Goal: Task Accomplishment & Management: Complete application form

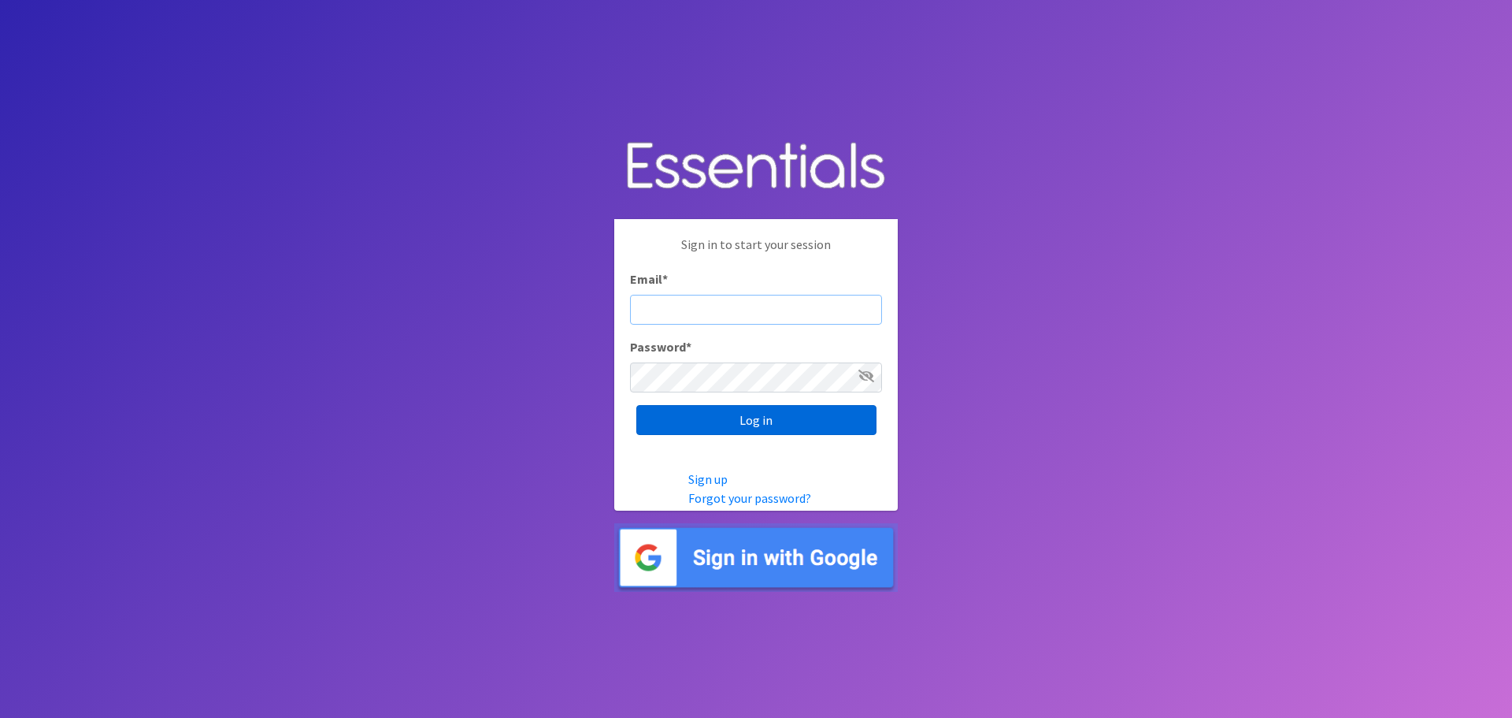
type input "heatherl@sylviassisters.org"
click at [736, 418] on input "Log in" at bounding box center [756, 420] width 240 height 30
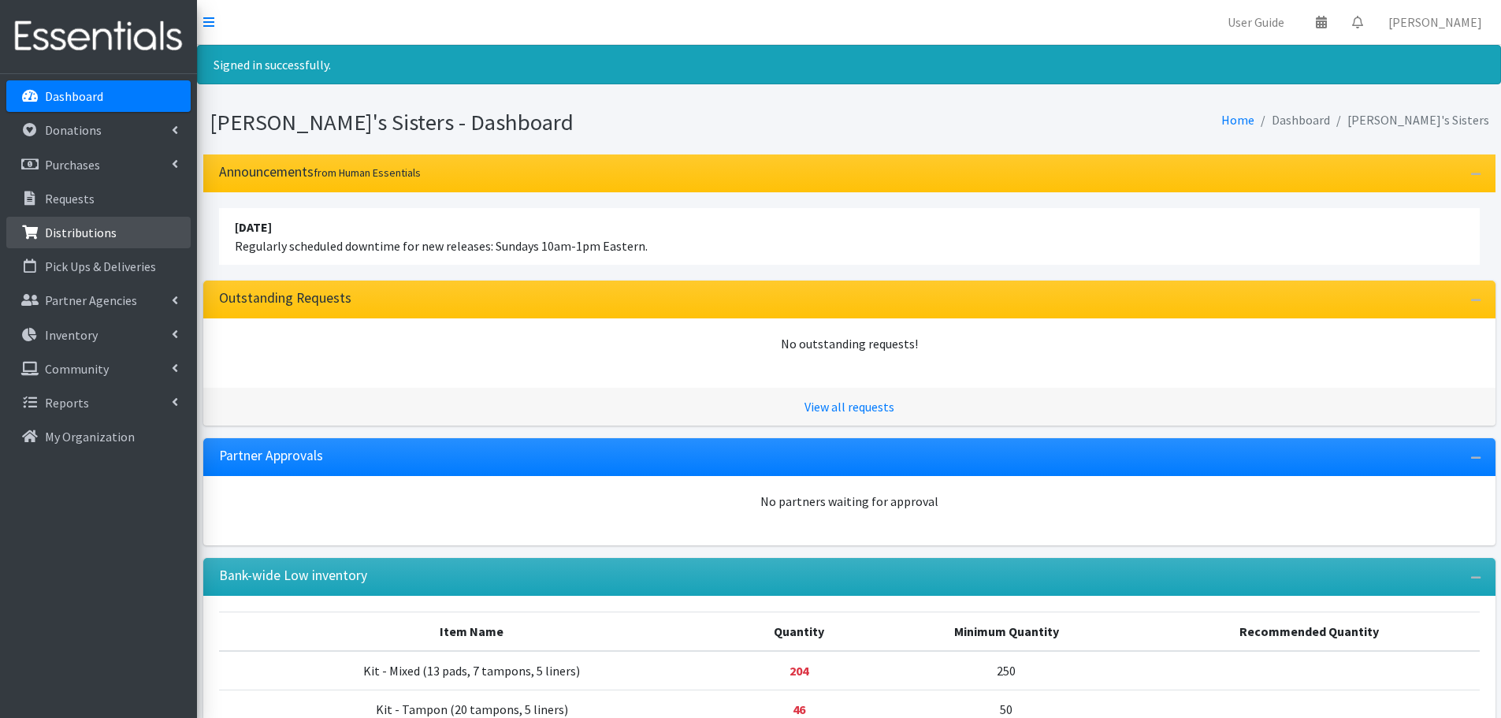
click at [144, 231] on link "Distributions" at bounding box center [98, 233] width 184 height 32
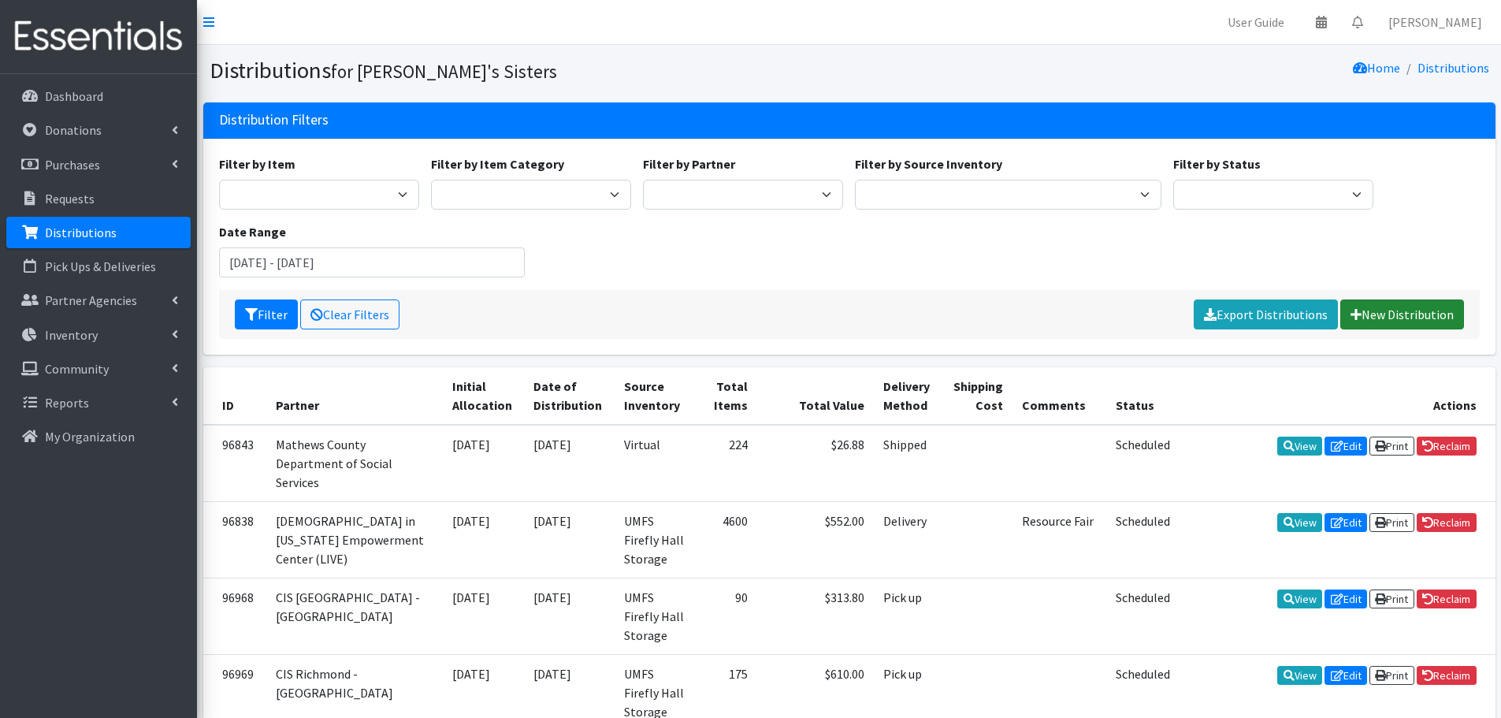
click at [1433, 318] on link "New Distribution" at bounding box center [1402, 314] width 124 height 30
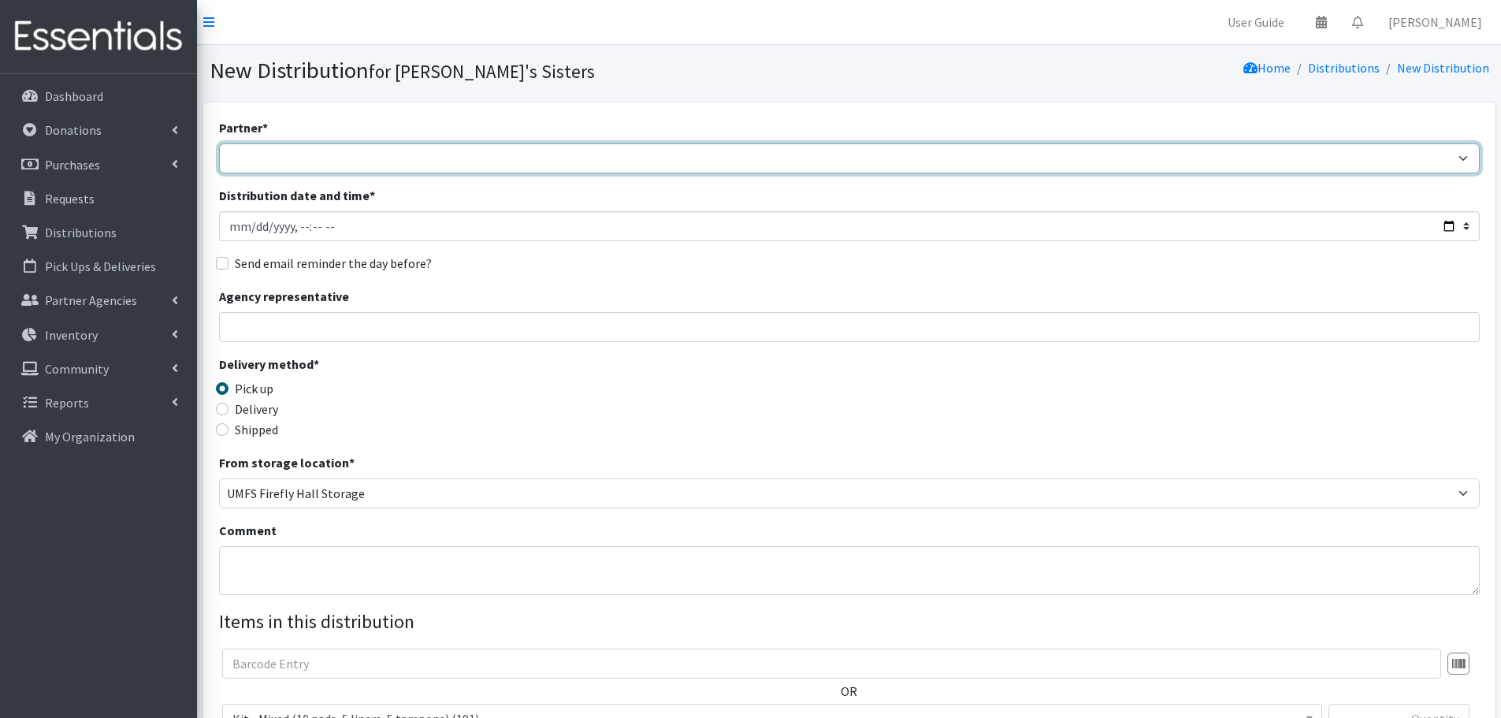
click at [272, 150] on select "211 [US_STATE] and Individual Referrals Afghan Support Center (USCIS) ANU FOUND…" at bounding box center [849, 158] width 1260 height 30
select select "3677"
click at [219, 143] on select "211 Virginia and Individual Referrals Afghan Support Center (USCIS) ANU FOUNDAT…" at bounding box center [849, 158] width 1260 height 30
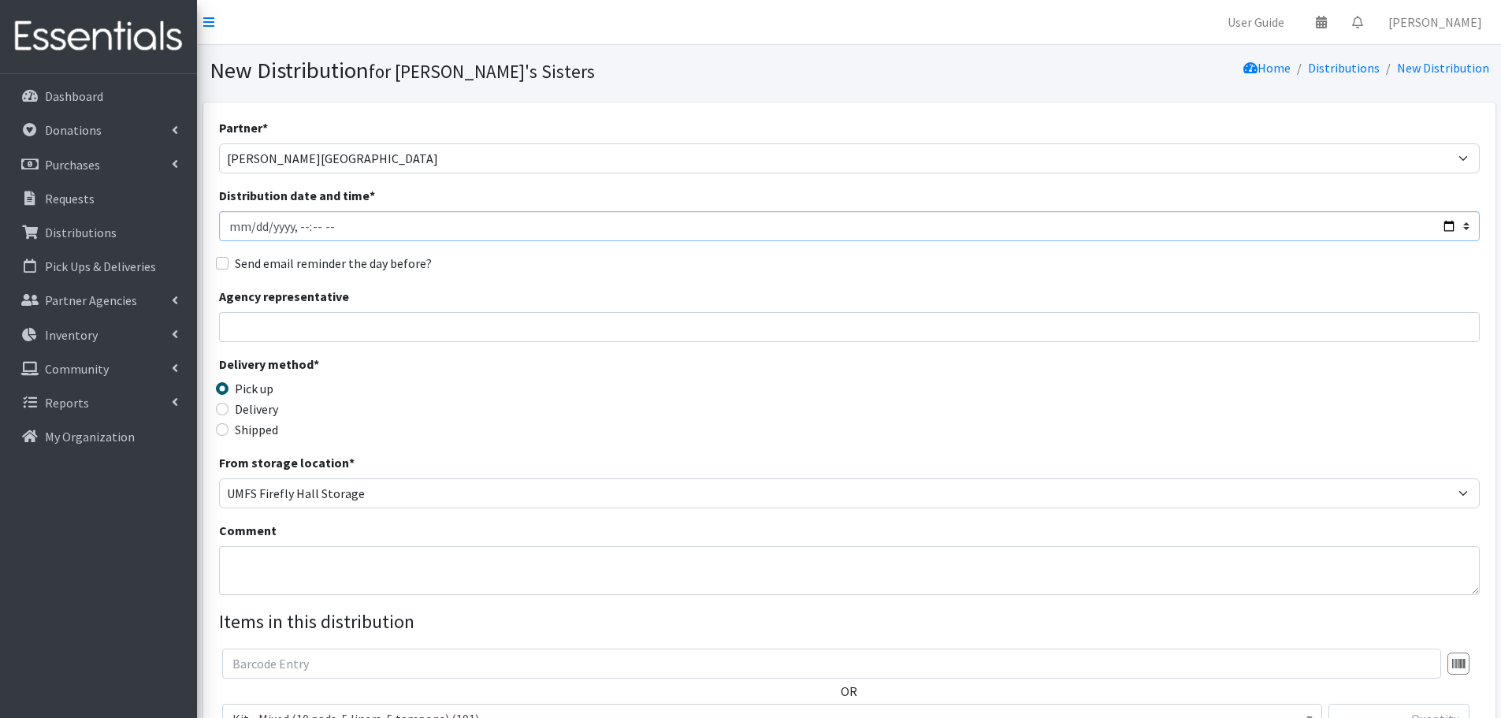
click at [254, 229] on input "Distribution date and time *" at bounding box center [849, 226] width 1260 height 30
type input "2025-09-12T23:59"
click at [279, 328] on input "Agency representative" at bounding box center [849, 327] width 1260 height 30
type input "[PERSON_NAME]"
click at [267, 413] on label "Delivery" at bounding box center [256, 408] width 43 height 19
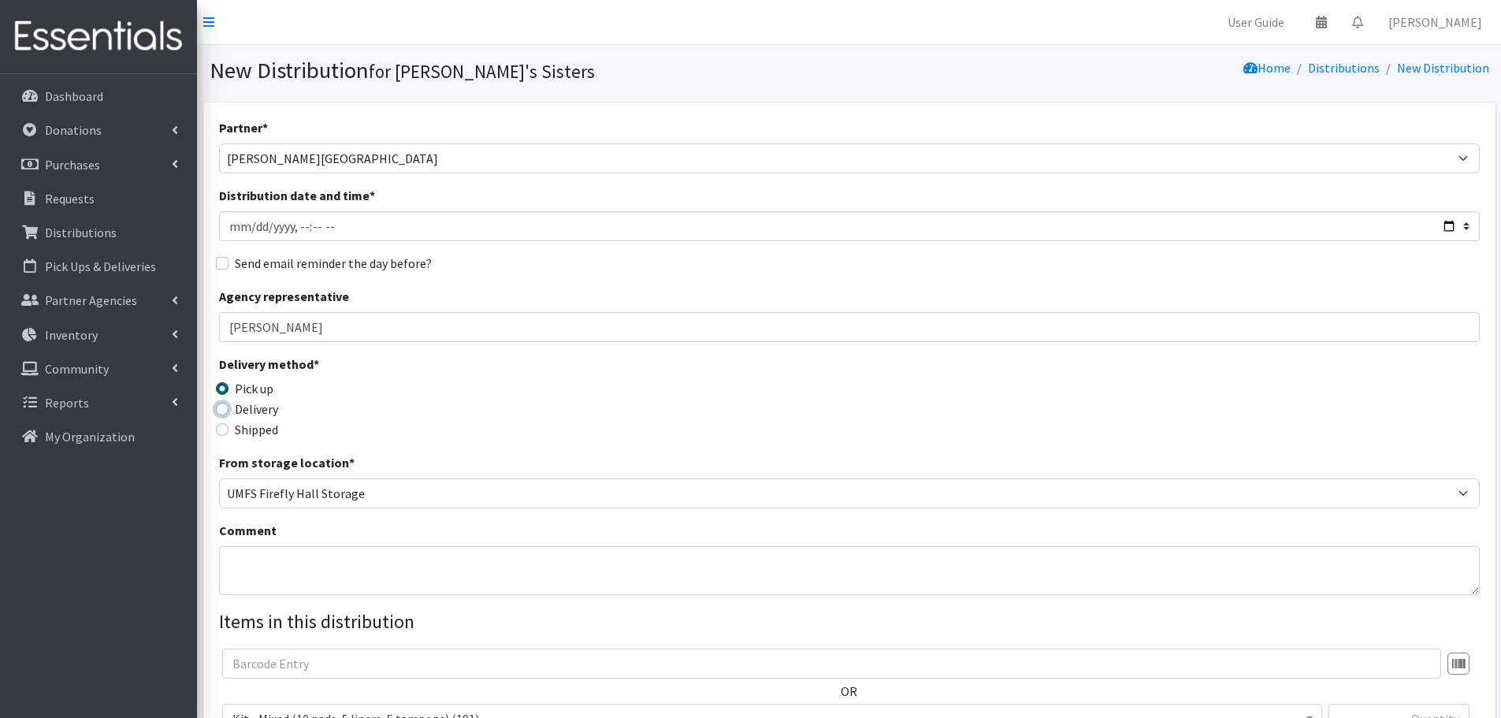
click at [228, 413] on input "Delivery" at bounding box center [222, 409] width 13 height 13
radio input "true"
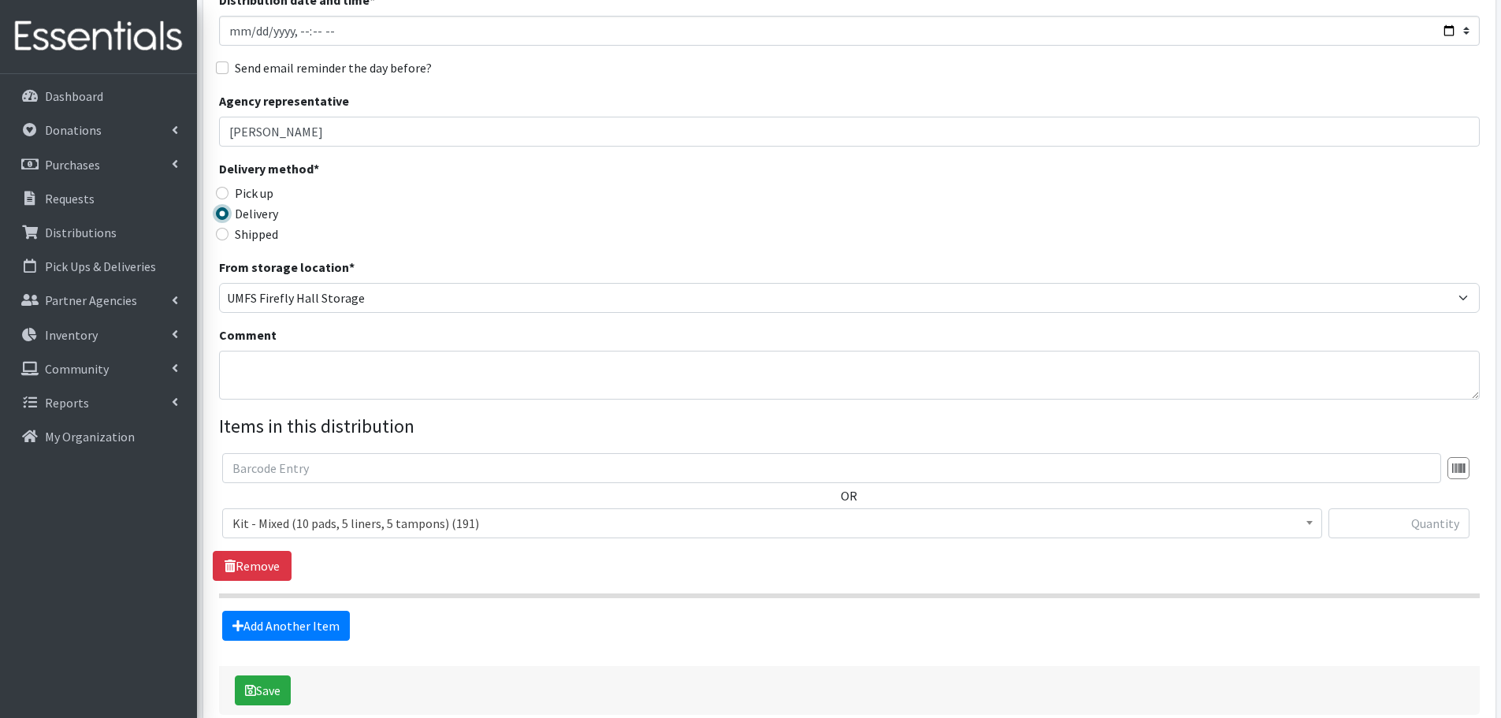
scroll to position [236, 0]
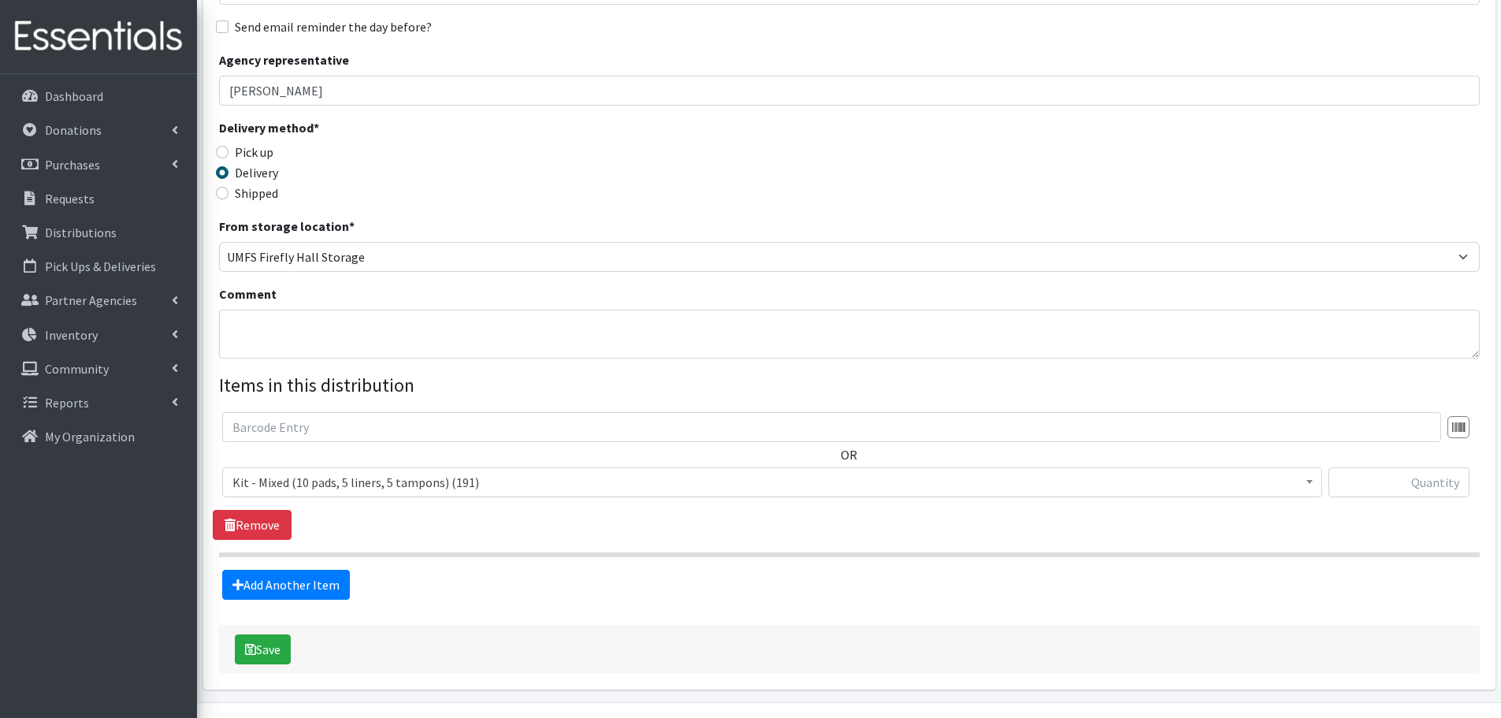
click at [477, 485] on span "Kit - Mixed (10 pads, 5 liners, 5 tampons) (191)" at bounding box center [771, 482] width 1079 height 22
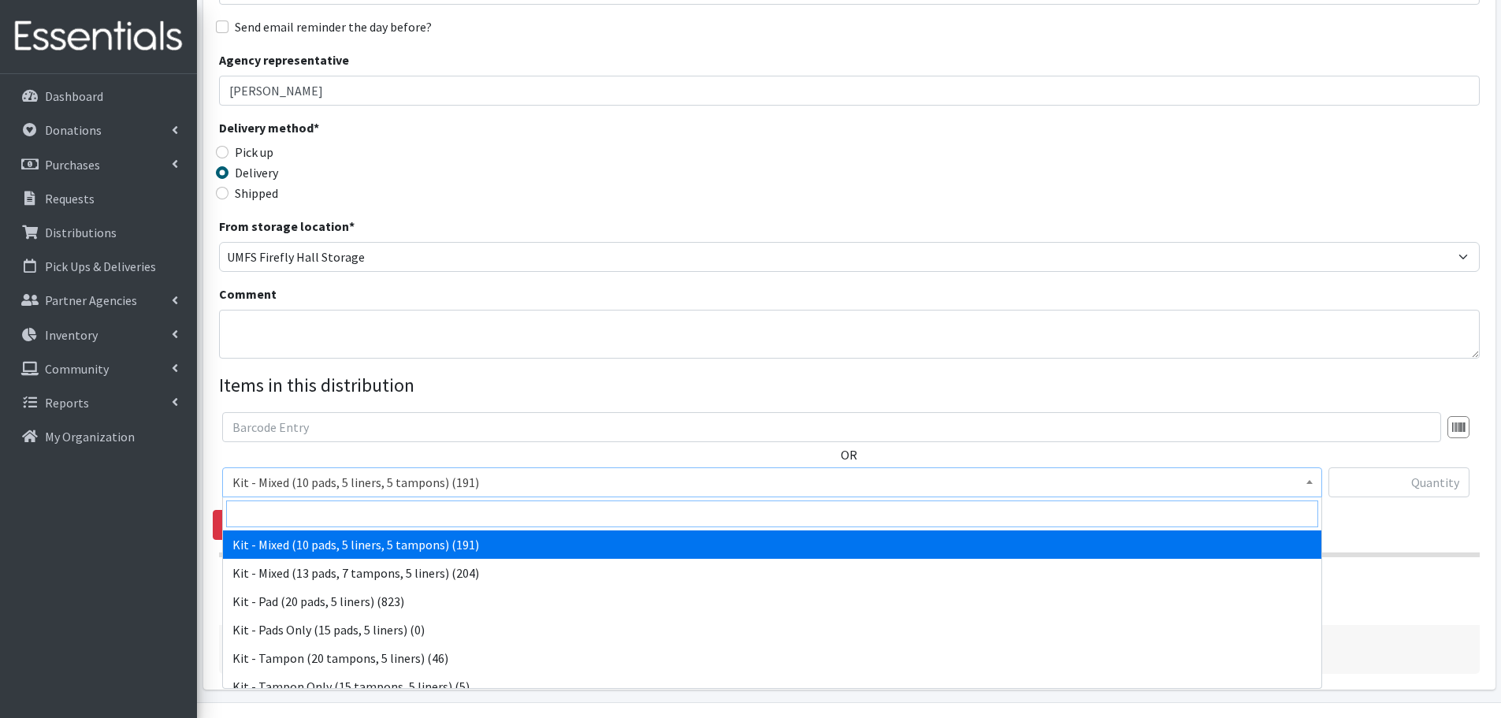
click at [479, 513] on input "search" at bounding box center [772, 513] width 1092 height 27
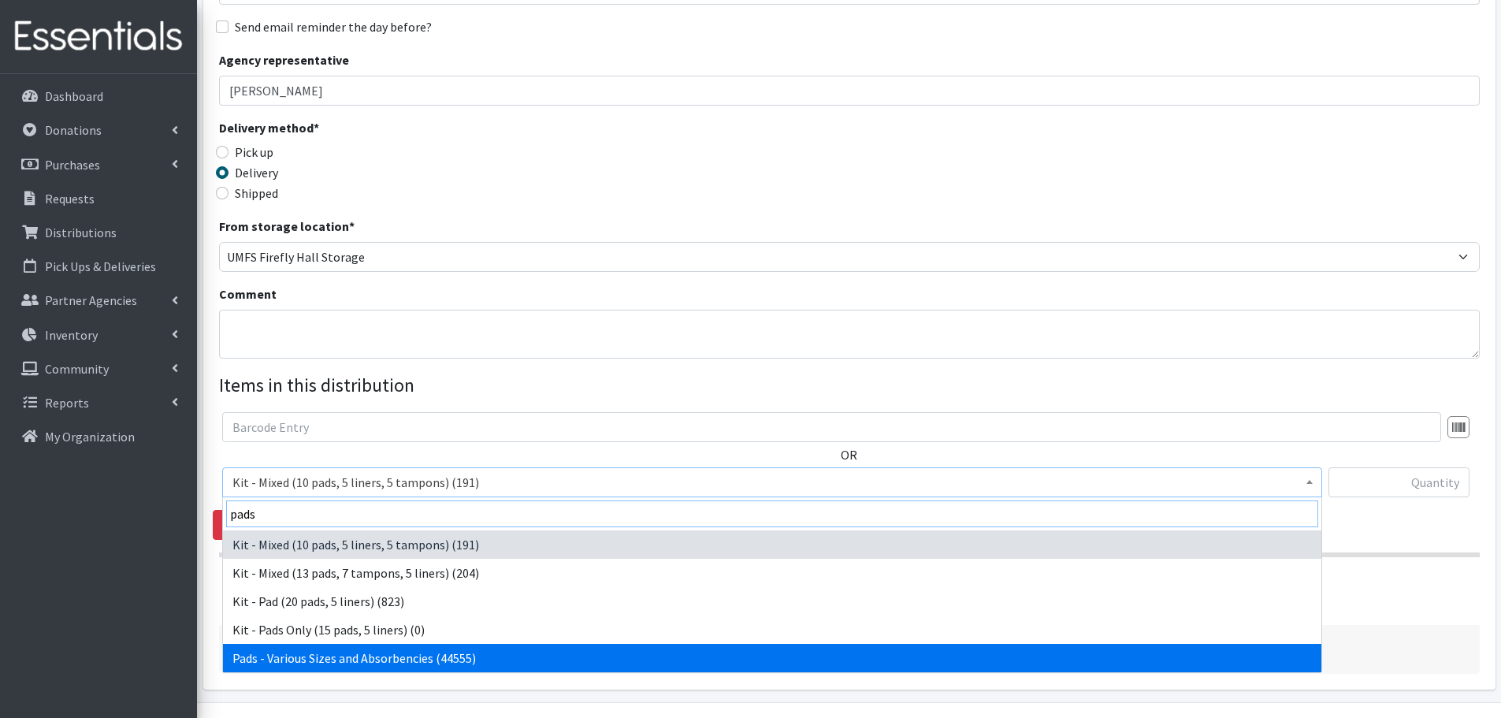
type input "pads"
select select "10467"
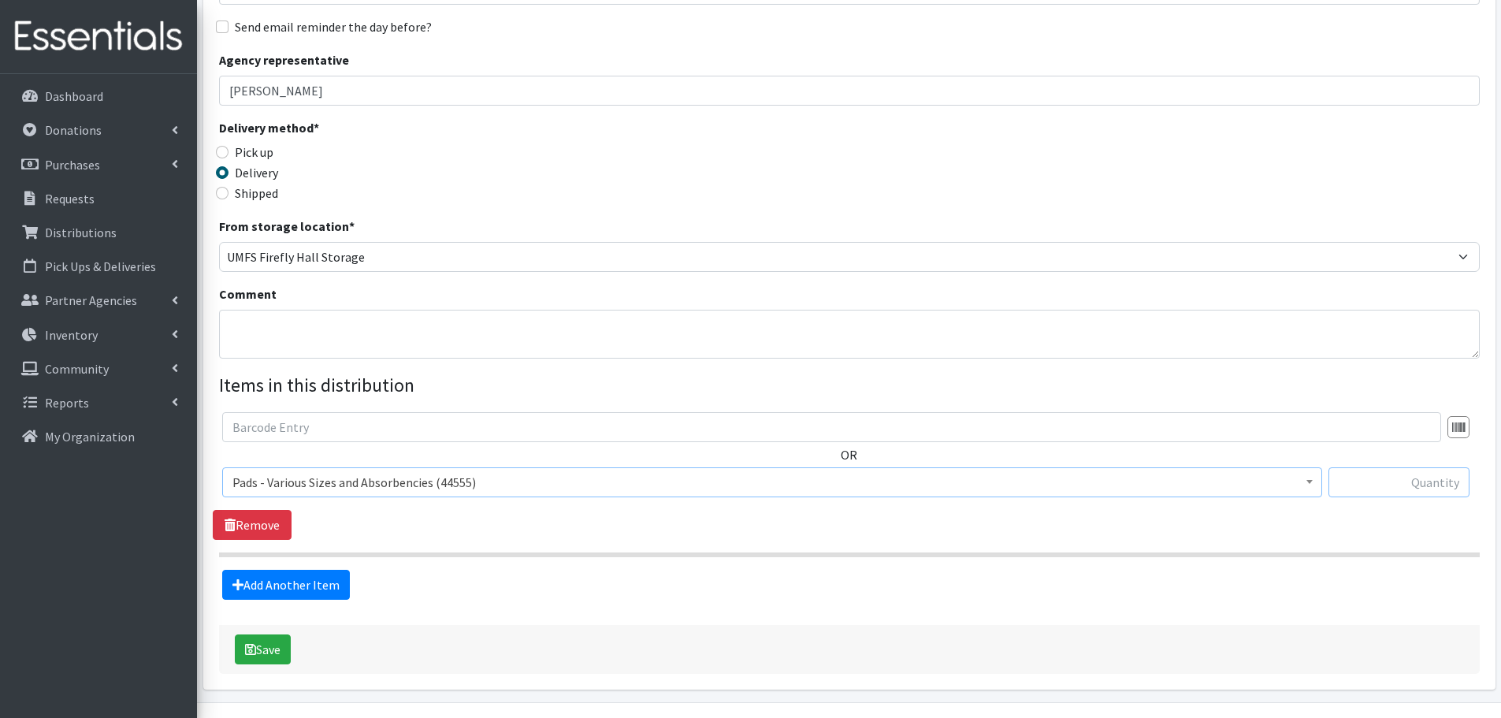
click at [1360, 474] on input "text" at bounding box center [1398, 482] width 141 height 30
paste input "300"
type input "300"
click at [276, 573] on link "Add Another Item" at bounding box center [286, 585] width 128 height 30
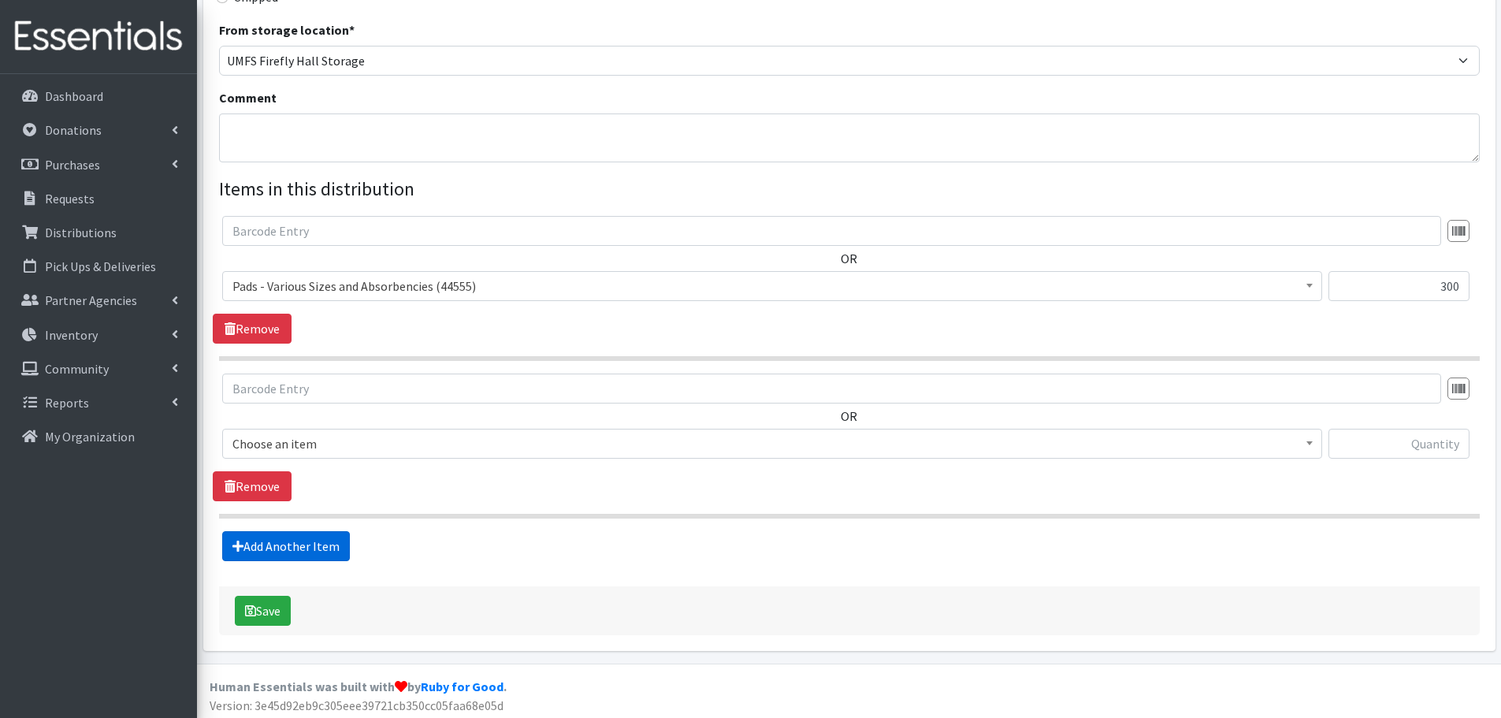
scroll to position [437, 0]
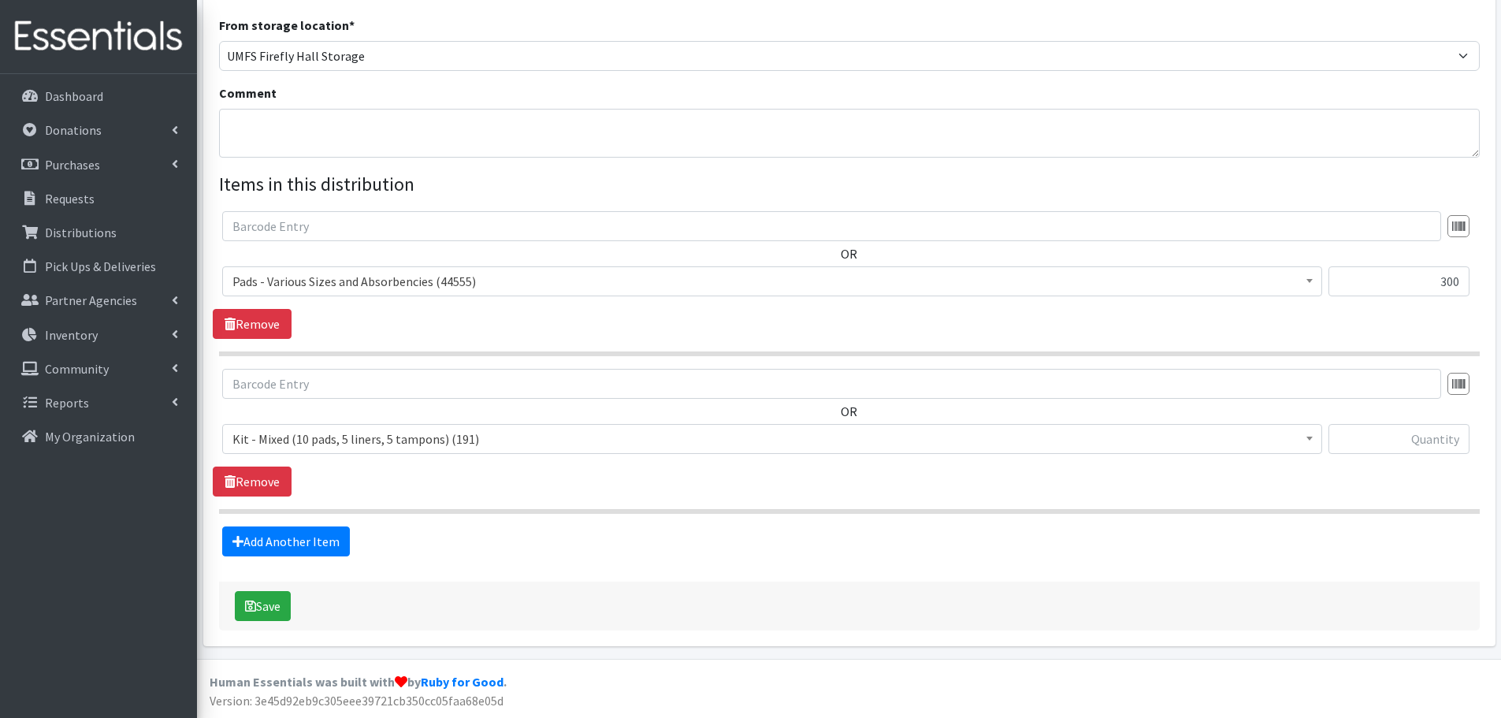
click at [288, 431] on span "Kit - Mixed (10 pads, 5 liners, 5 tampons) (191)" at bounding box center [771, 439] width 1079 height 22
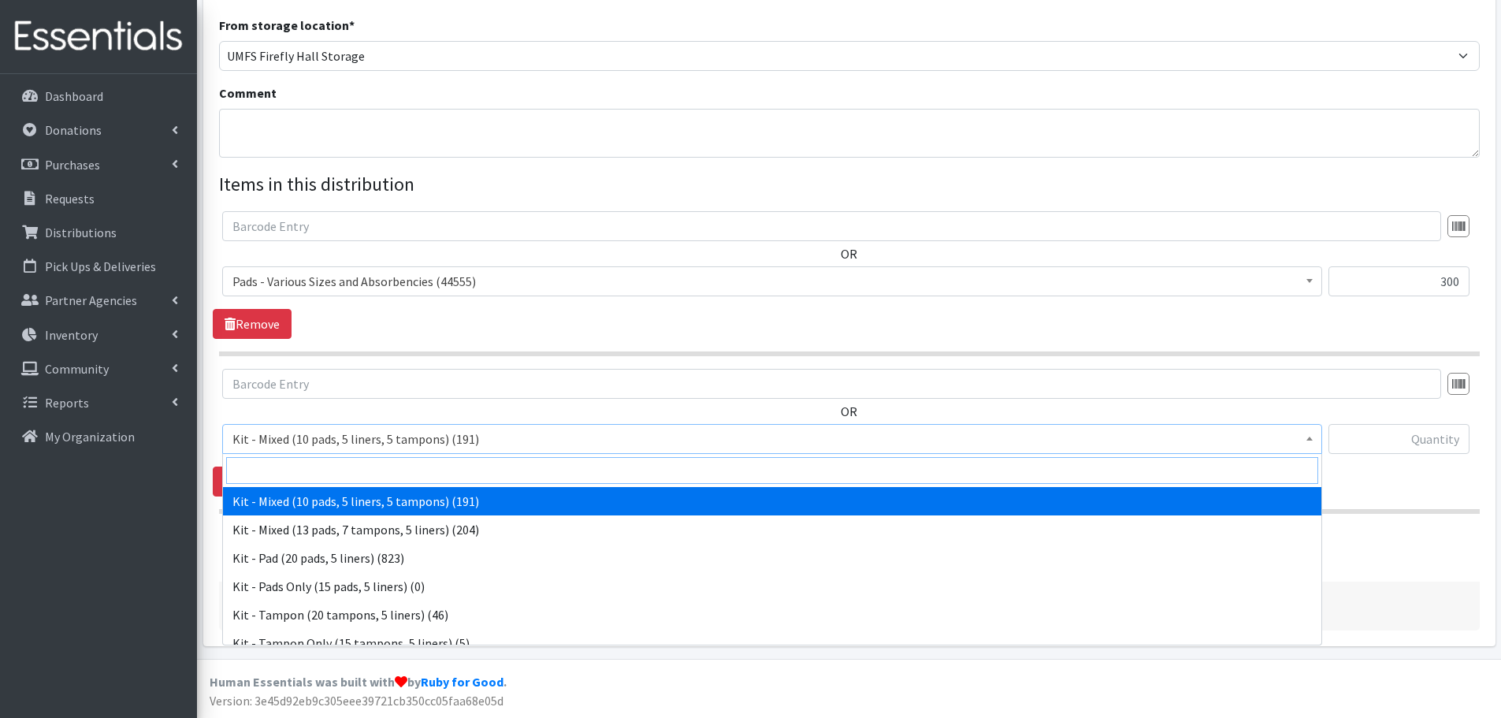
click at [276, 478] on input "search" at bounding box center [772, 470] width 1092 height 27
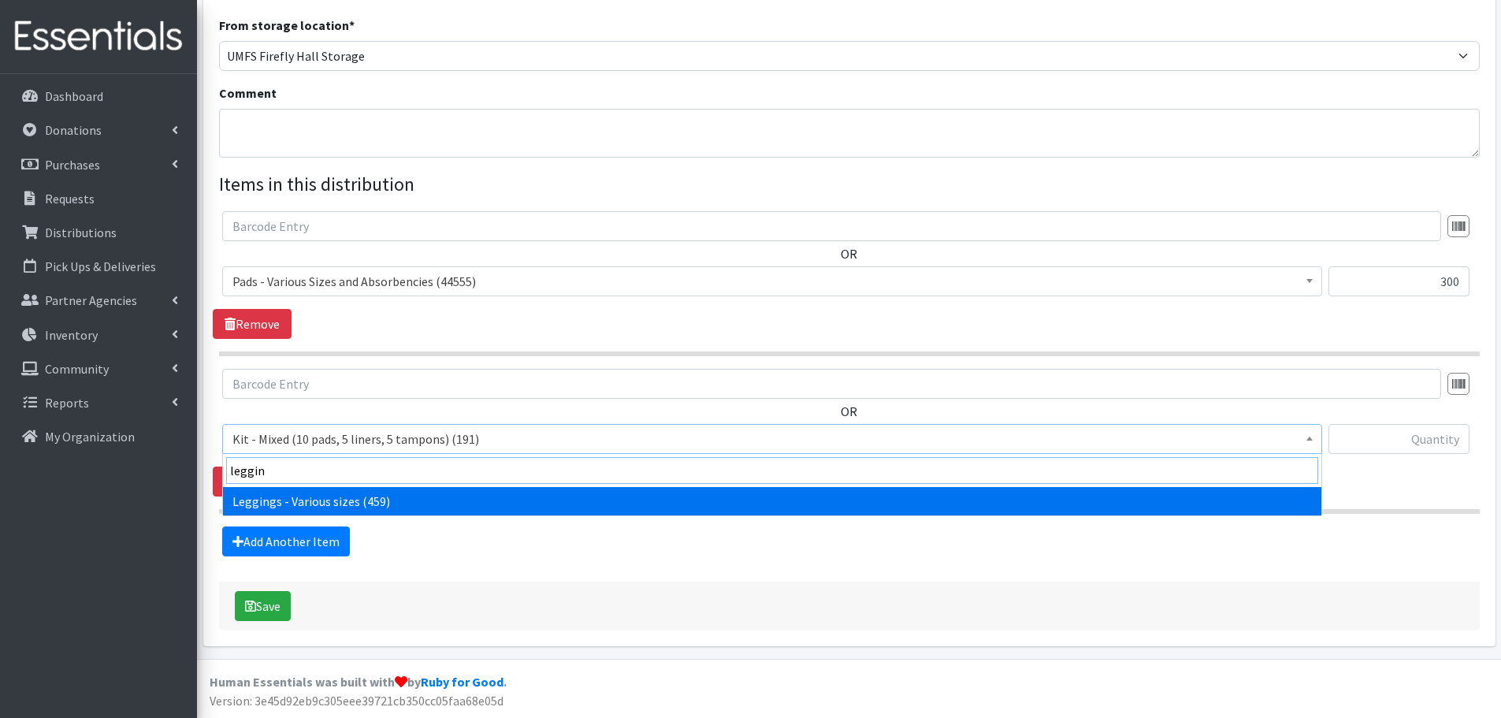
type input "leggin"
select select "12411"
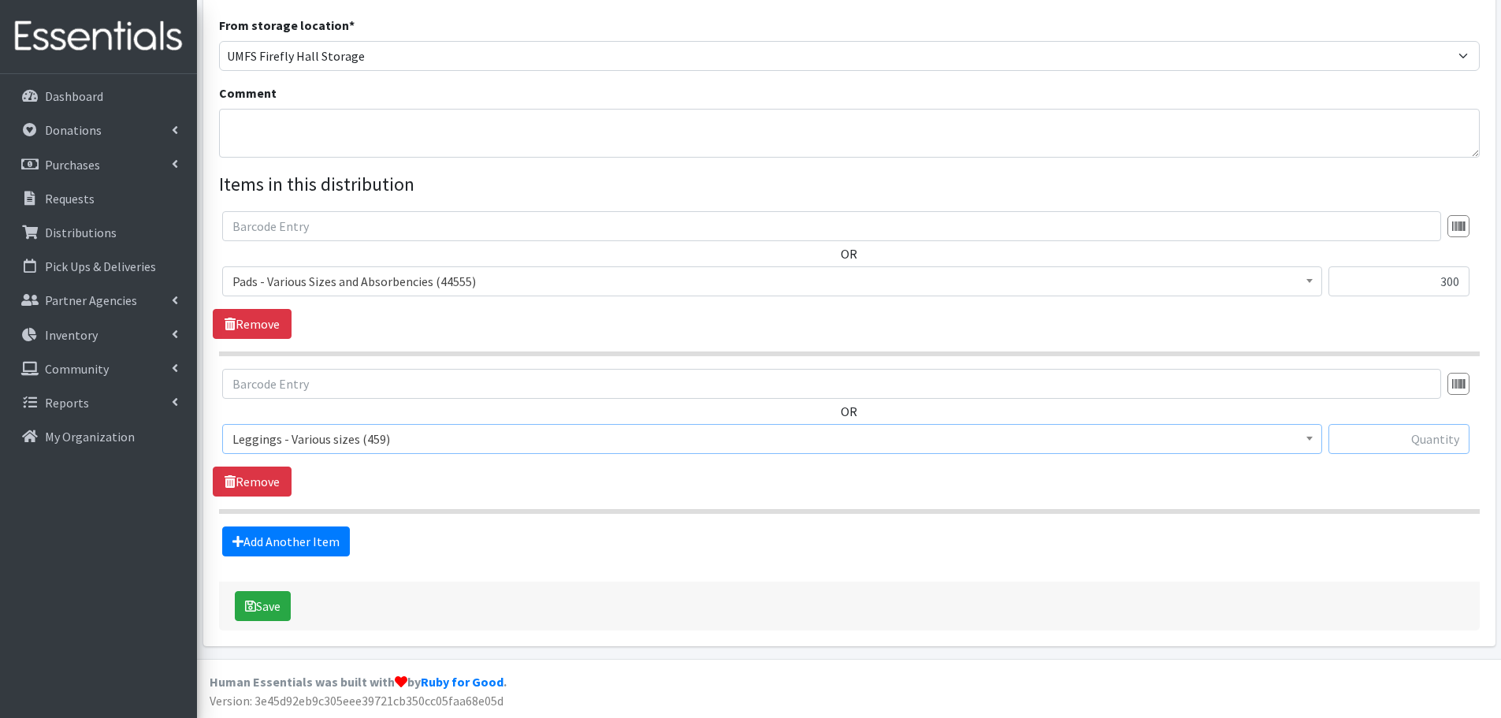
click at [1445, 431] on input "text" at bounding box center [1398, 439] width 141 height 30
type input "30"
click at [247, 602] on icon "submit" at bounding box center [250, 605] width 11 height 13
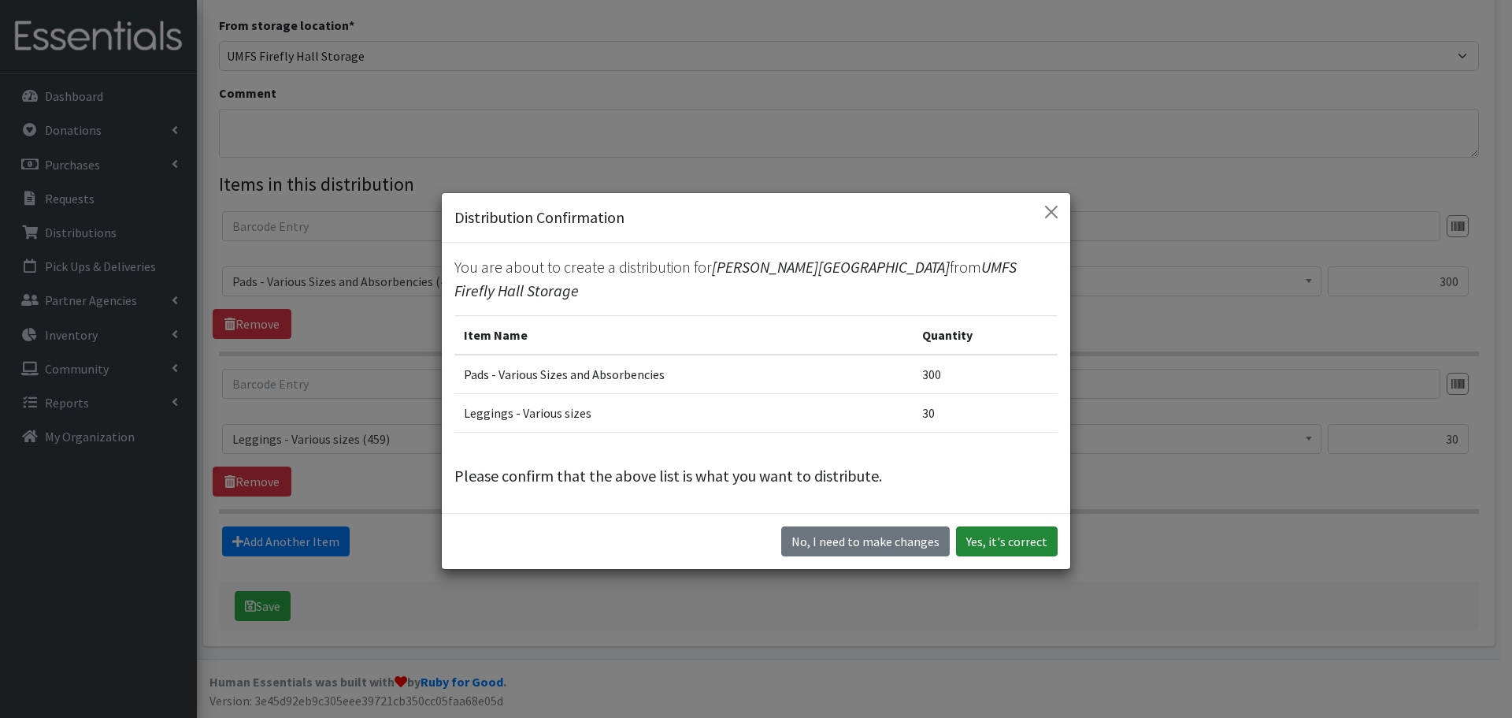
click at [982, 547] on button "Yes, it's correct" at bounding box center [1007, 541] width 102 height 30
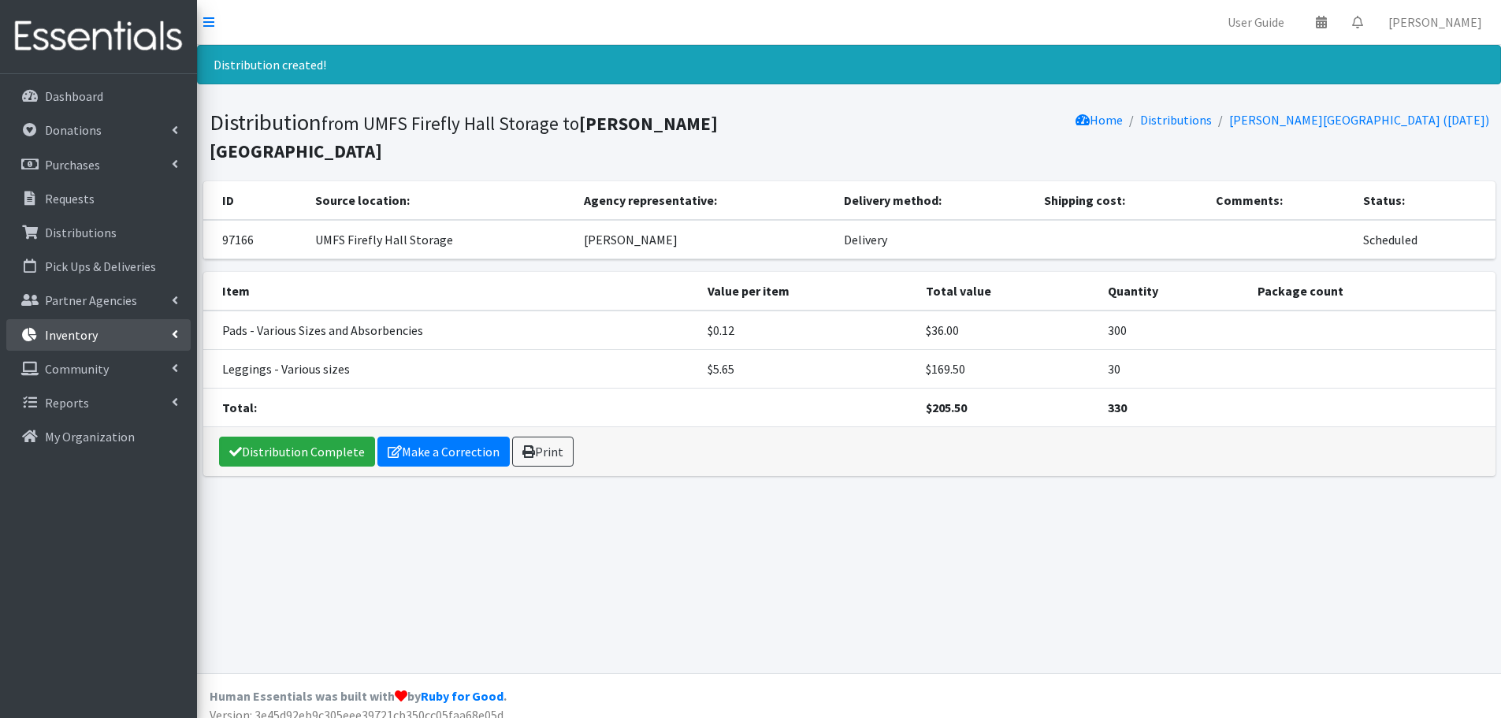
click at [163, 333] on link "Inventory" at bounding box center [98, 335] width 184 height 32
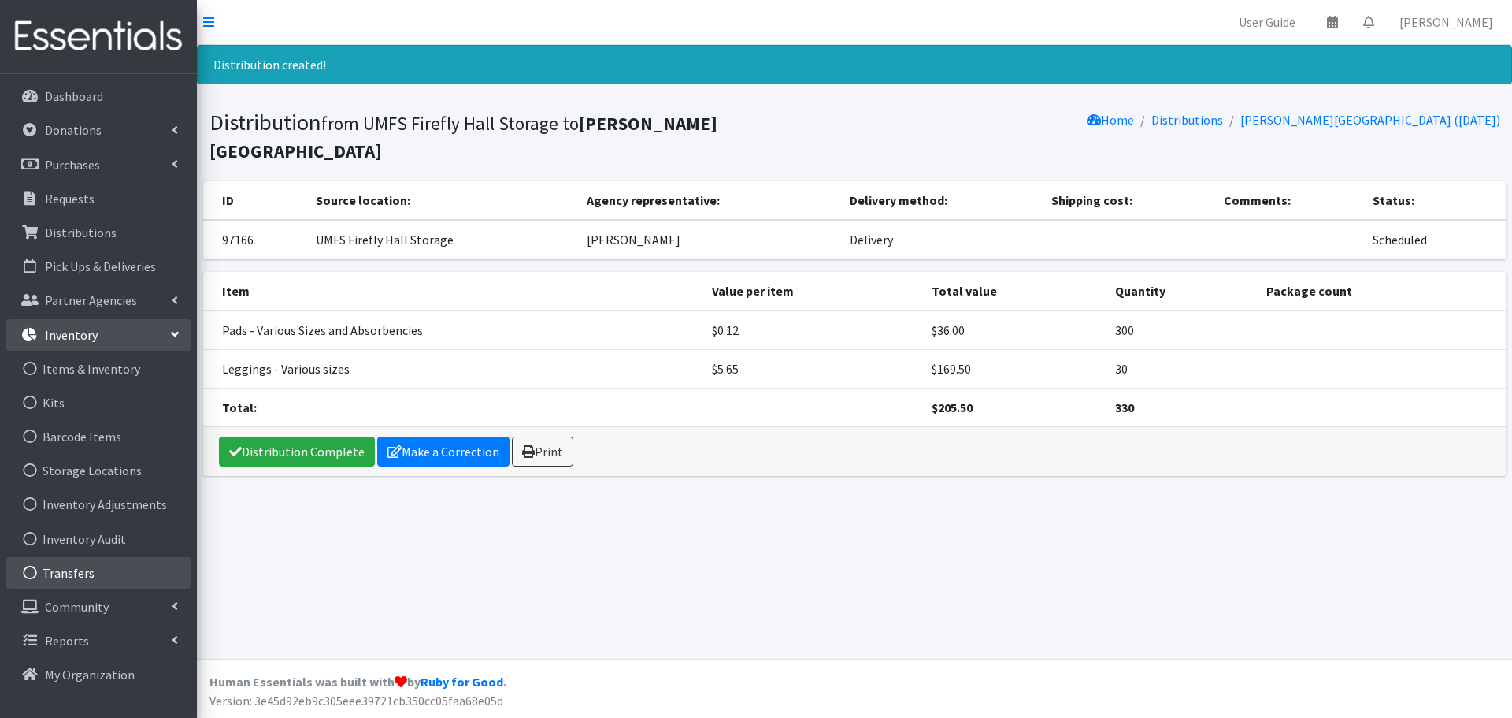
click at [113, 563] on link "Transfers" at bounding box center [98, 573] width 184 height 32
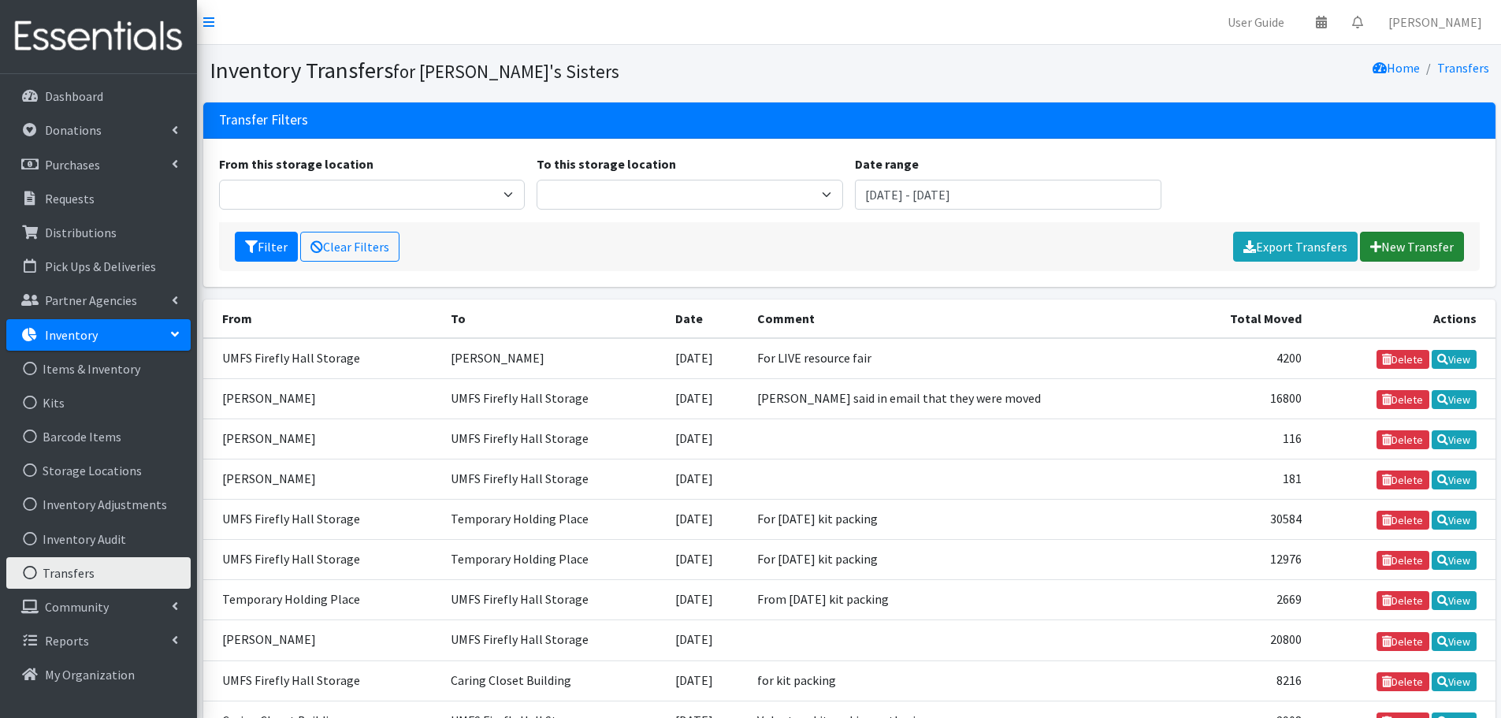
click at [1379, 247] on icon at bounding box center [1375, 246] width 11 height 13
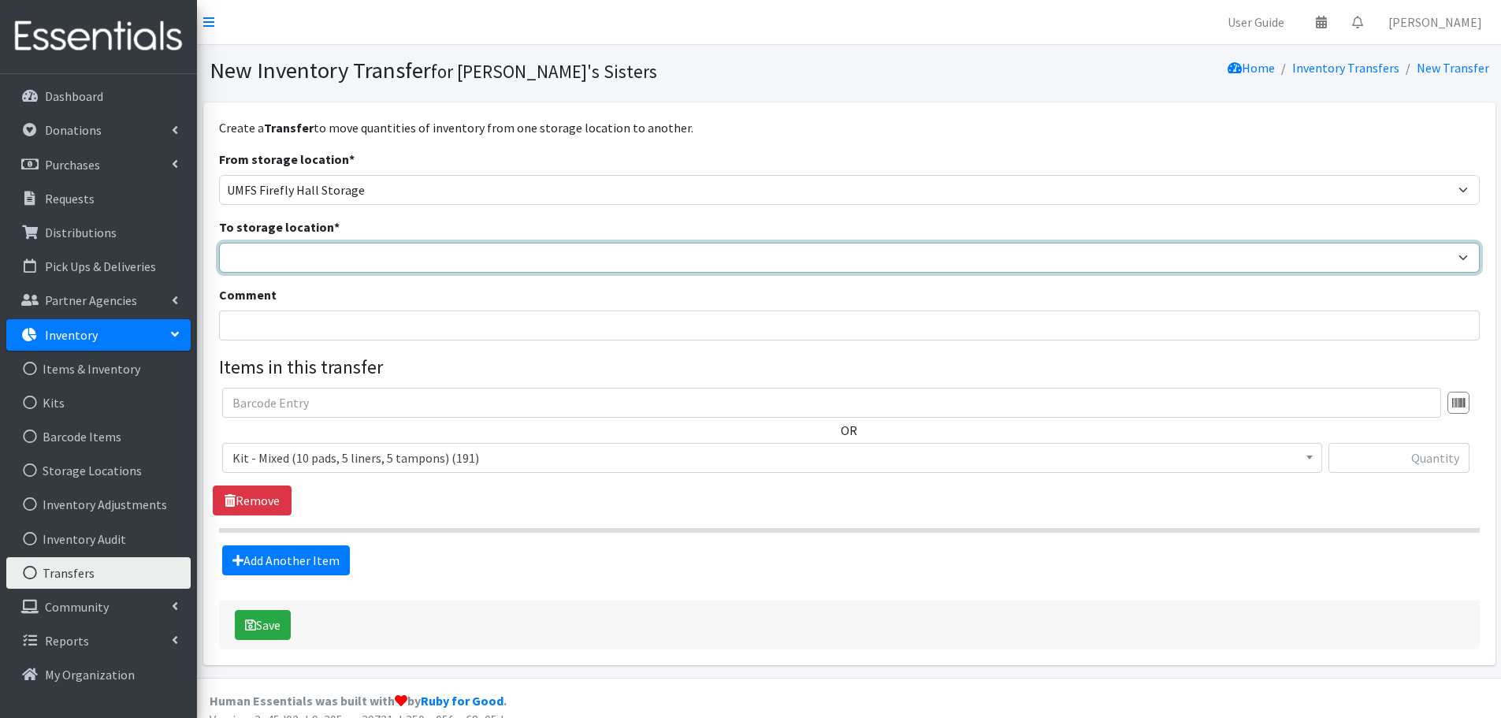
click at [302, 258] on select "Brittany Averette Caring Closet Building Erika Bedwell Heather Lennon Jen Frenc…" at bounding box center [849, 258] width 1260 height 30
select select "497"
click at [219, 243] on select "Brittany Averette Caring Closet Building Erika Bedwell Heather Lennon Jen Frenc…" at bounding box center [849, 258] width 1260 height 30
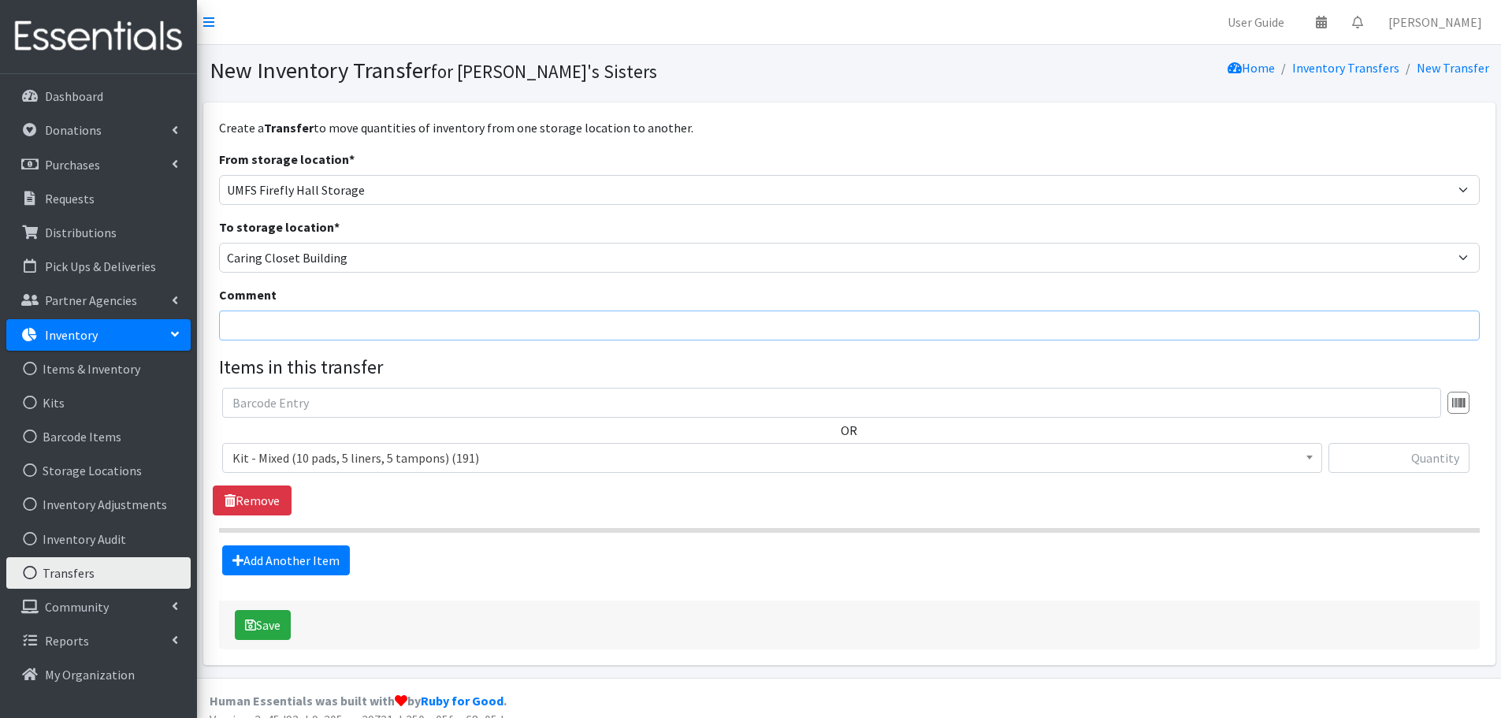
click at [272, 328] on input "Comment" at bounding box center [849, 325] width 1260 height 30
paste input "for [PERSON_NAME] Interns Volunteer Kit Packing"
type input "for [PERSON_NAME] Interns Volunteer Kit Packing"
click at [340, 462] on span "Kit - Mixed (10 pads, 5 liners, 5 tampons) (191)" at bounding box center [771, 458] width 1079 height 22
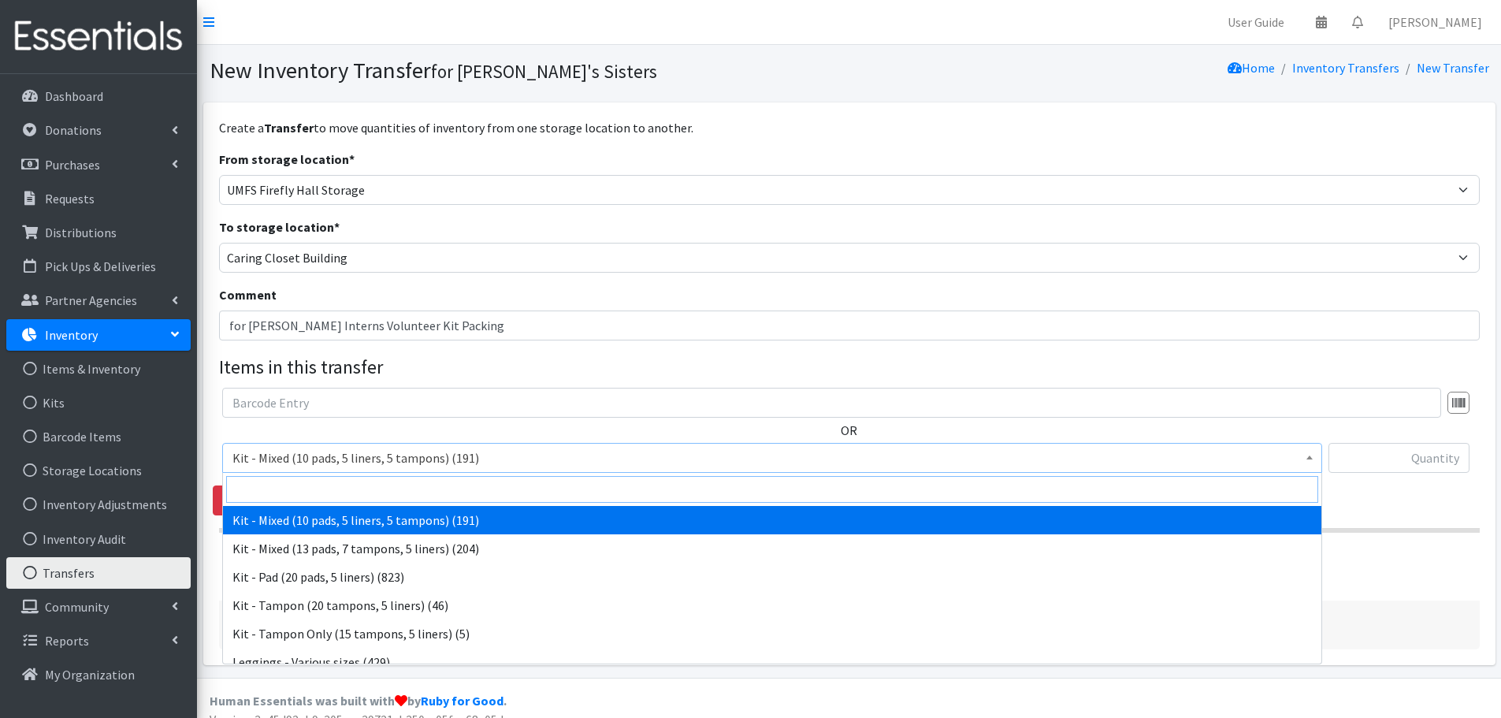
click at [324, 489] on input "search" at bounding box center [772, 489] width 1092 height 27
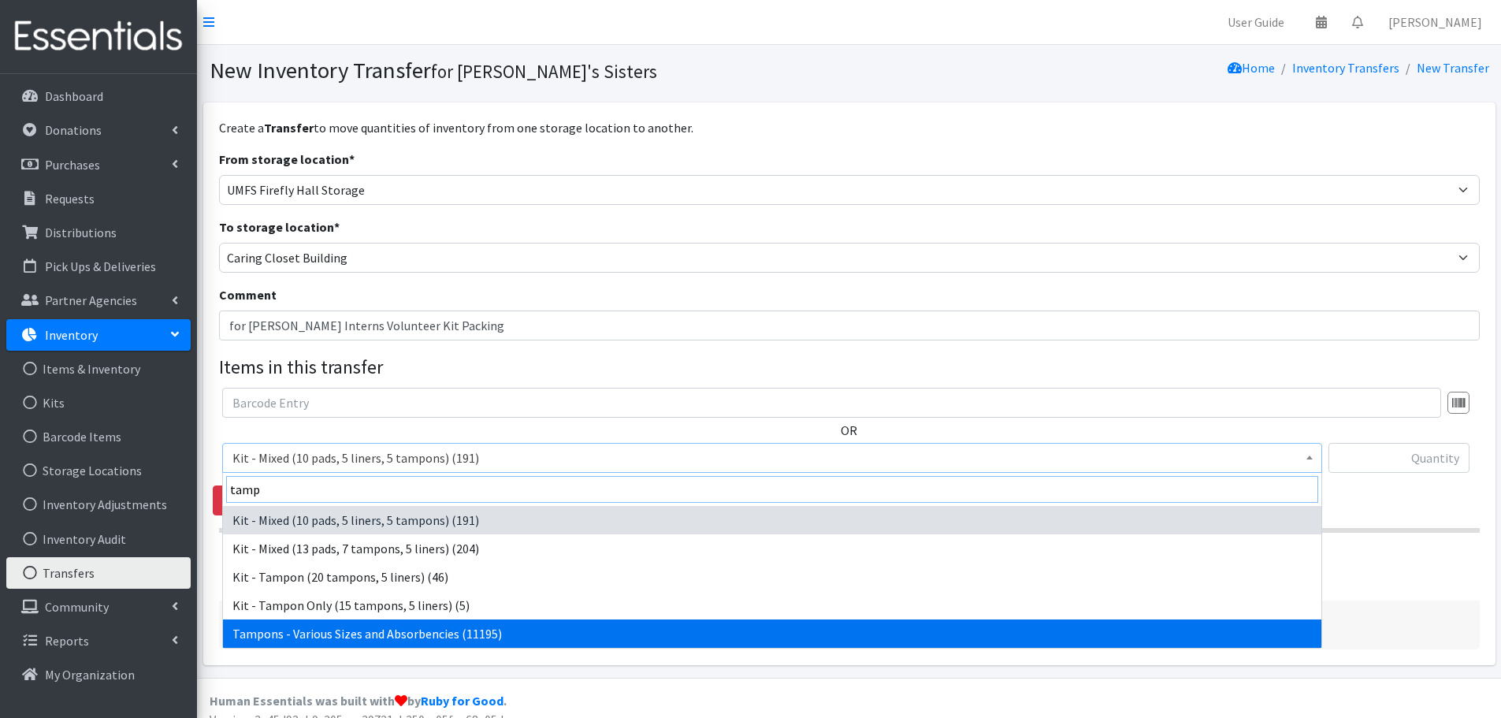
type input "tamp"
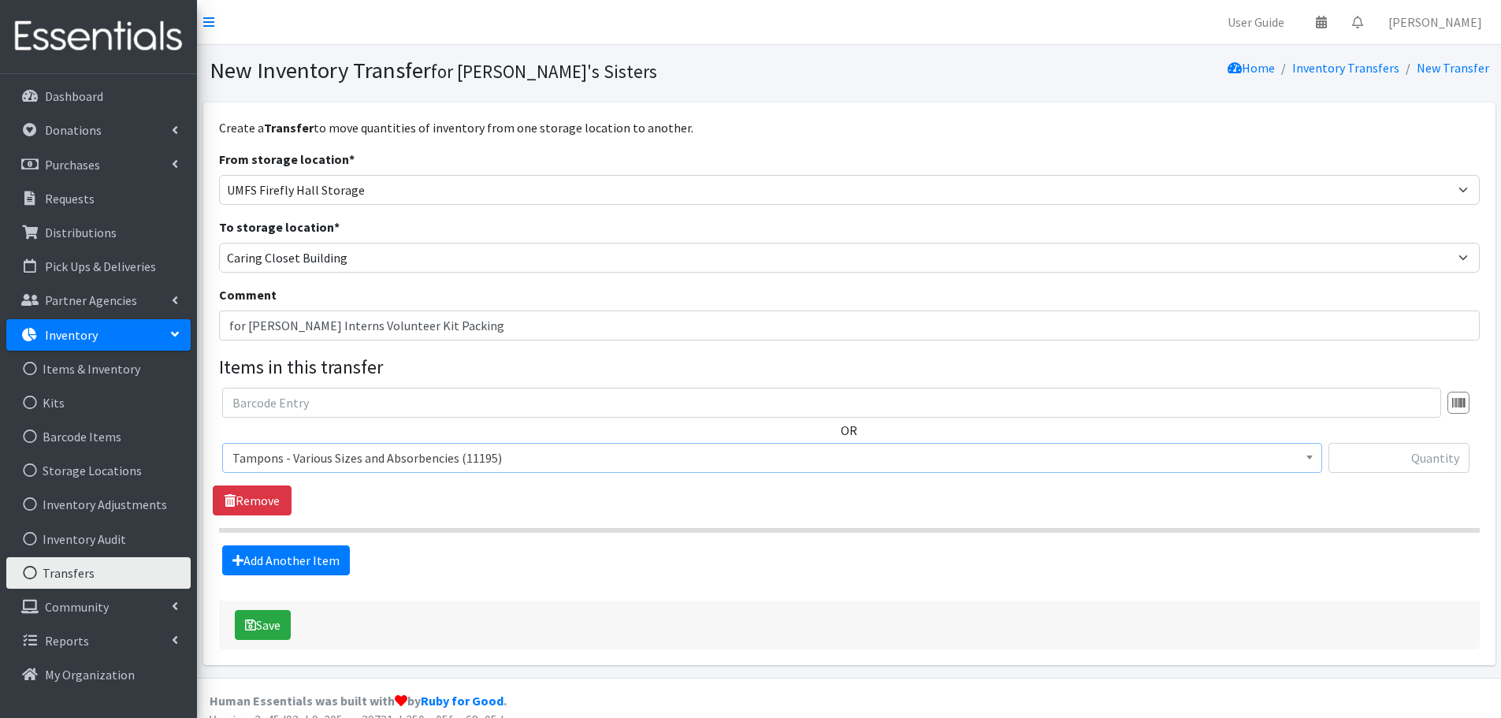
select select "10562"
click at [1377, 468] on input "text" at bounding box center [1398, 458] width 141 height 30
paste input "3048"
type input "3048"
click at [336, 551] on link "Add Another Item" at bounding box center [286, 560] width 128 height 30
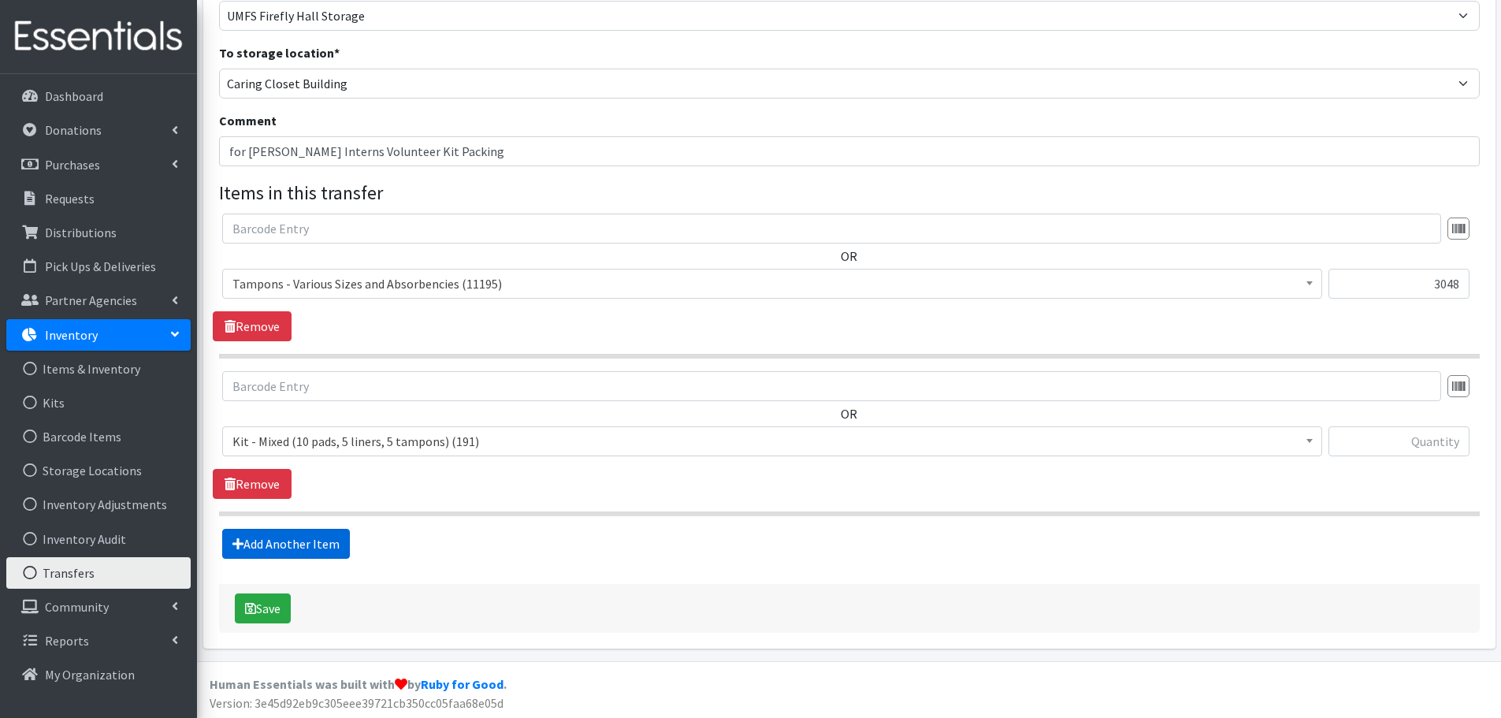
scroll to position [176, 0]
click at [295, 441] on span "Kit - Mixed (10 pads, 5 liners, 5 tampons) (191)" at bounding box center [771, 439] width 1079 height 22
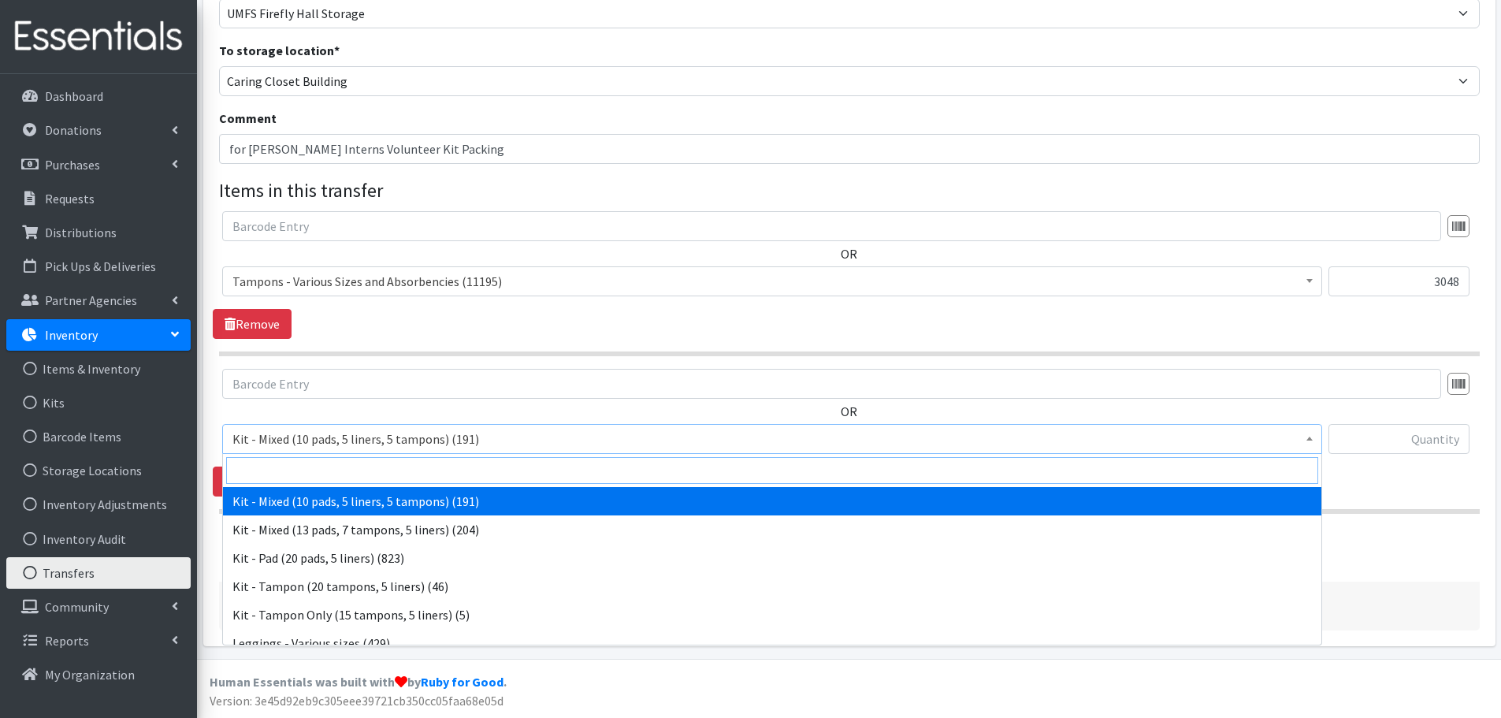
click at [284, 473] on input "search" at bounding box center [772, 470] width 1092 height 27
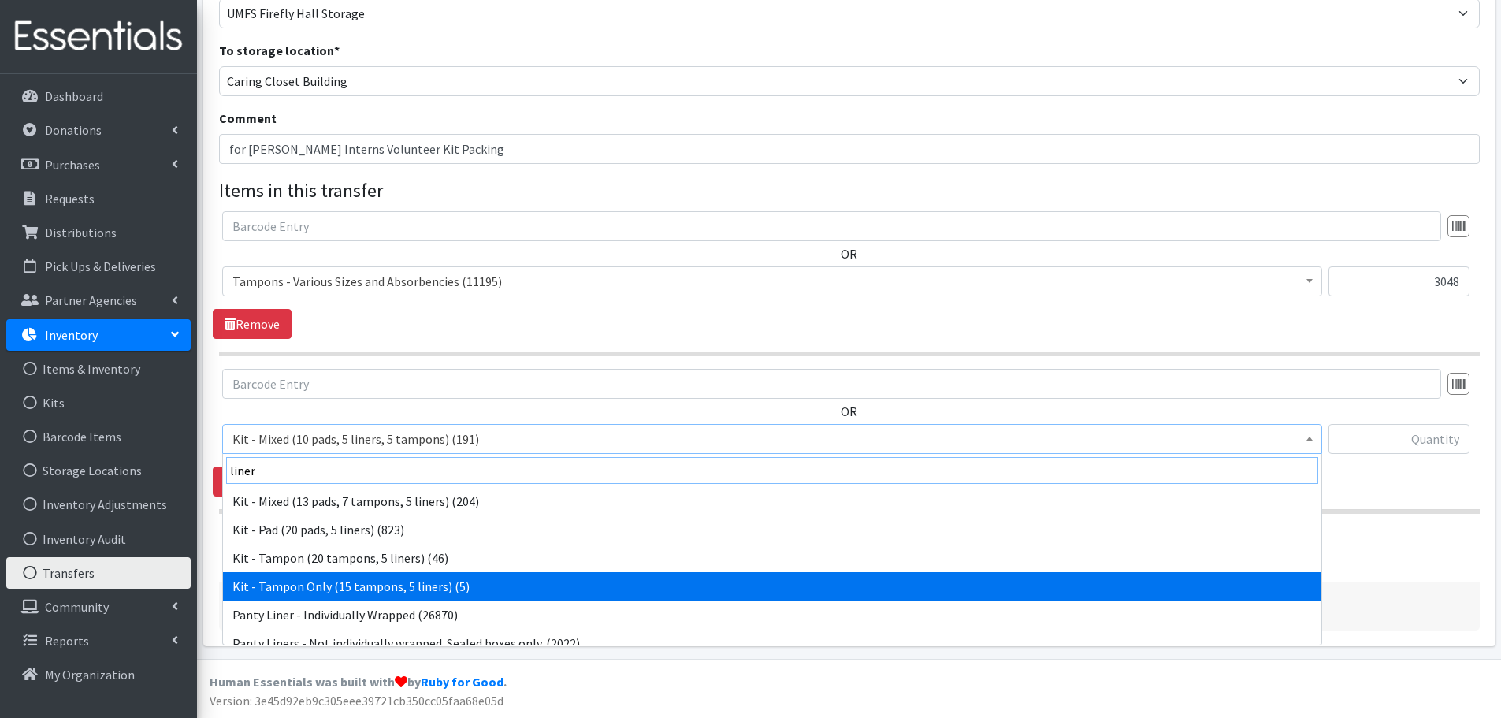
scroll to position [41, 0]
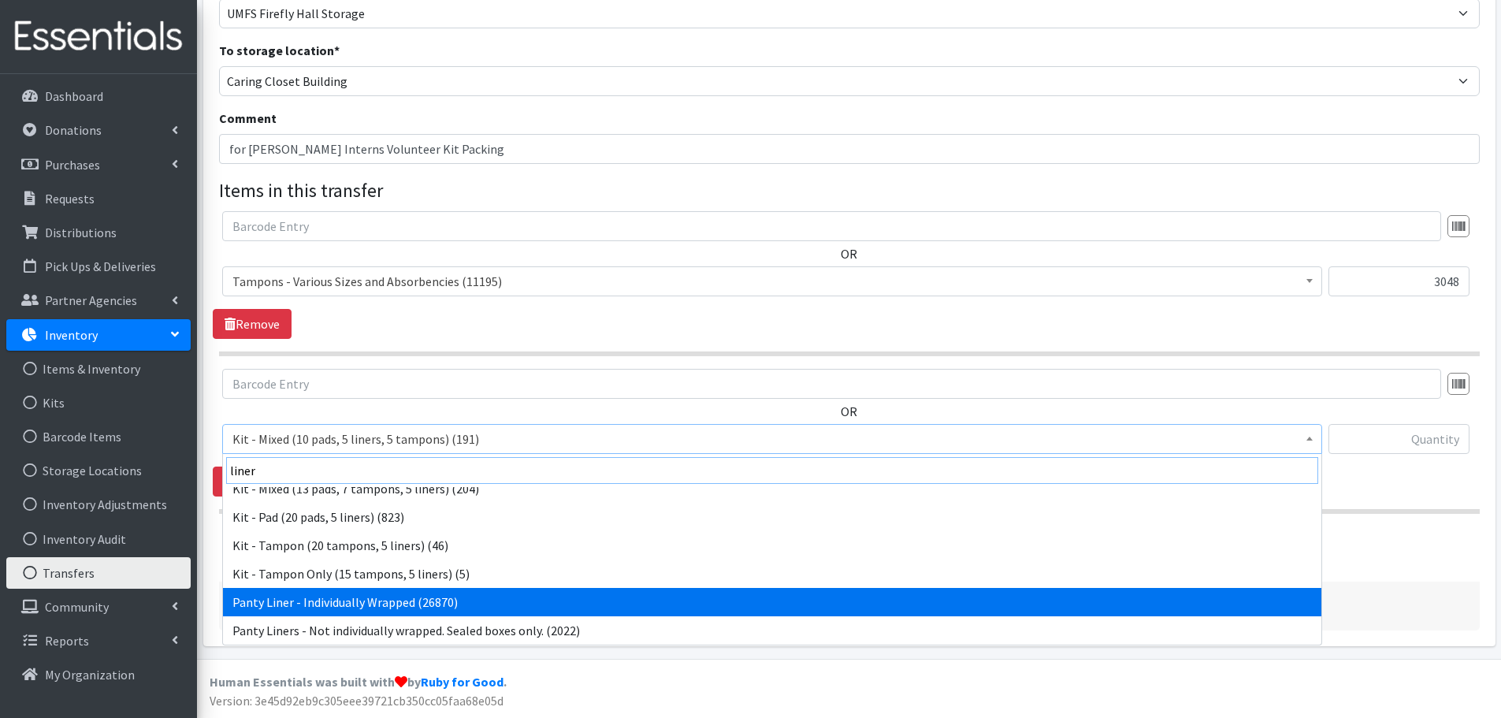
type input "liner"
select select "10466"
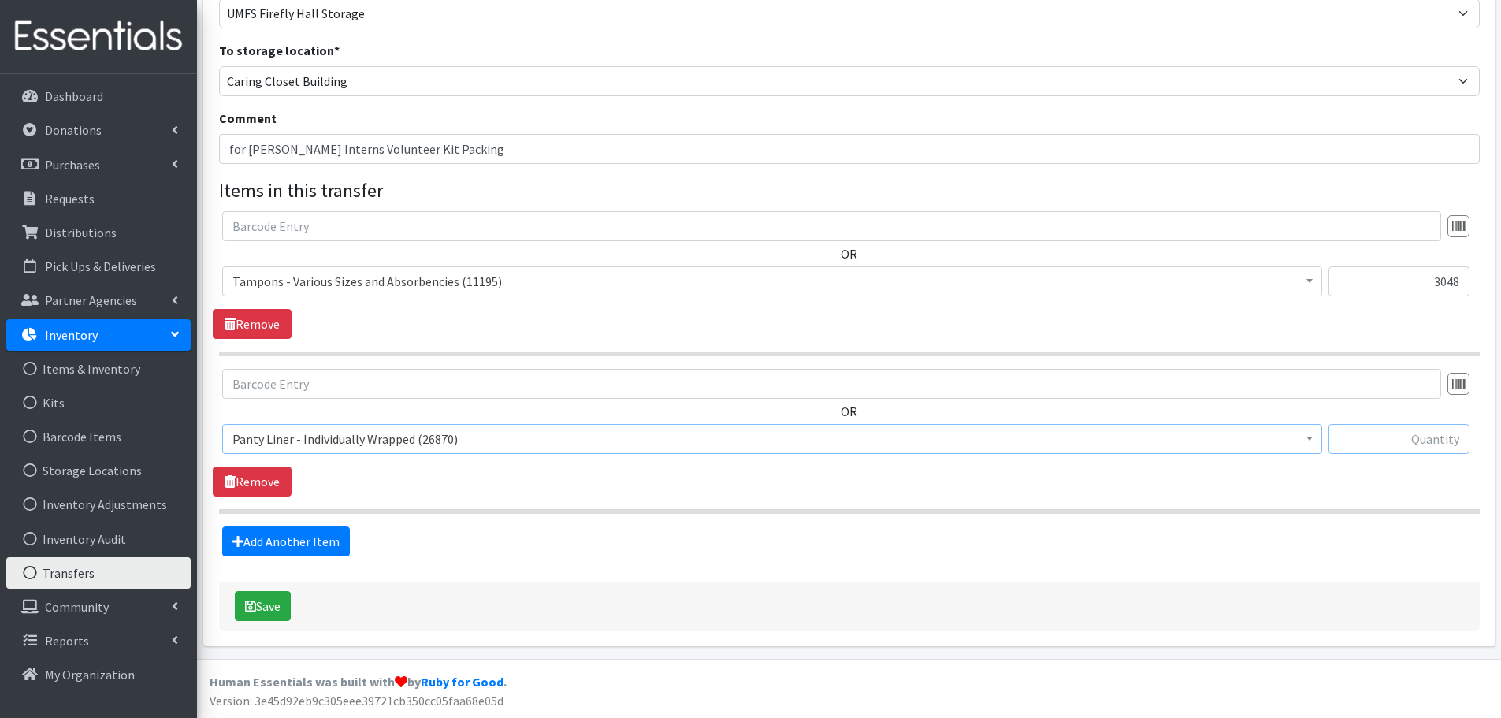
click at [1414, 440] on input "text" at bounding box center [1398, 439] width 141 height 30
paste input "760"
type input "760"
click at [274, 606] on button "Save" at bounding box center [263, 606] width 56 height 30
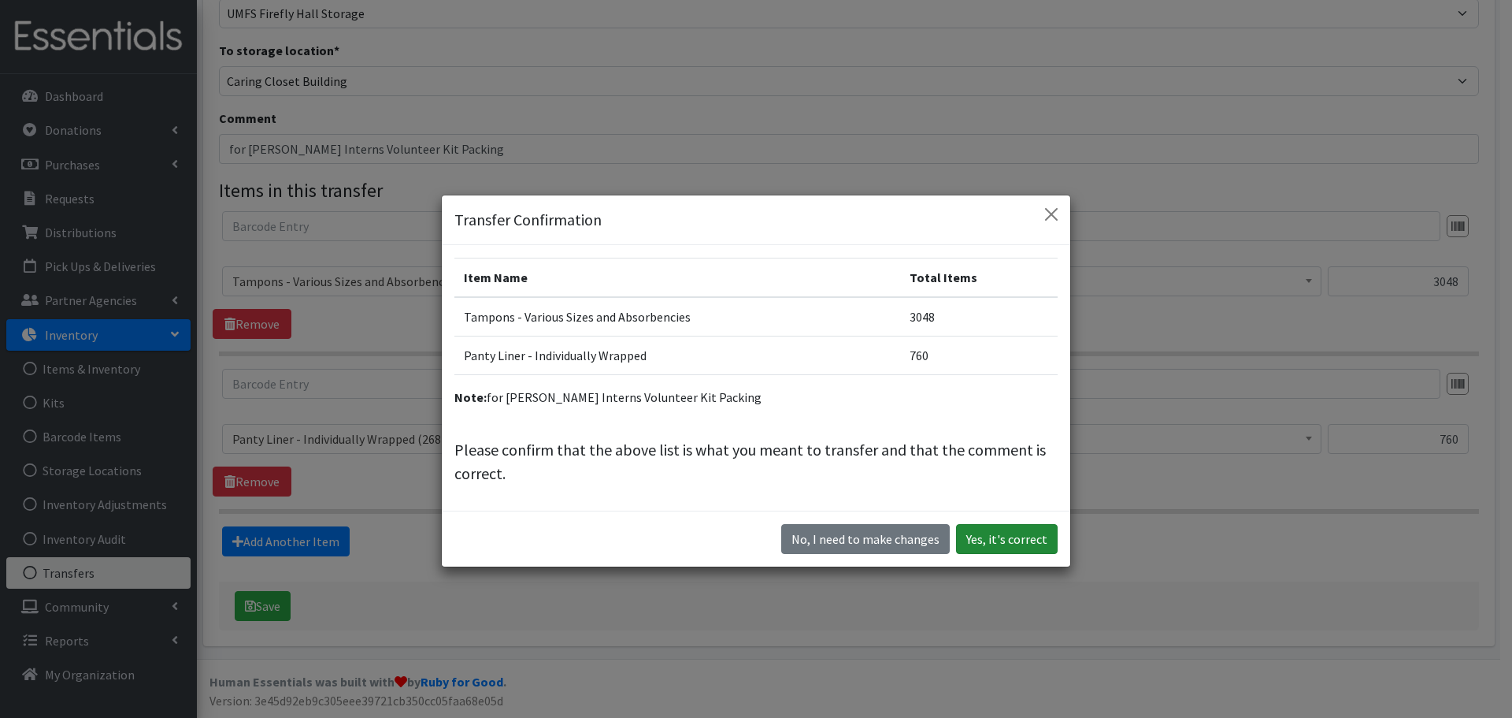
click at [1034, 543] on button "Yes, it's correct" at bounding box center [1007, 539] width 102 height 30
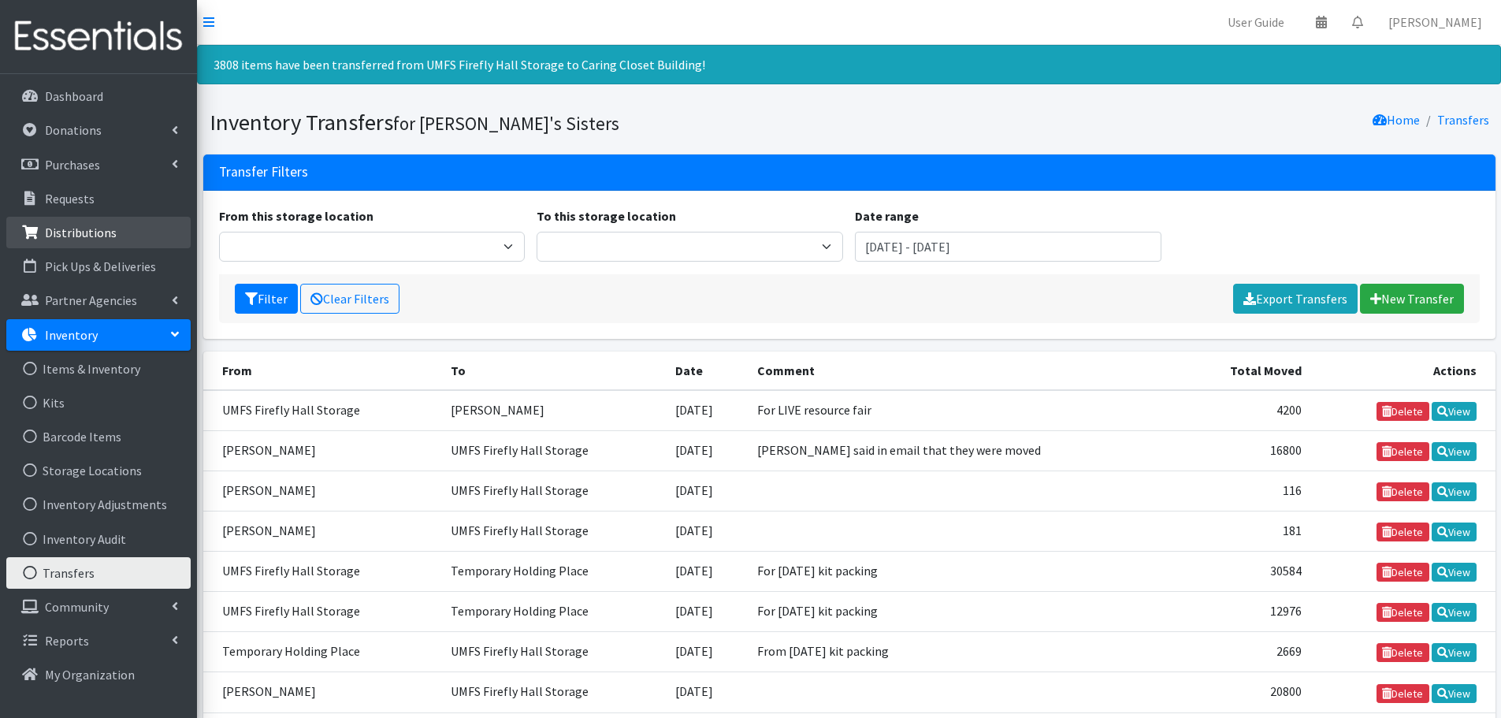
click at [111, 242] on link "Distributions" at bounding box center [98, 233] width 184 height 32
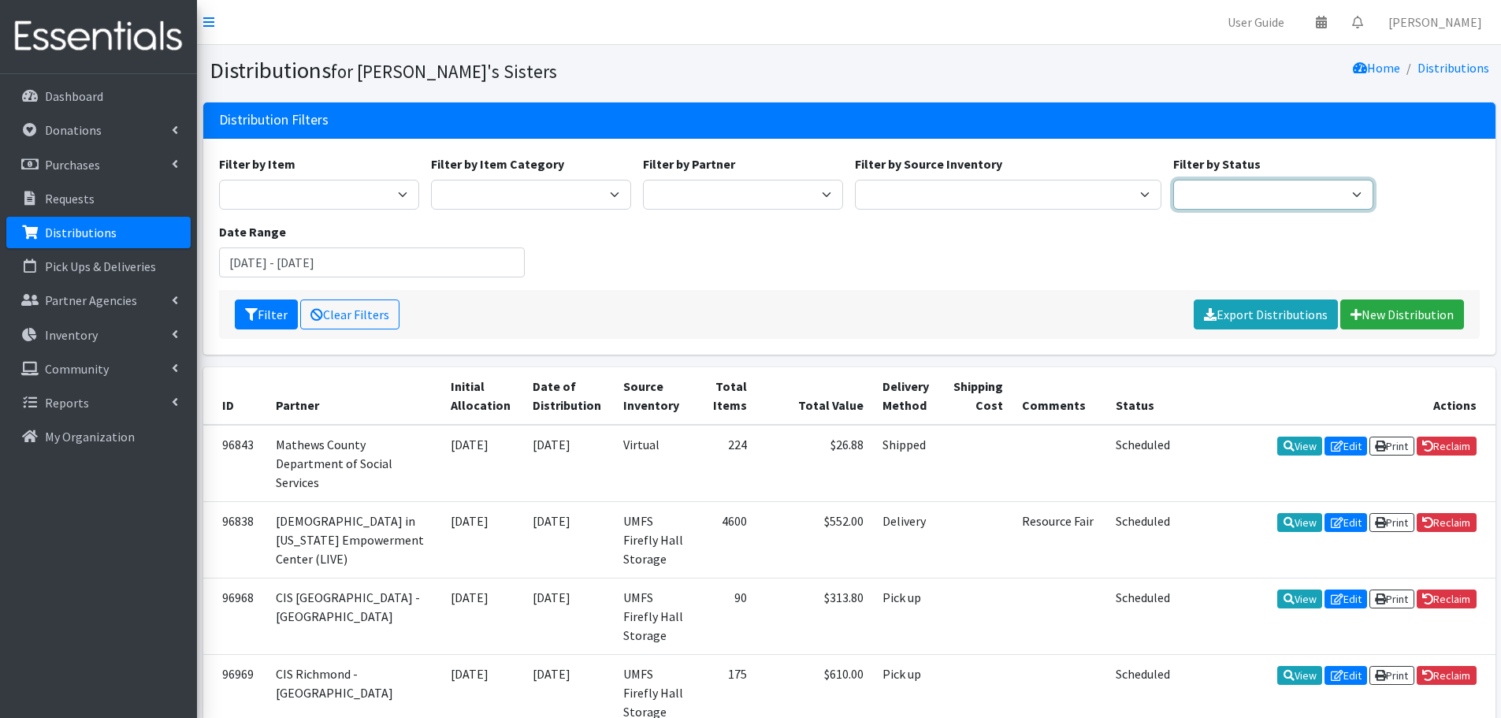
click at [1234, 193] on select "Scheduled Complete" at bounding box center [1273, 195] width 200 height 30
select select "5"
click at [1173, 180] on select "Scheduled Complete" at bounding box center [1273, 195] width 200 height 30
click at [262, 311] on button "Filter" at bounding box center [266, 314] width 63 height 30
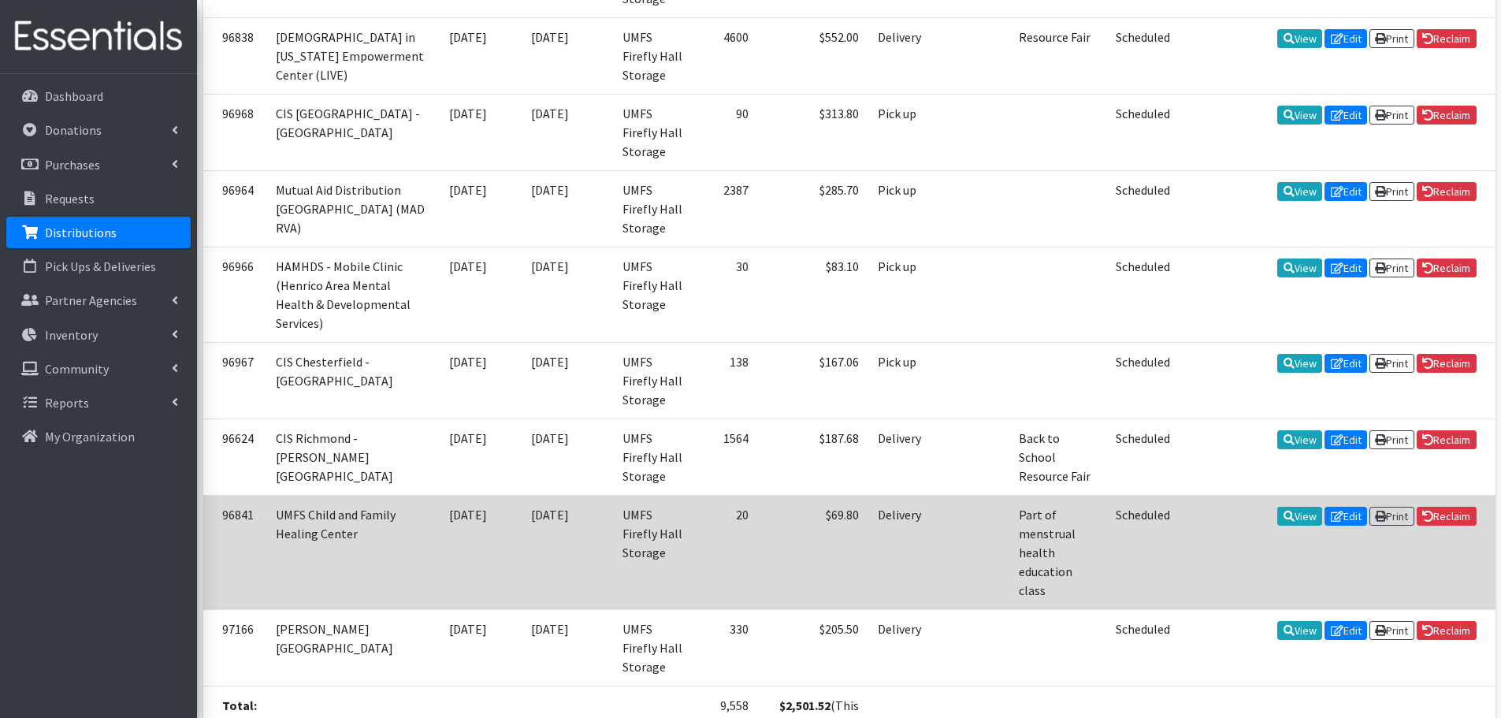
scroll to position [563, 0]
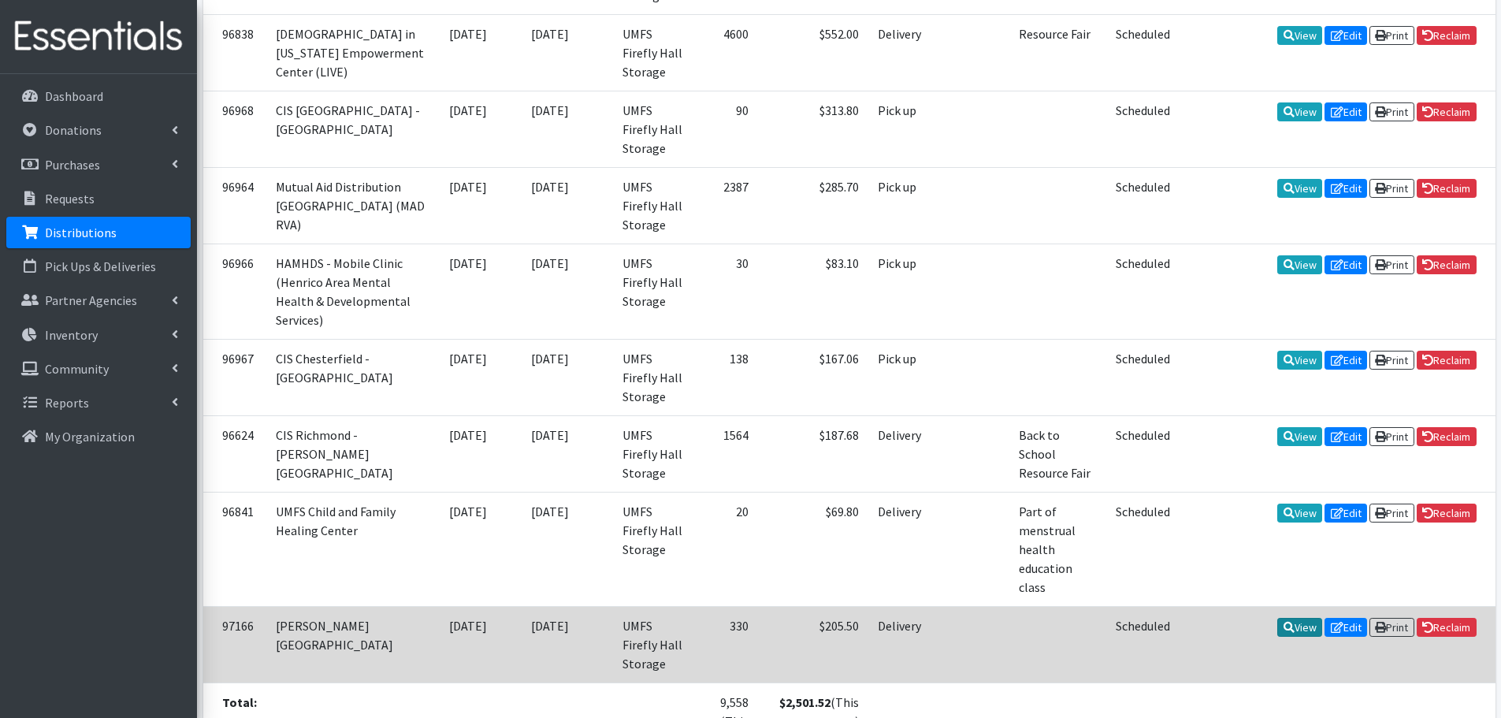
click at [1283, 622] on icon at bounding box center [1288, 627] width 11 height 11
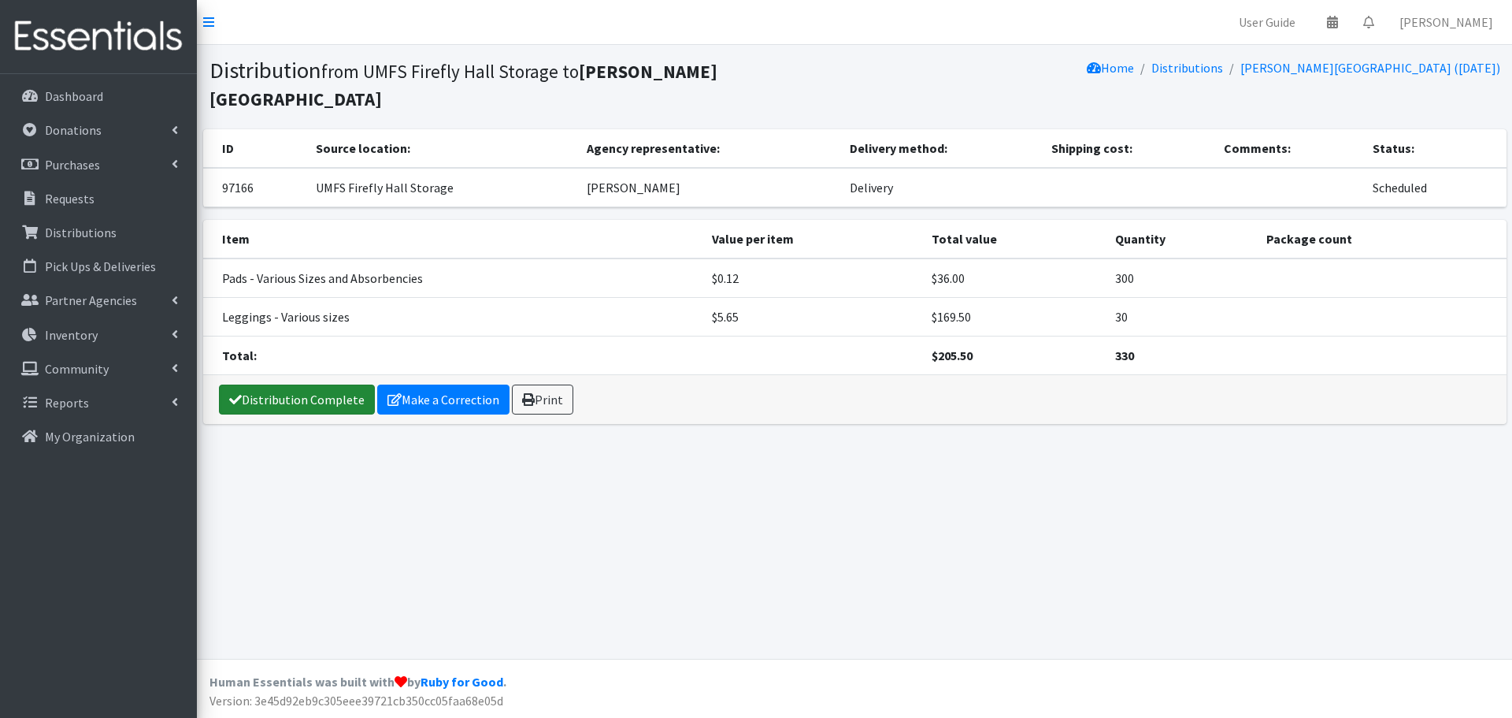
click at [317, 395] on link "Distribution Complete" at bounding box center [297, 399] width 156 height 30
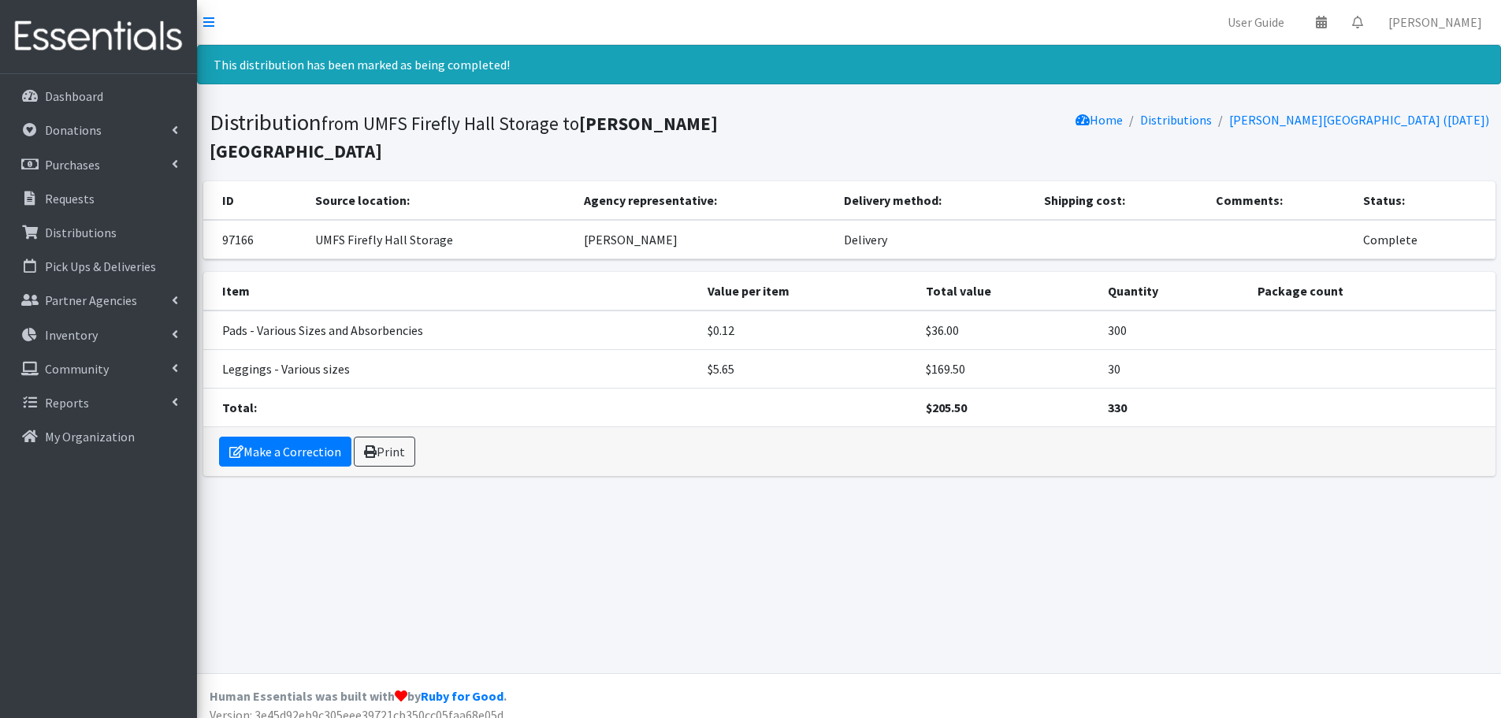
drag, startPoint x: 1169, startPoint y: 120, endPoint x: 1126, endPoint y: 71, distance: 64.8
click at [1169, 120] on link "Distributions" at bounding box center [1176, 120] width 72 height 16
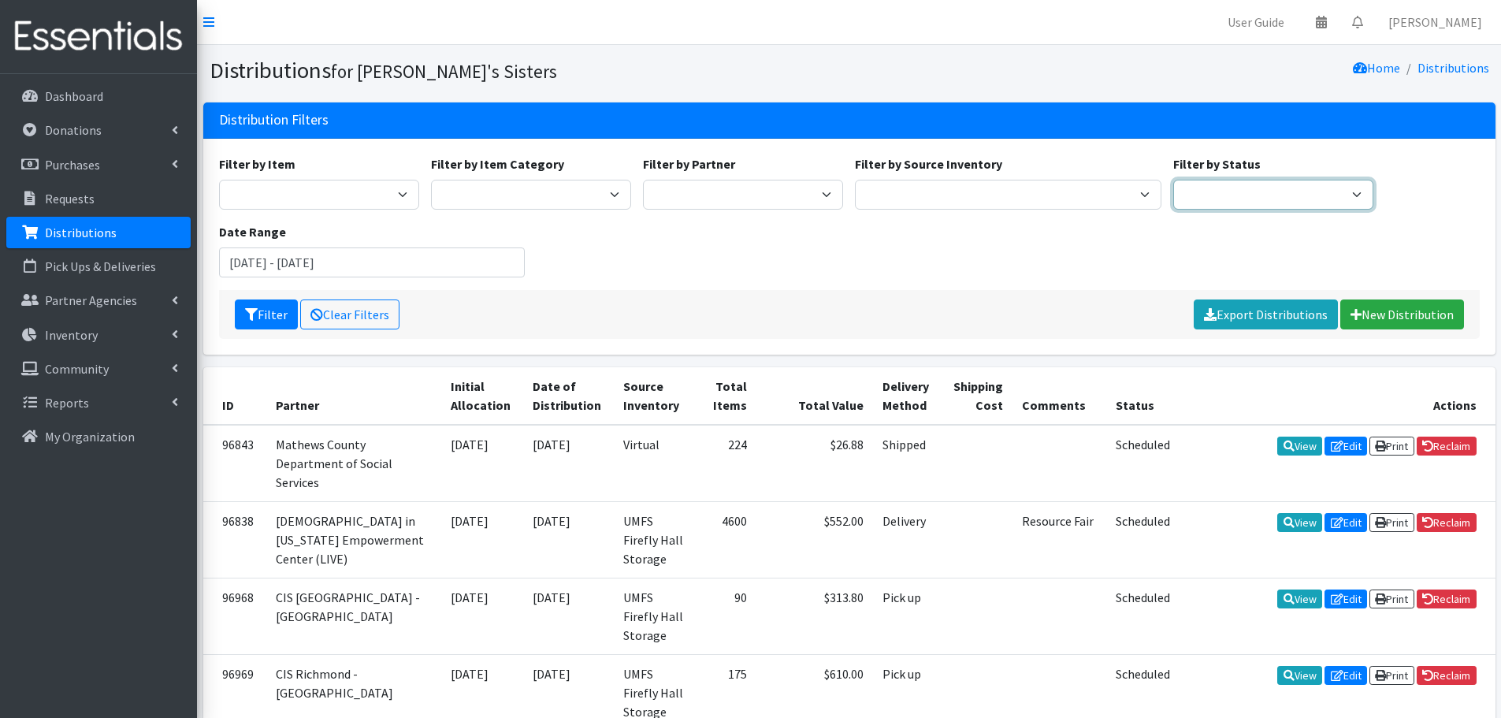
click at [1238, 182] on select "Scheduled Complete" at bounding box center [1273, 195] width 200 height 30
select select "5"
click at [1173, 180] on select "Scheduled Complete" at bounding box center [1273, 195] width 200 height 30
click at [276, 317] on button "Filter" at bounding box center [266, 314] width 63 height 30
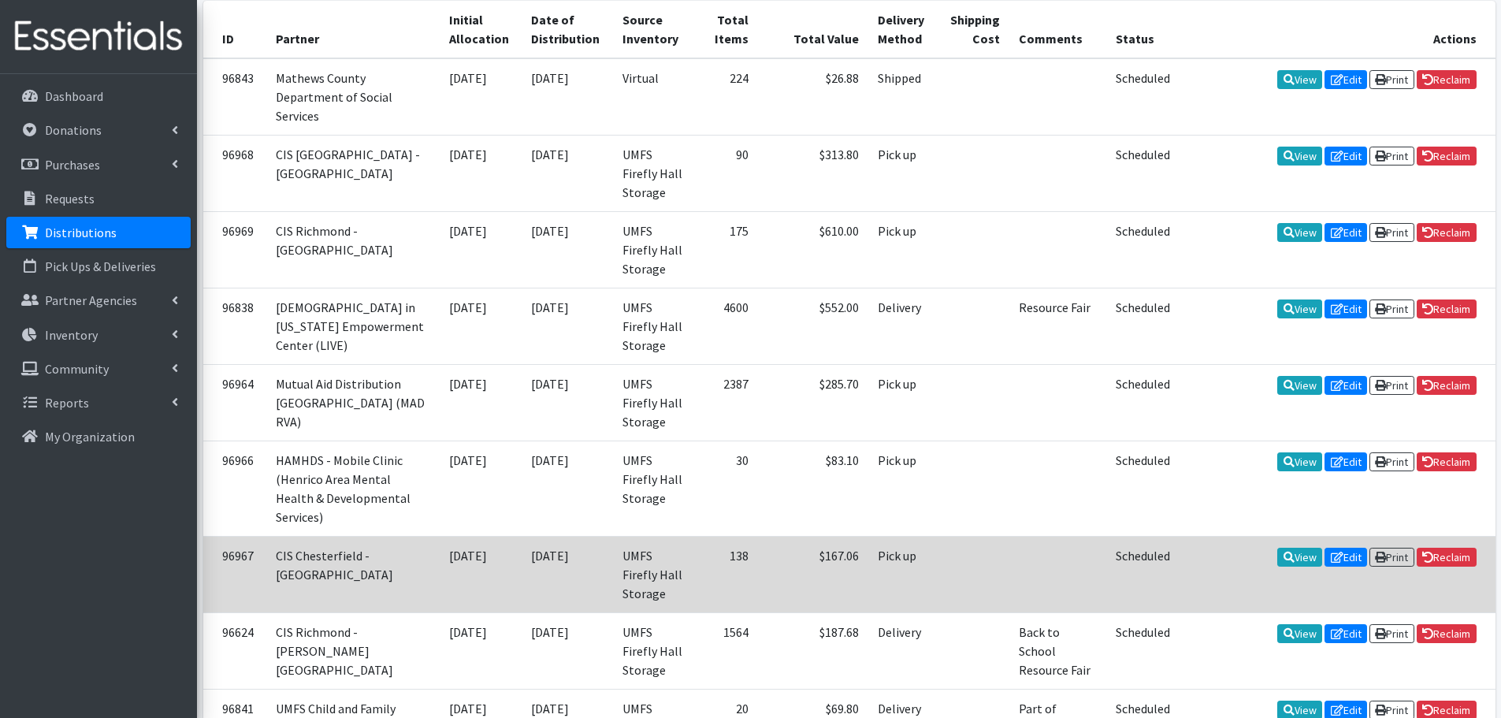
scroll to position [394, 0]
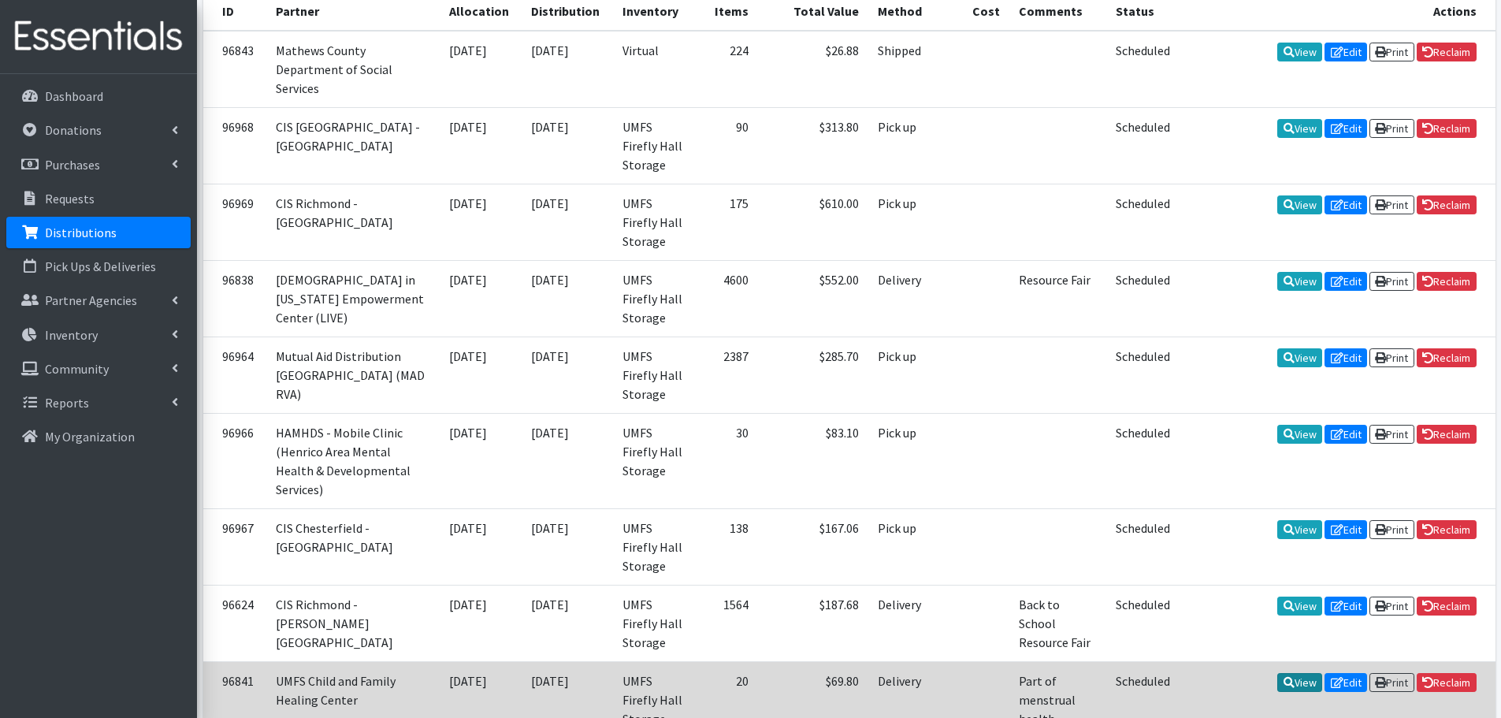
click at [1294, 673] on link "View" at bounding box center [1299, 682] width 45 height 19
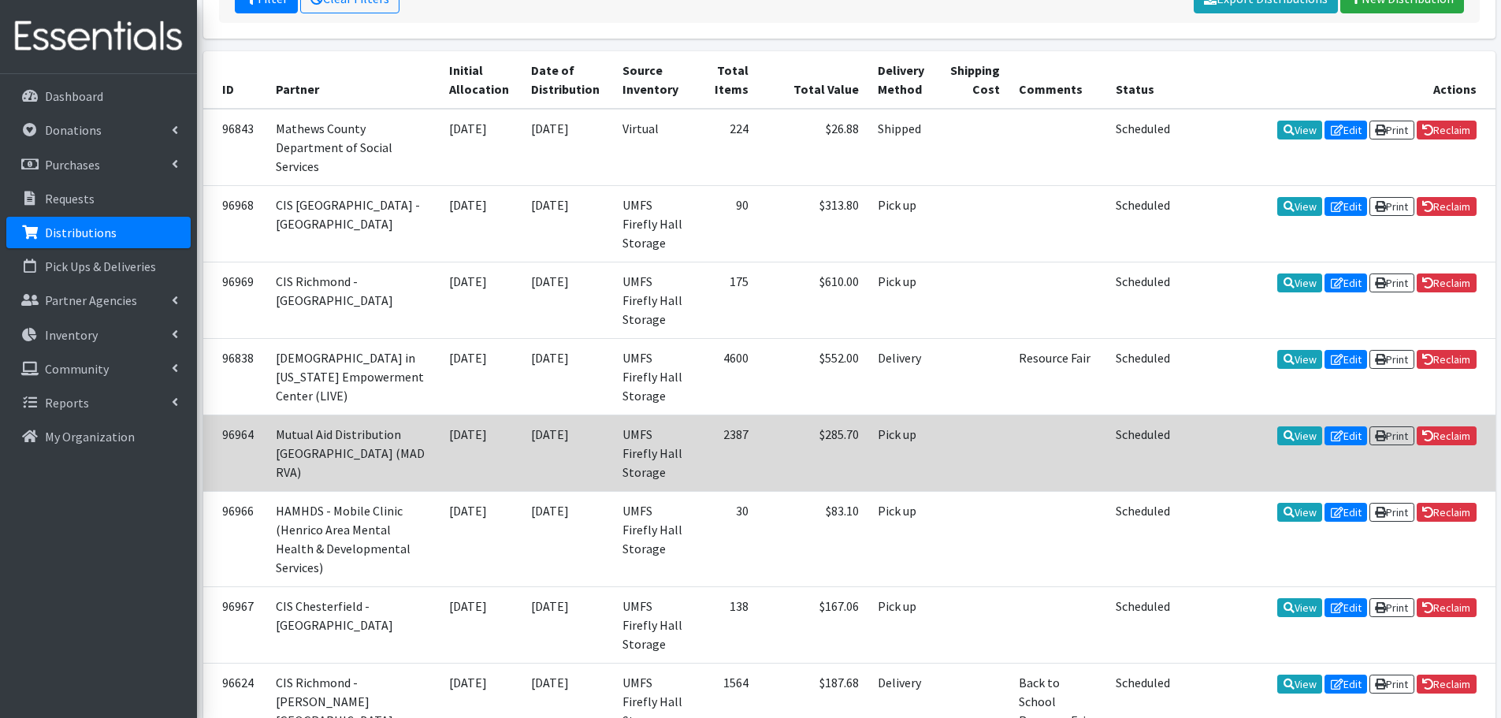
scroll to position [315, 0]
click at [1286, 427] on link "View" at bounding box center [1299, 436] width 45 height 19
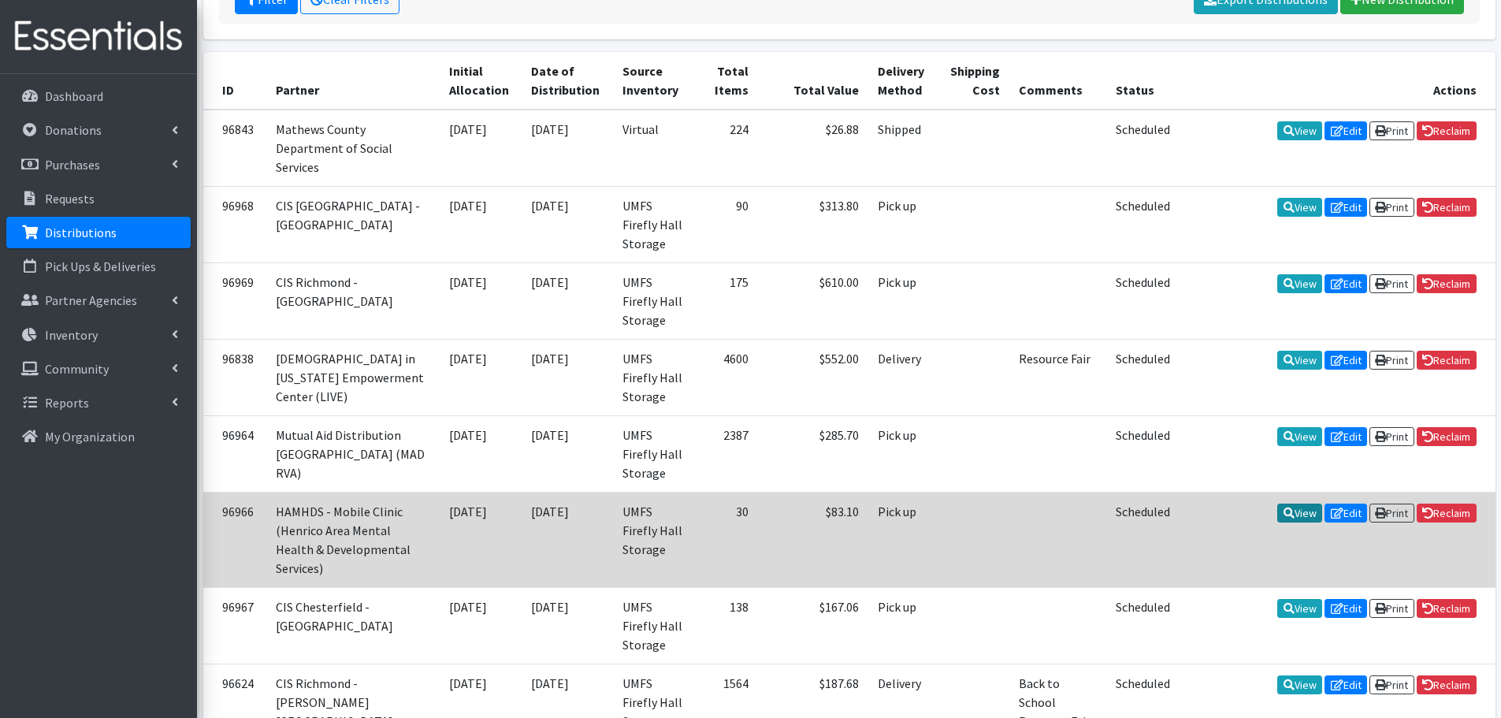
click at [1287, 503] on link "View" at bounding box center [1299, 512] width 45 height 19
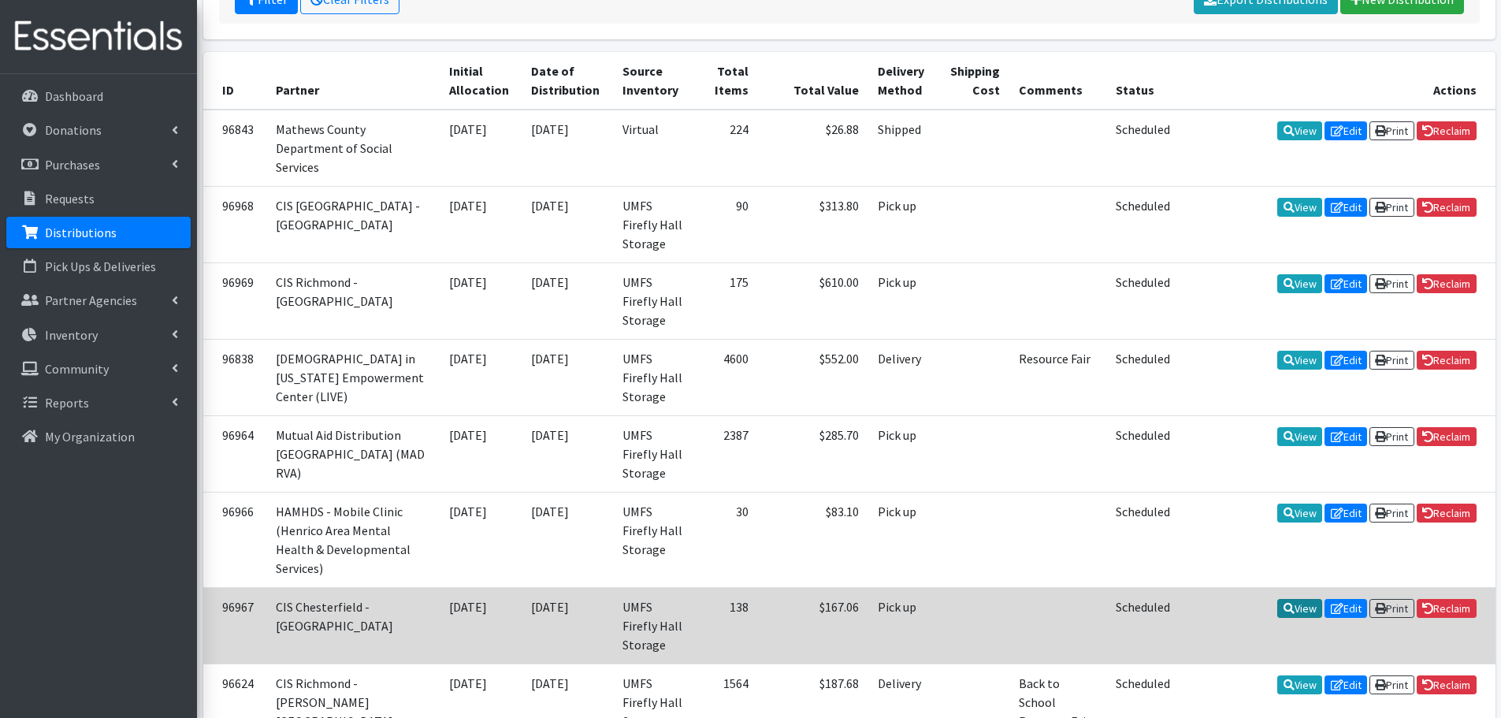
click at [1283, 603] on icon at bounding box center [1288, 608] width 11 height 11
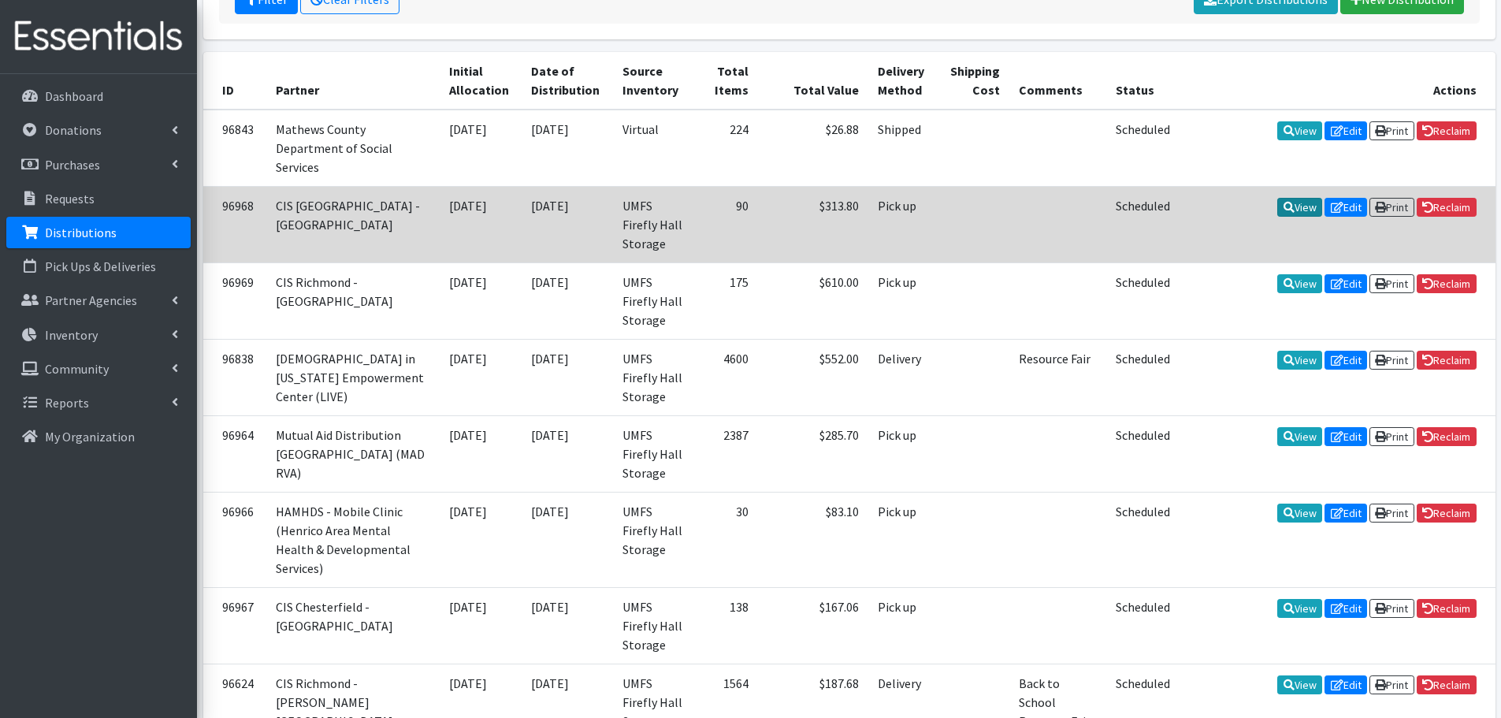
click at [1296, 202] on link "View" at bounding box center [1299, 207] width 45 height 19
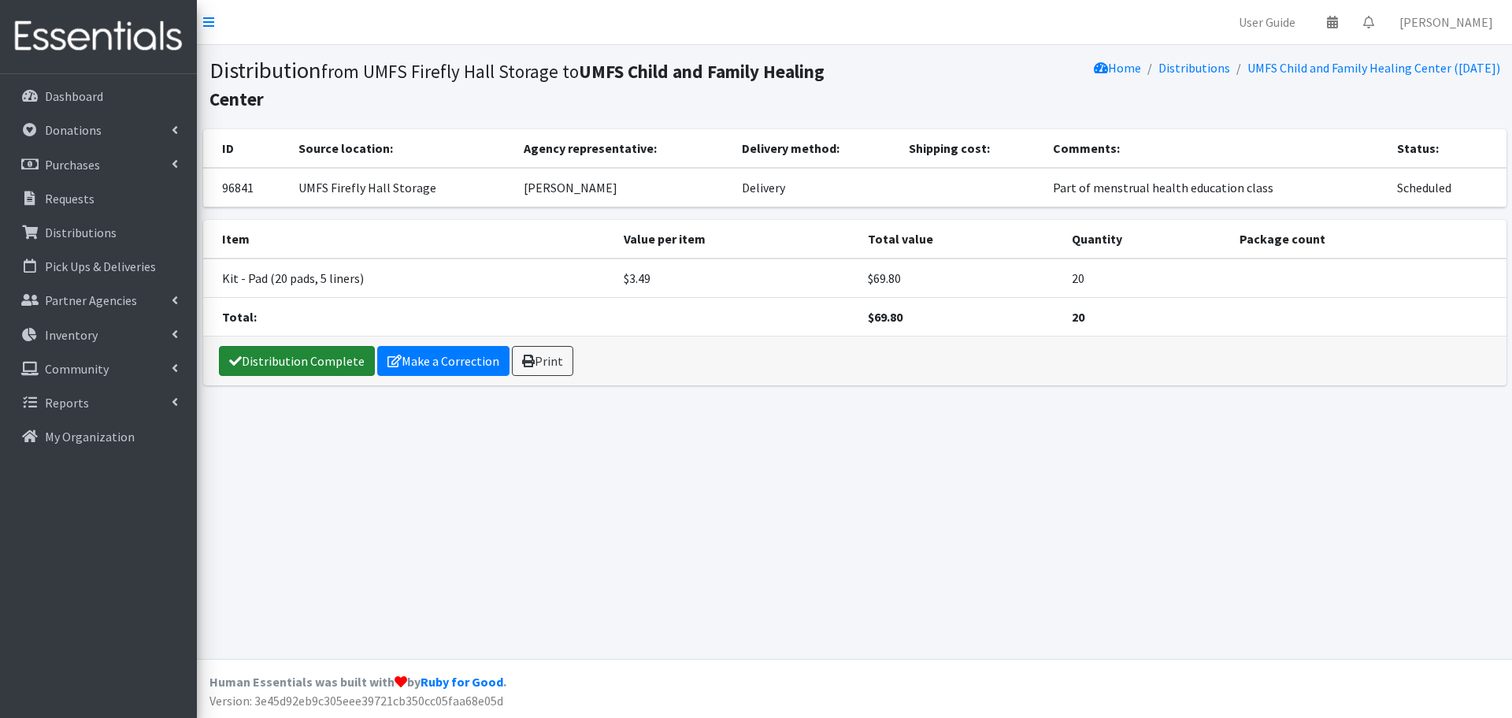
click at [273, 362] on link "Distribution Complete" at bounding box center [297, 361] width 156 height 30
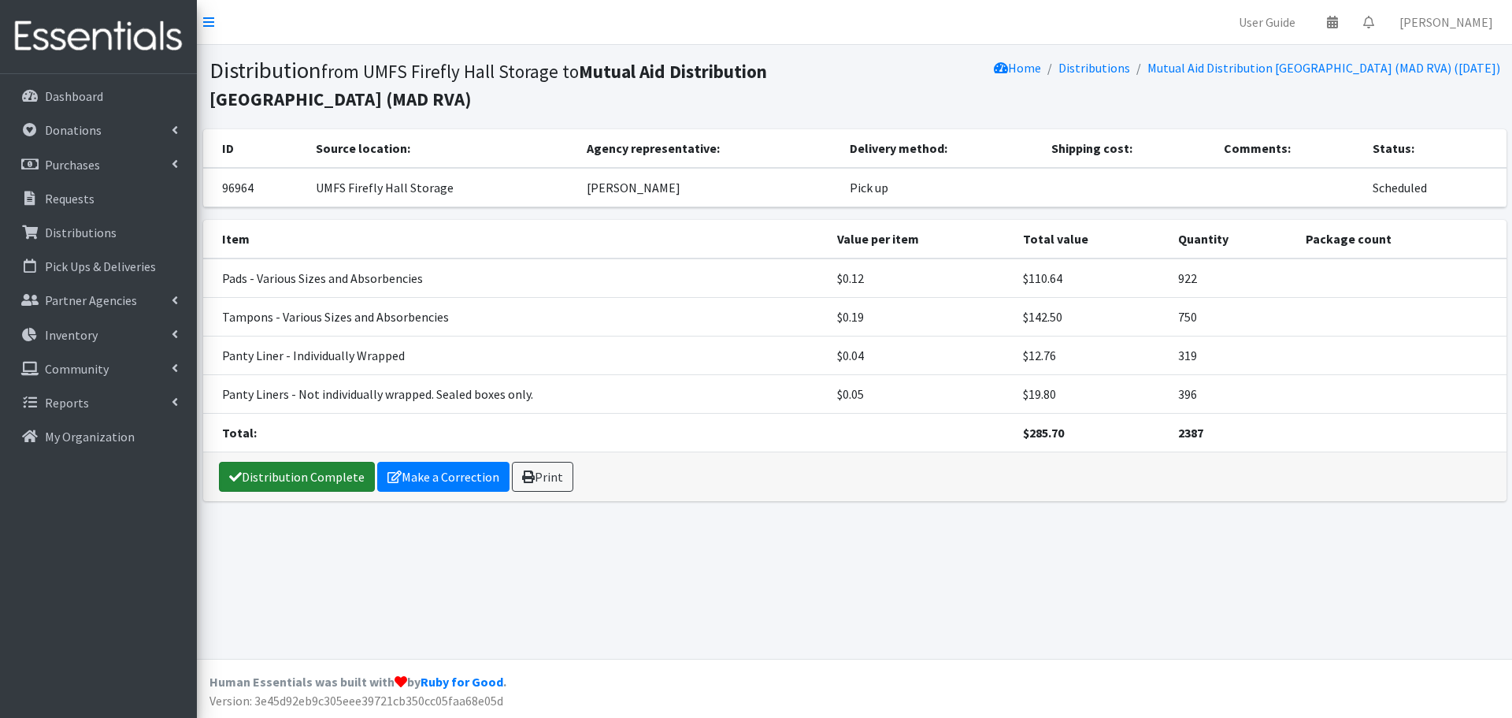
click at [332, 478] on link "Distribution Complete" at bounding box center [297, 477] width 156 height 30
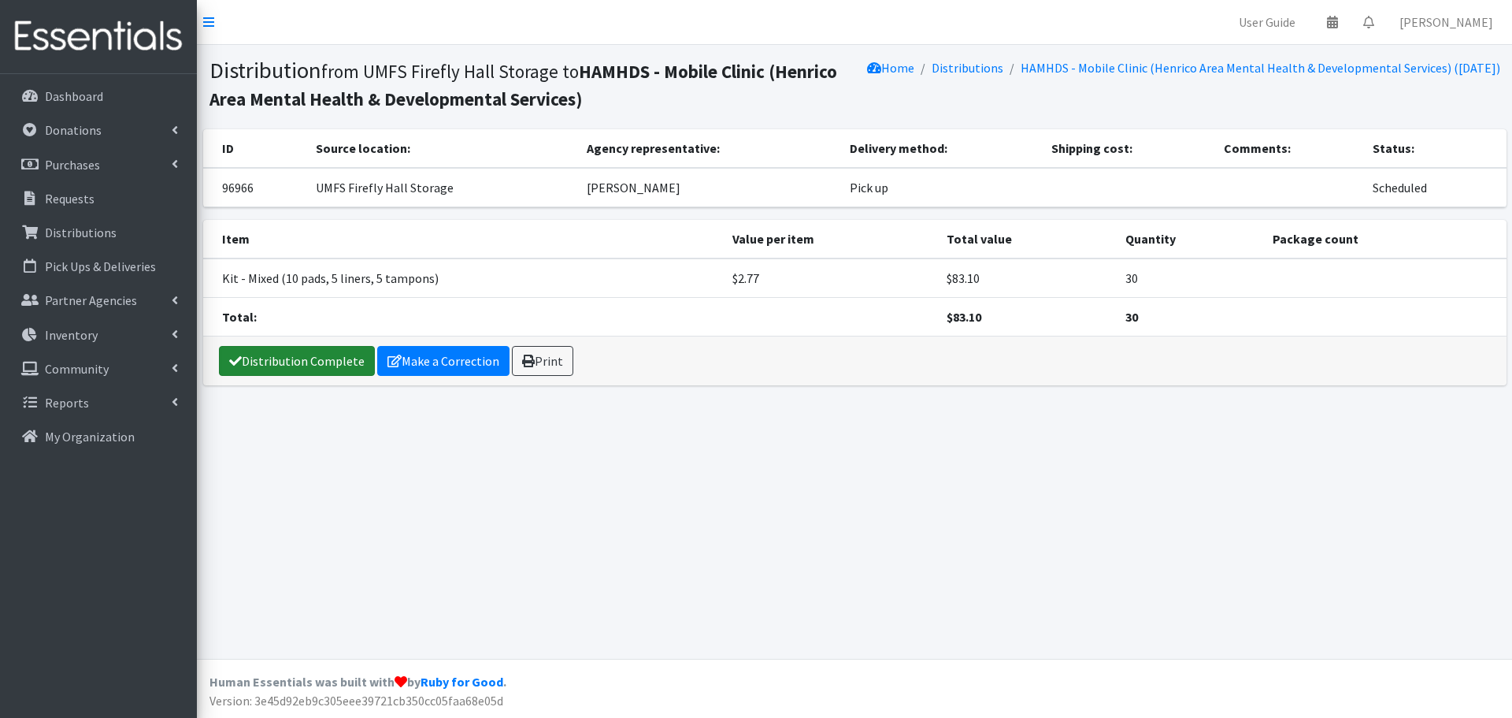
click at [317, 359] on link "Distribution Complete" at bounding box center [297, 361] width 156 height 30
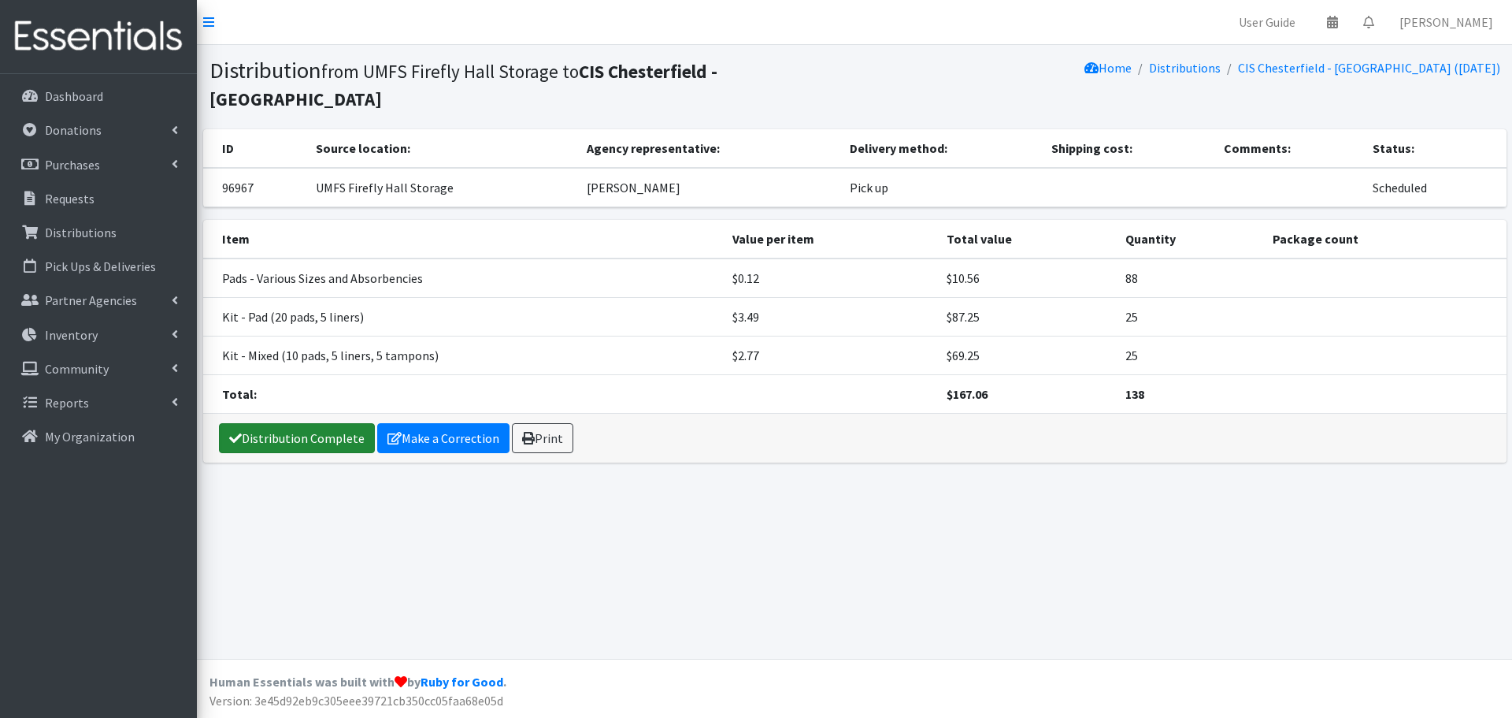
click at [332, 438] on link "Distribution Complete" at bounding box center [297, 438] width 156 height 30
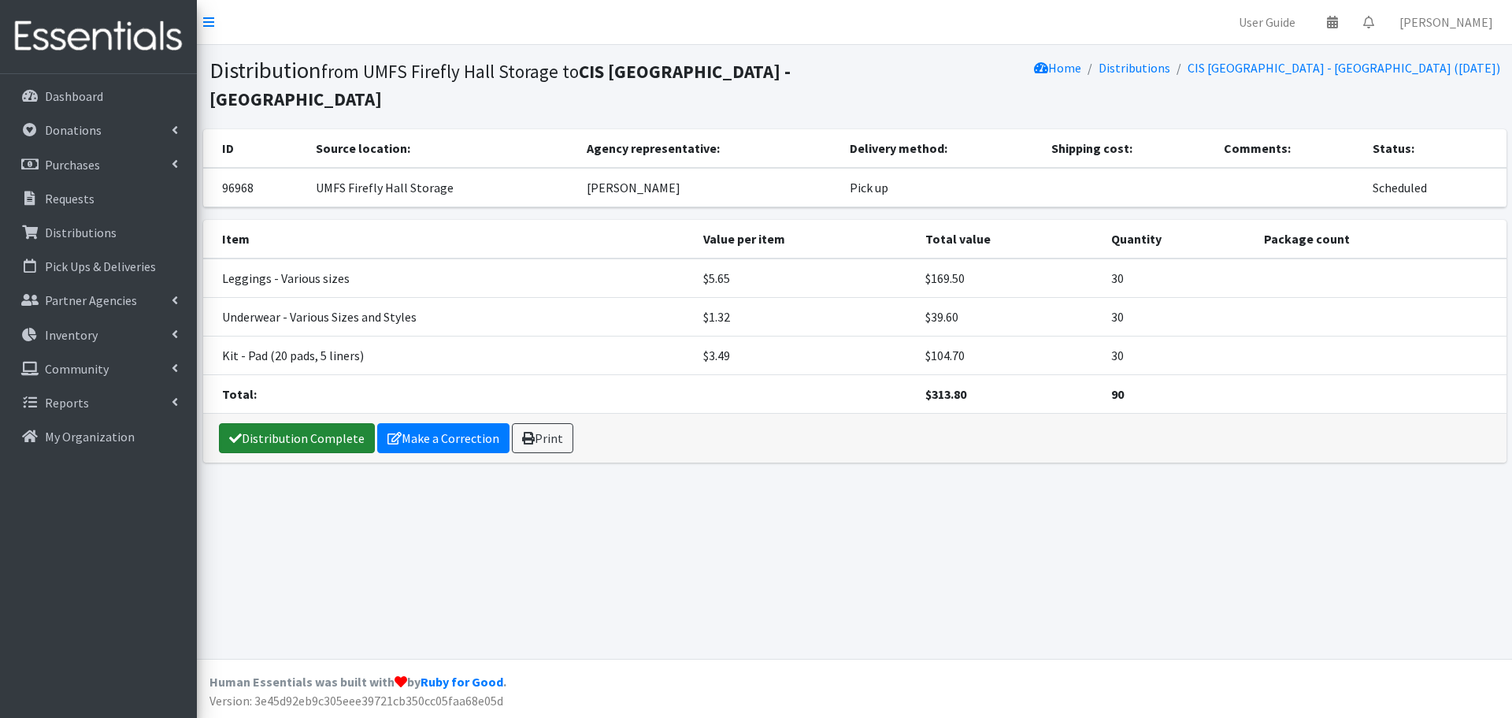
click at [300, 443] on link "Distribution Complete" at bounding box center [297, 438] width 156 height 30
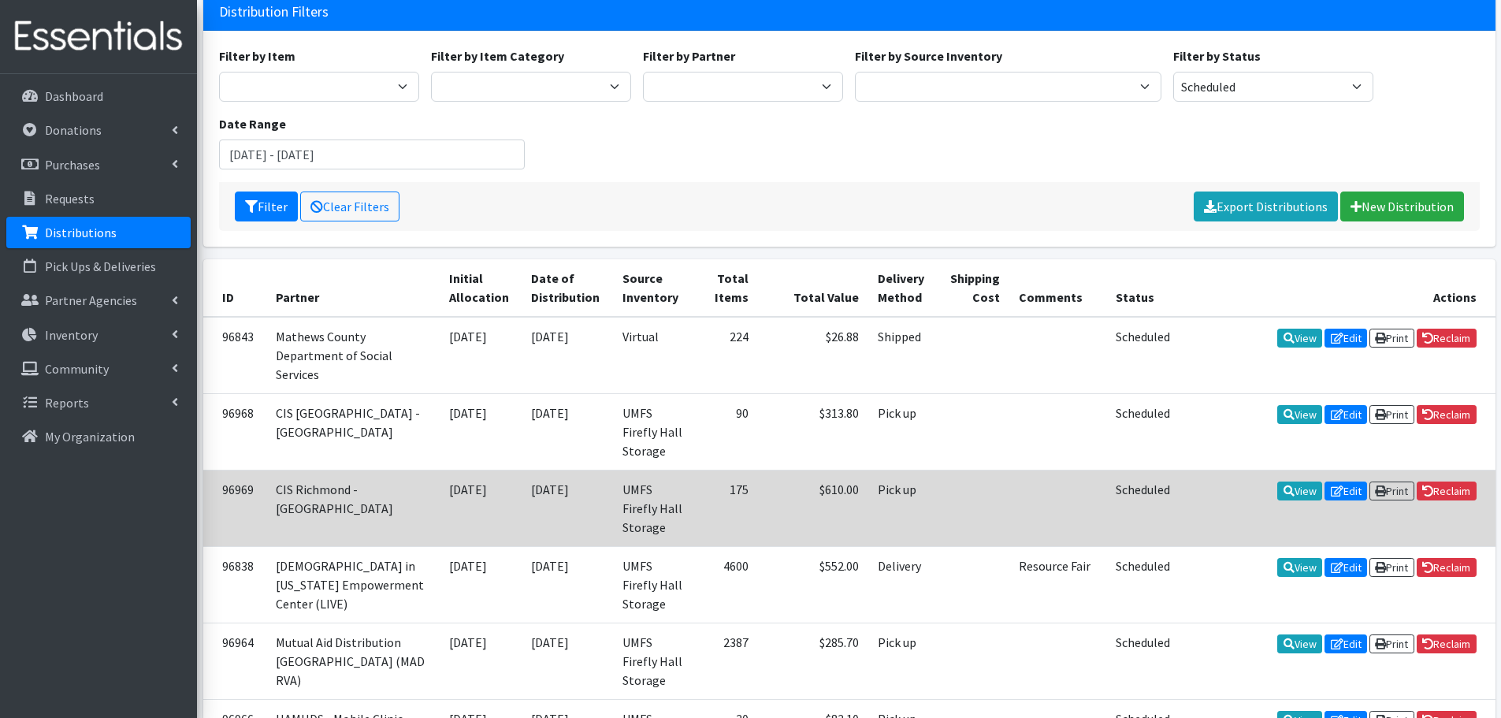
scroll to position [158, 0]
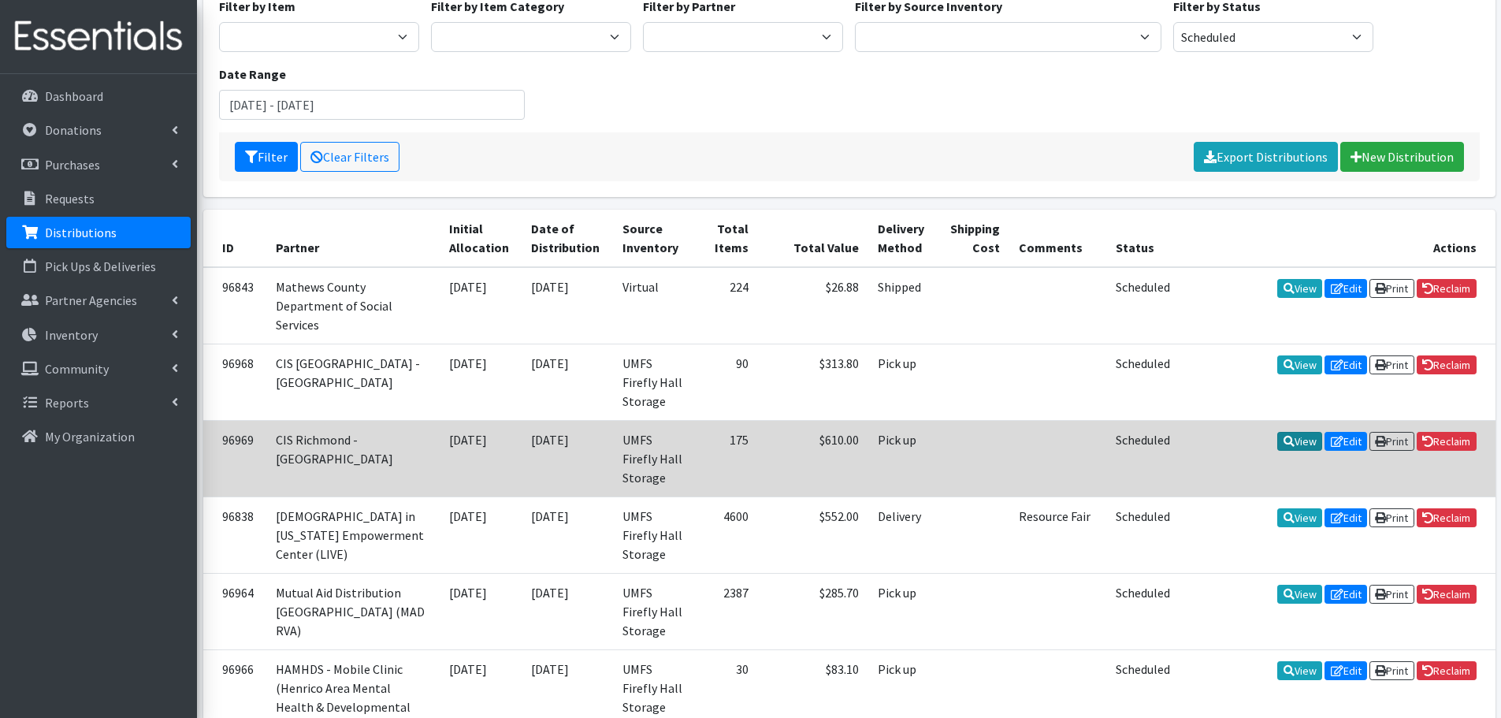
click at [1283, 436] on icon at bounding box center [1288, 441] width 11 height 11
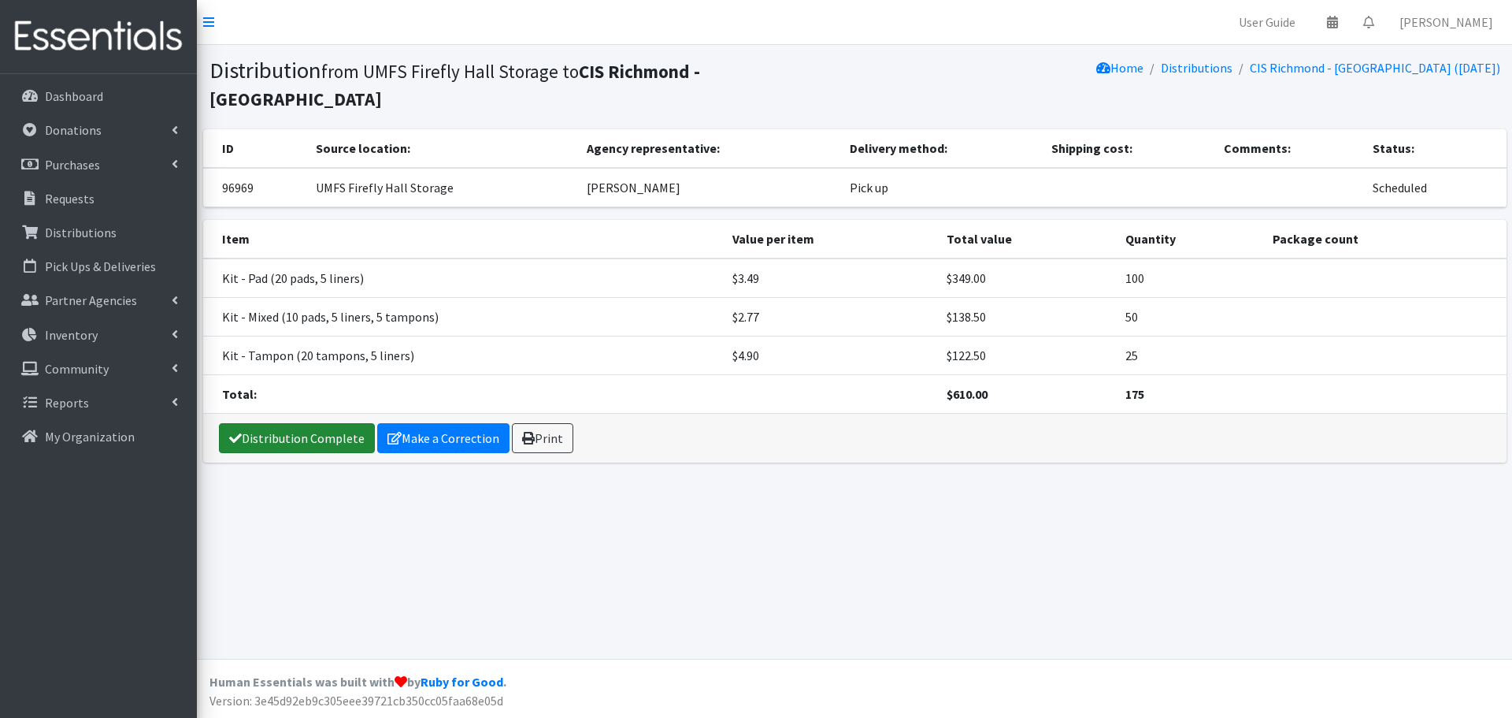
click at [302, 452] on link "Distribution Complete" at bounding box center [297, 438] width 156 height 30
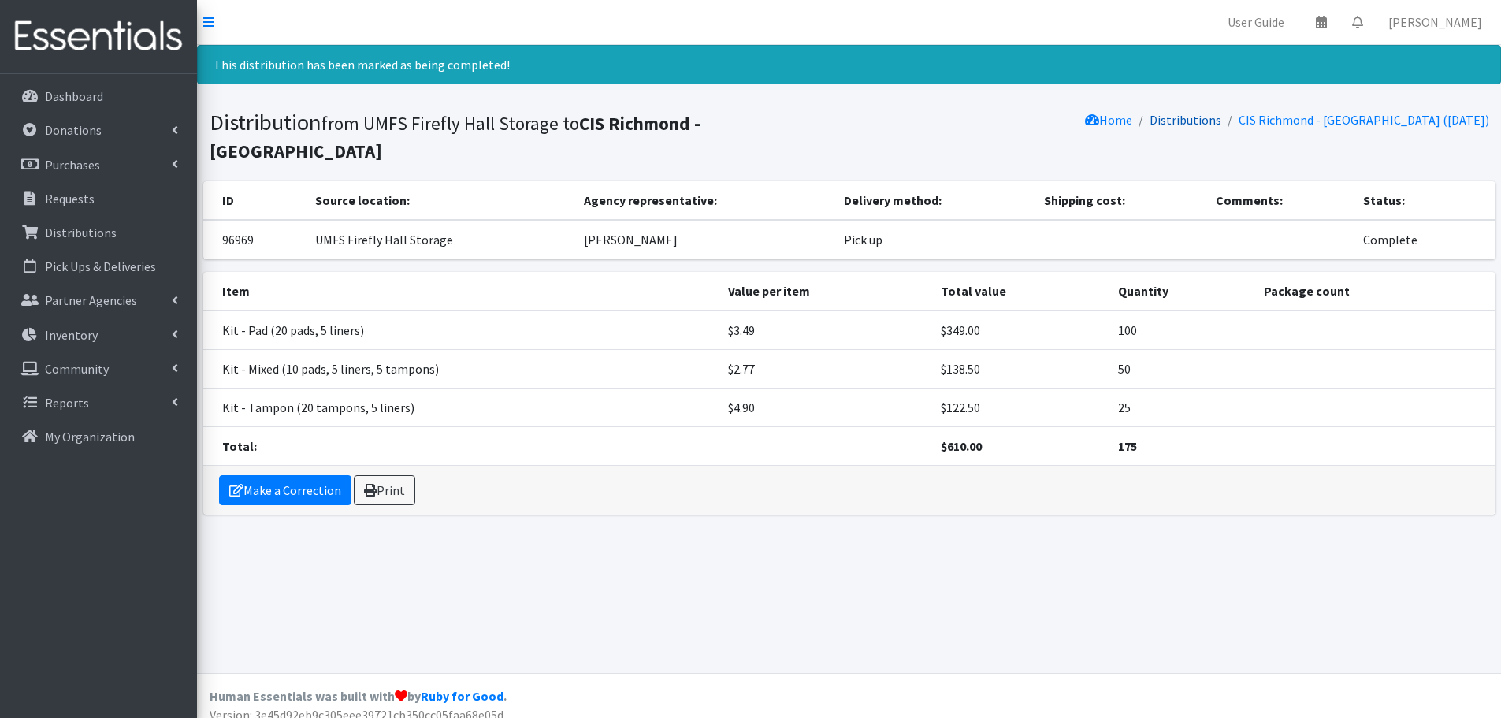
click at [1175, 117] on link "Distributions" at bounding box center [1185, 120] width 72 height 16
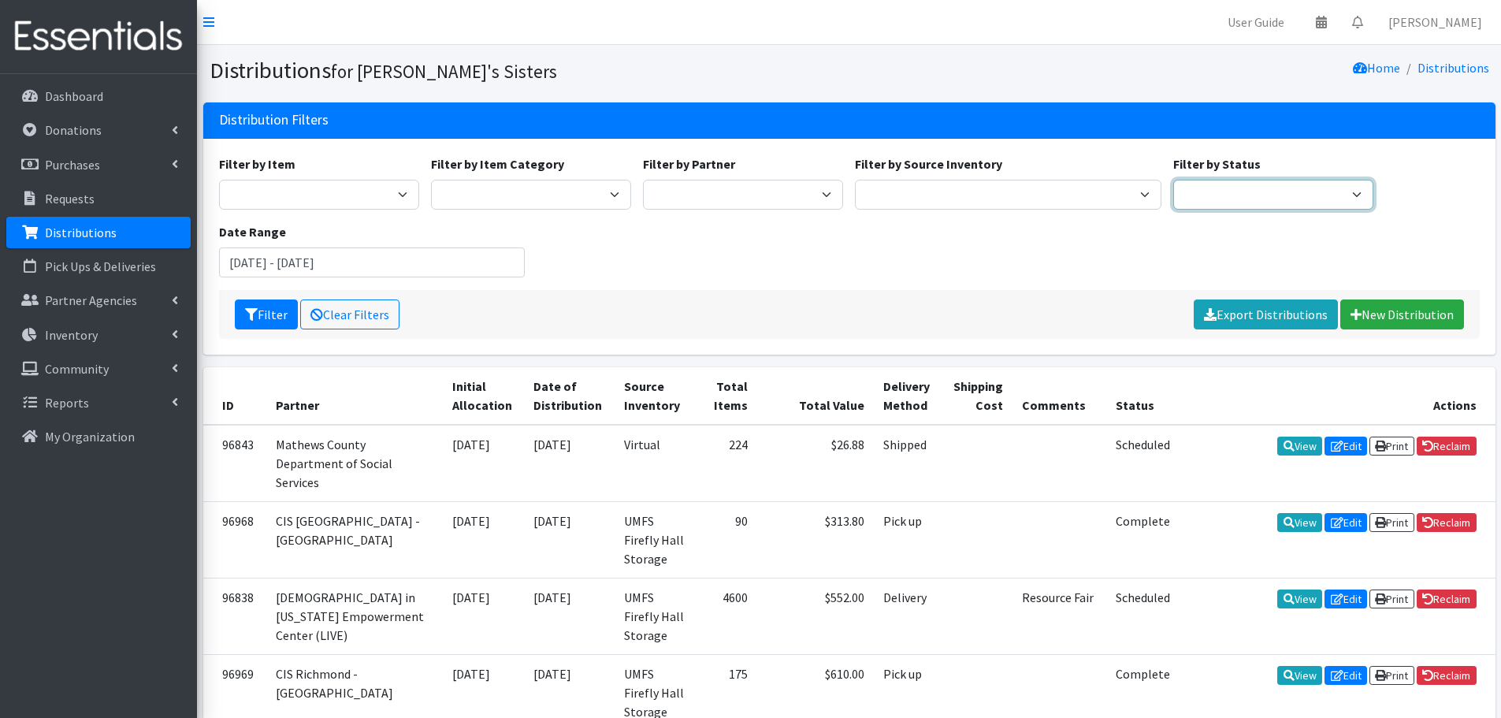
click at [1200, 195] on select "Scheduled Complete" at bounding box center [1273, 195] width 200 height 30
select select "5"
click at [1173, 180] on select "Scheduled Complete" at bounding box center [1273, 195] width 200 height 30
click at [251, 315] on icon "submit" at bounding box center [251, 314] width 13 height 13
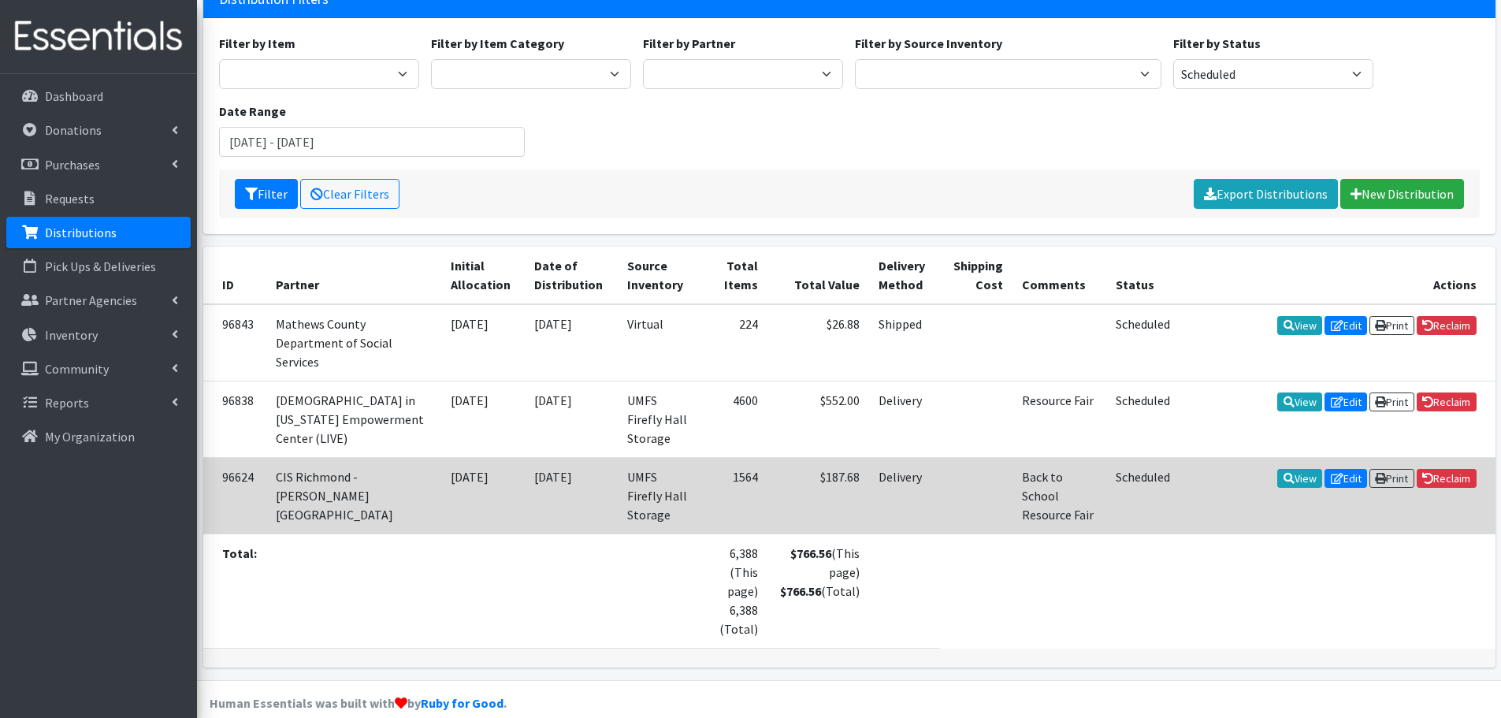
scroll to position [123, 0]
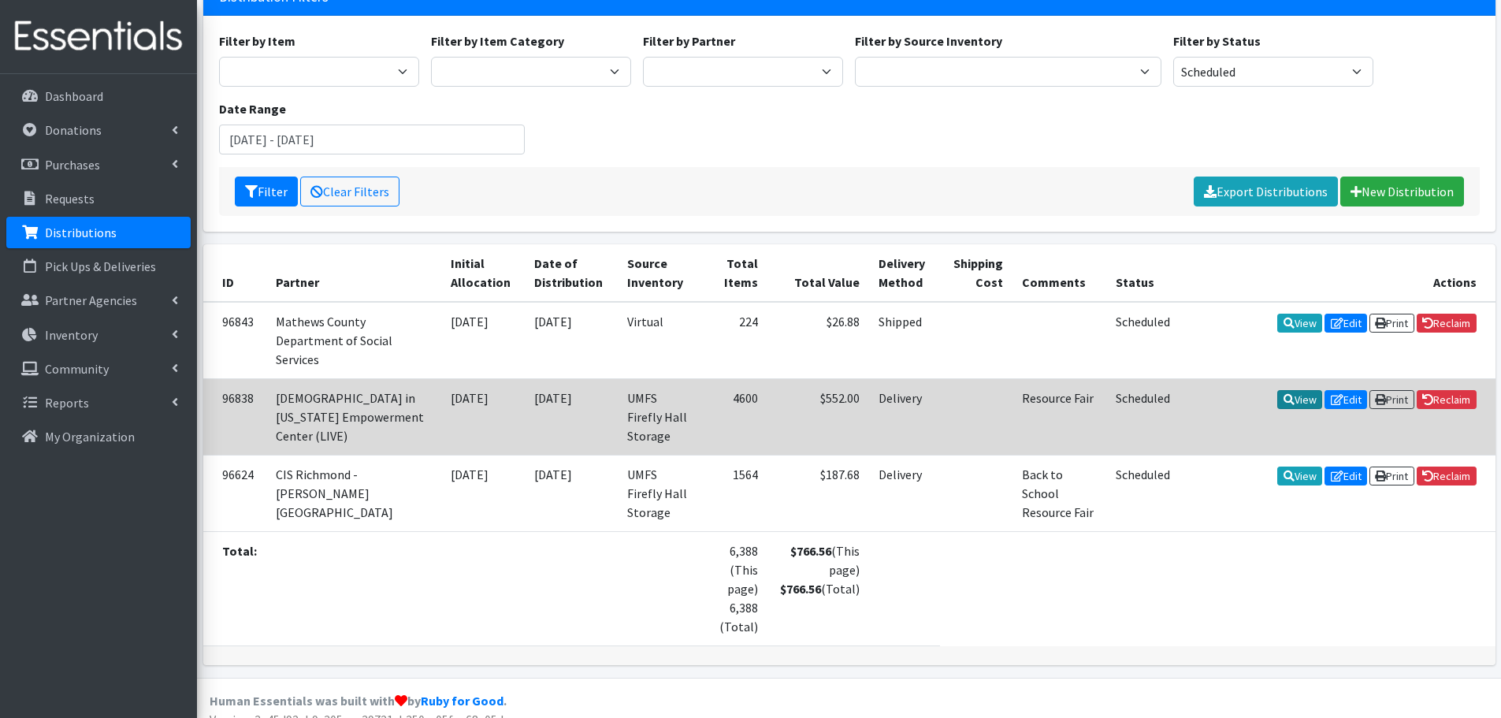
click at [1283, 401] on icon at bounding box center [1288, 399] width 11 height 11
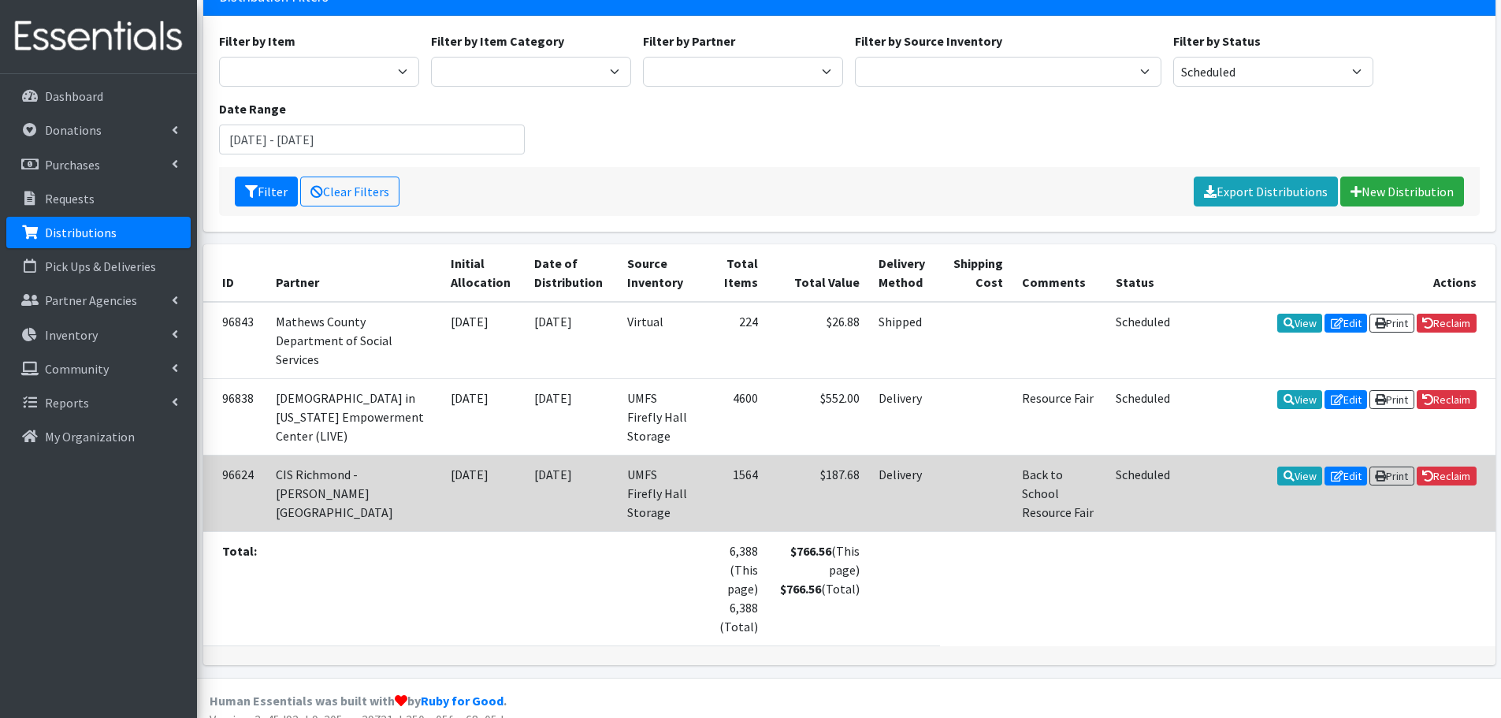
click at [1289, 464] on td "View Edit Print Reclaim" at bounding box center [1337, 493] width 315 height 76
click at [1295, 476] on link "View" at bounding box center [1299, 475] width 45 height 19
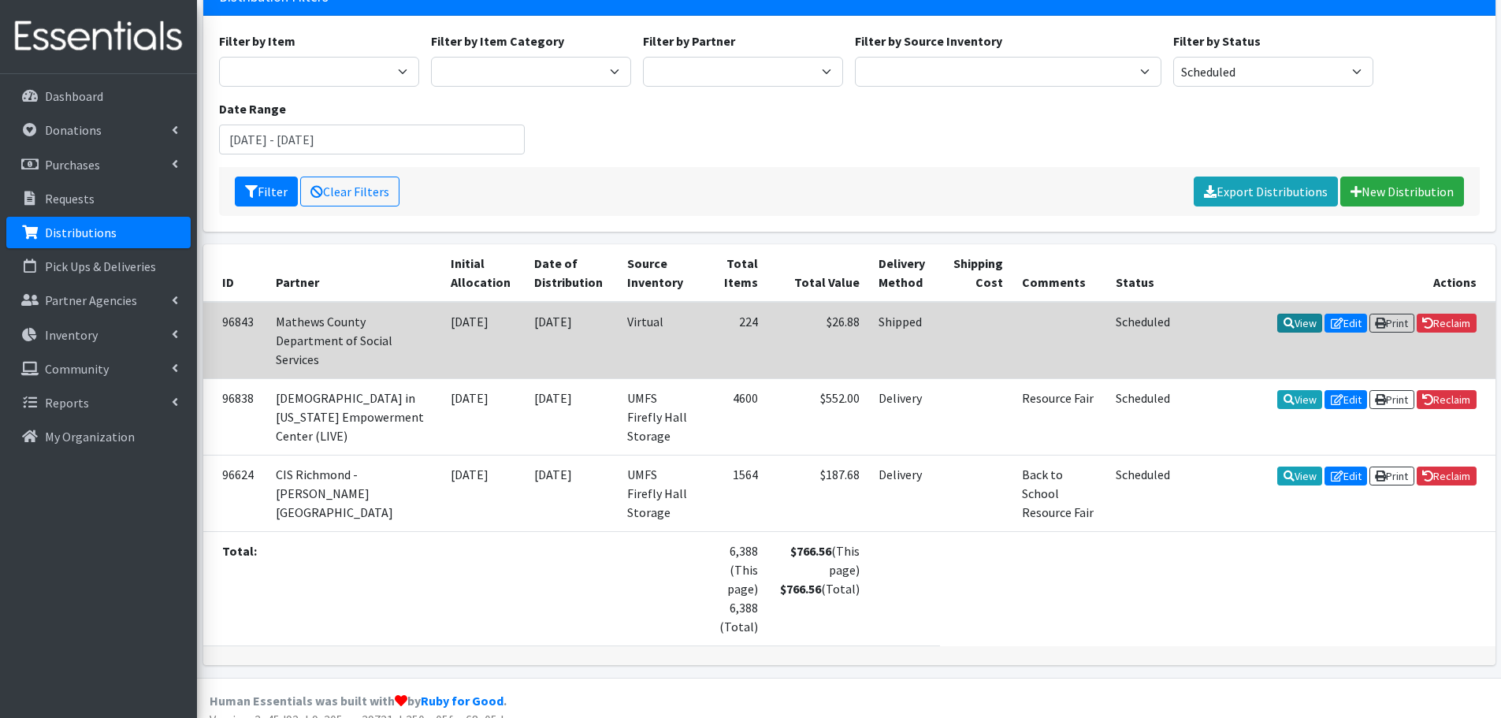
click at [1279, 316] on link "View" at bounding box center [1299, 323] width 45 height 19
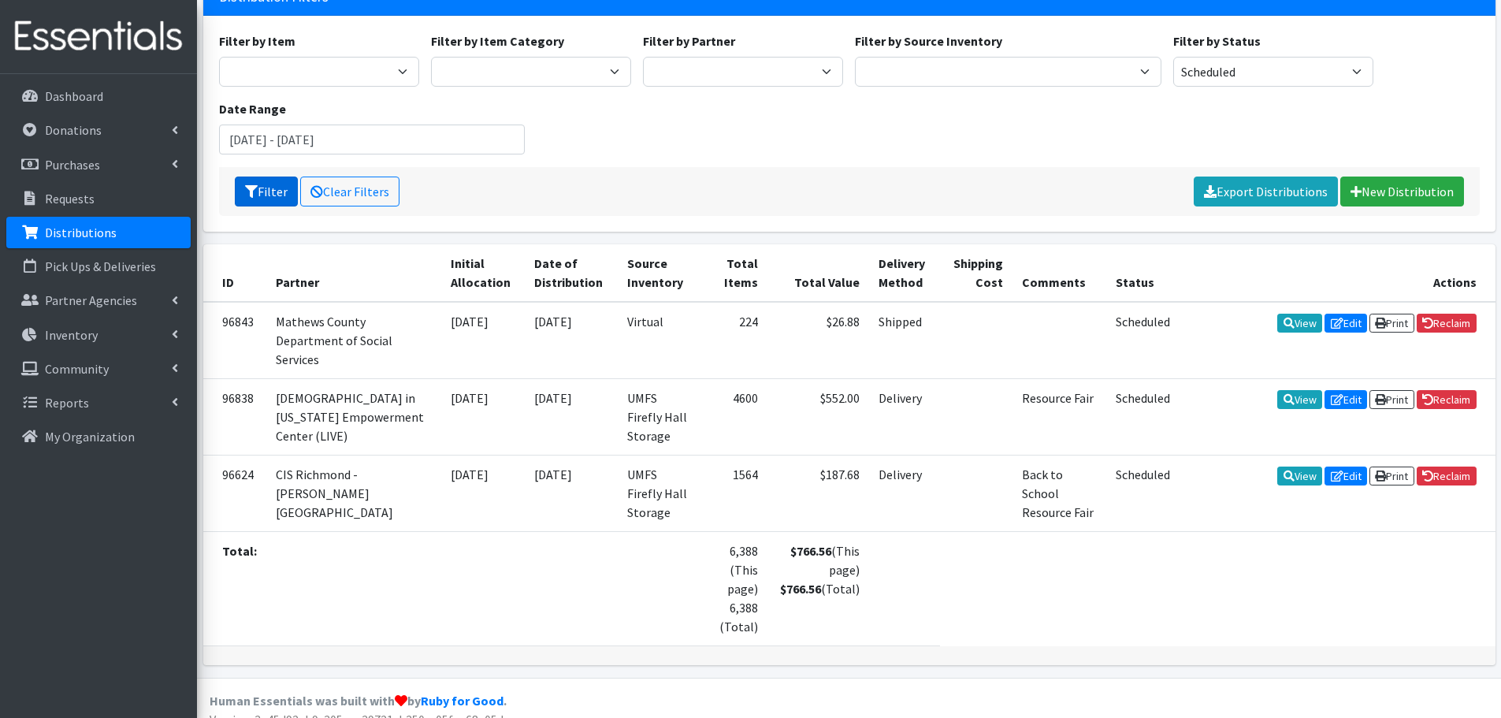
click at [261, 199] on button "Filter" at bounding box center [266, 191] width 63 height 30
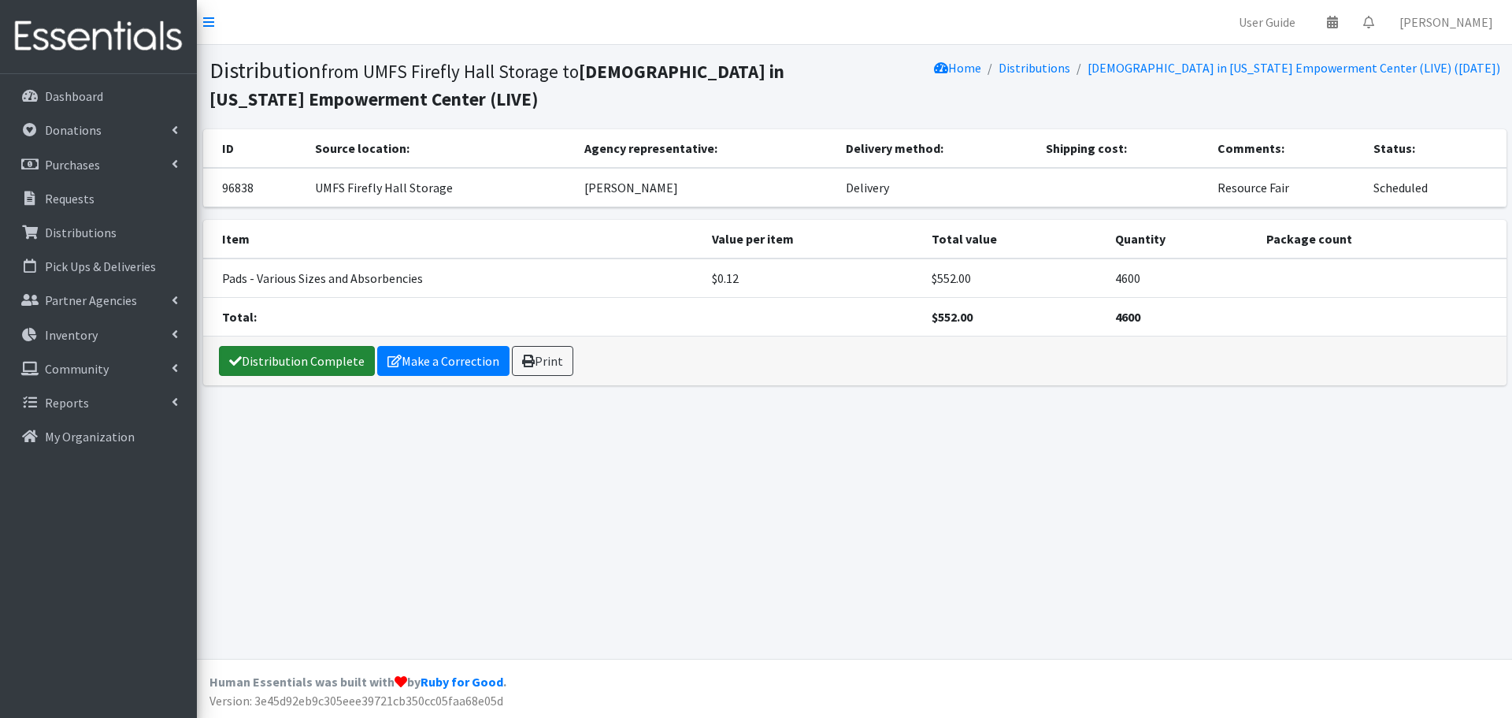
click at [291, 366] on link "Distribution Complete" at bounding box center [297, 361] width 156 height 30
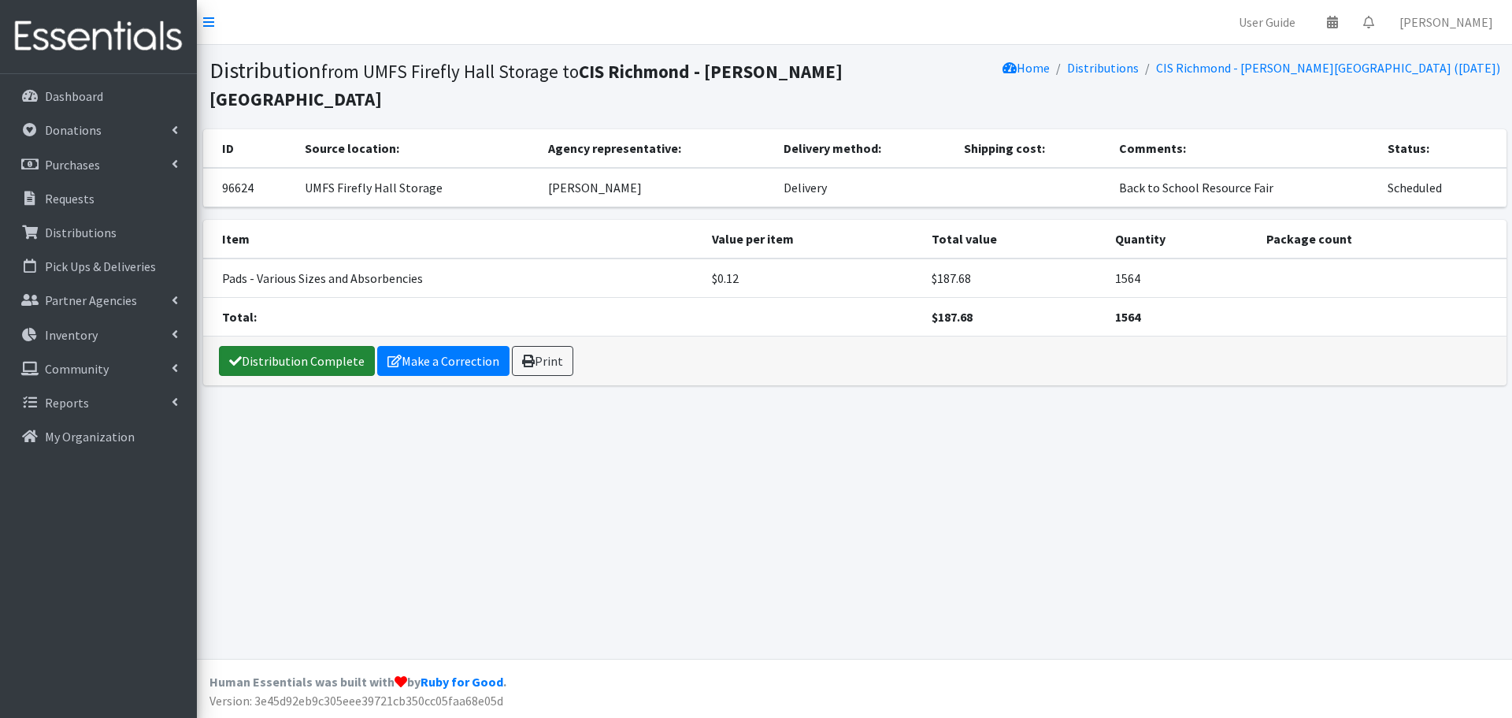
click at [300, 362] on link "Distribution Complete" at bounding box center [297, 361] width 156 height 30
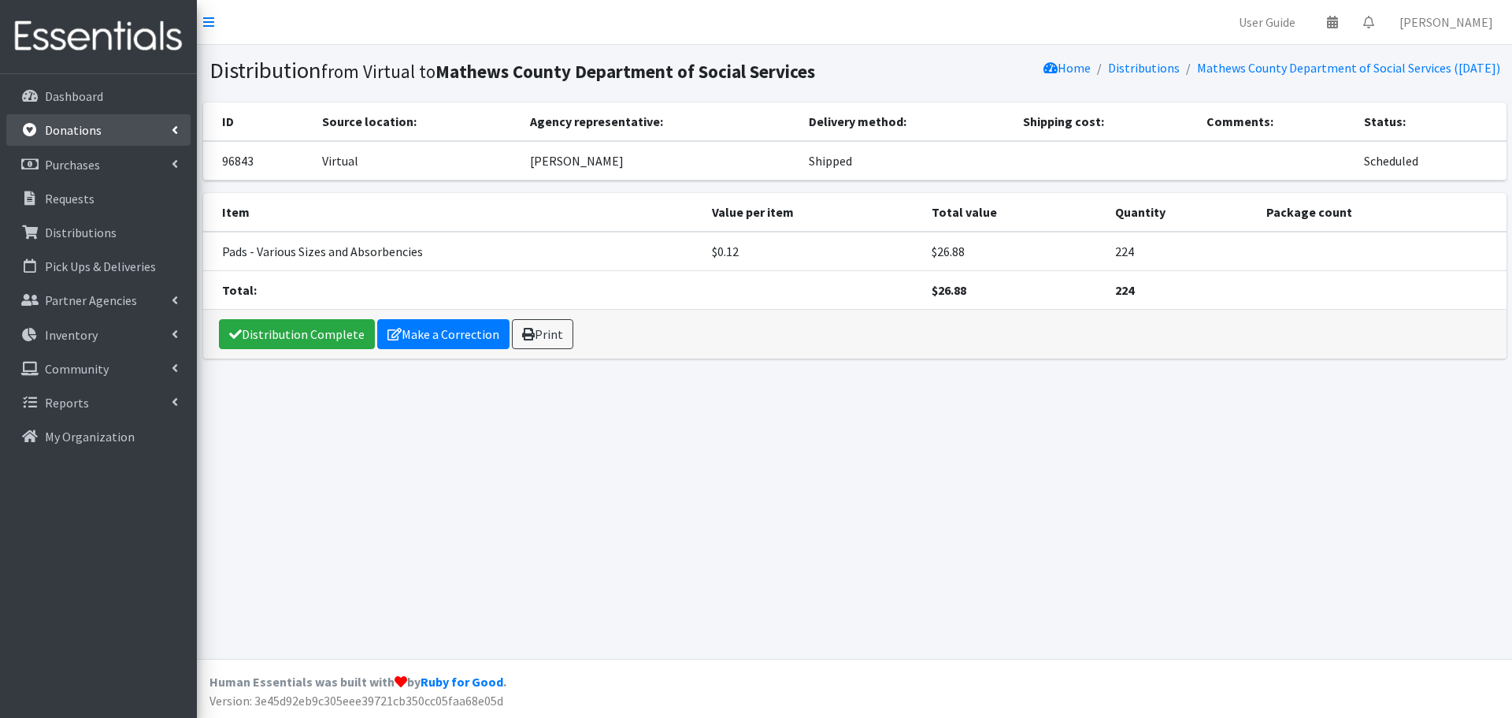
click at [176, 130] on icon at bounding box center [175, 130] width 6 height 13
click at [181, 231] on link "Purchases" at bounding box center [98, 233] width 184 height 32
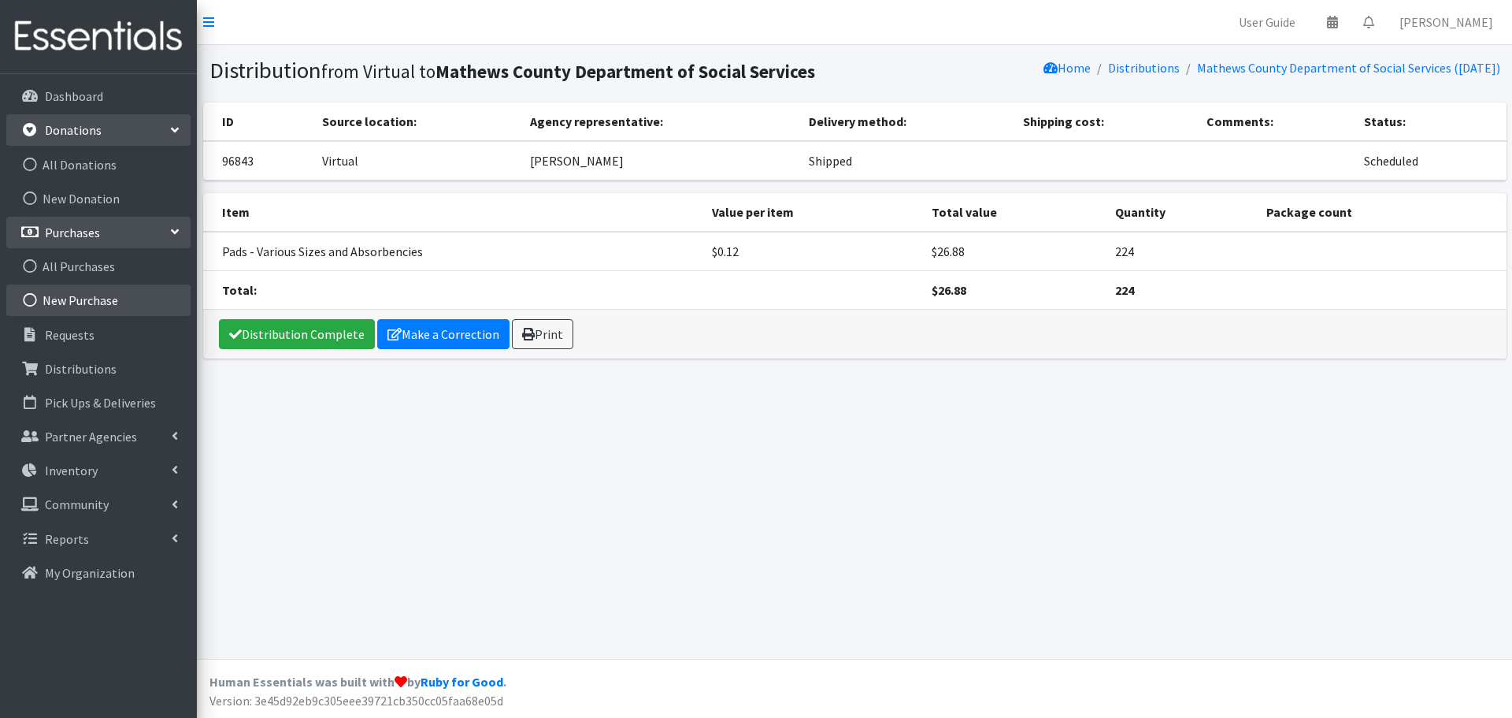
click at [102, 299] on link "New Purchase" at bounding box center [98, 300] width 184 height 32
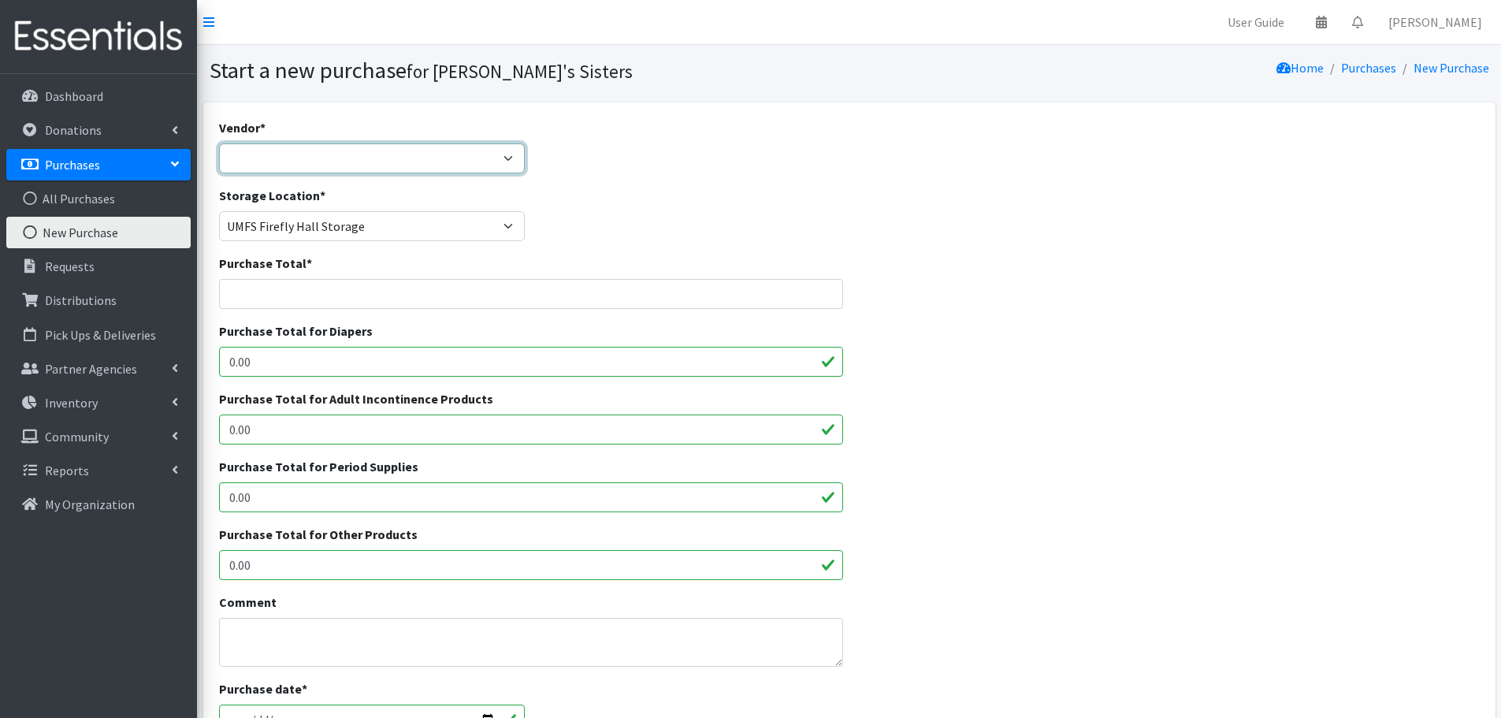
click at [306, 166] on select "Amazon Costco CVS HDI Wholesale McKesson Medline National Diaper Bank Network O…" at bounding box center [372, 158] width 306 height 30
select select "362"
click at [219, 143] on select "Amazon Costco CVS HDI Wholesale McKesson Medline National Diaper Bank Network O…" at bounding box center [372, 158] width 306 height 30
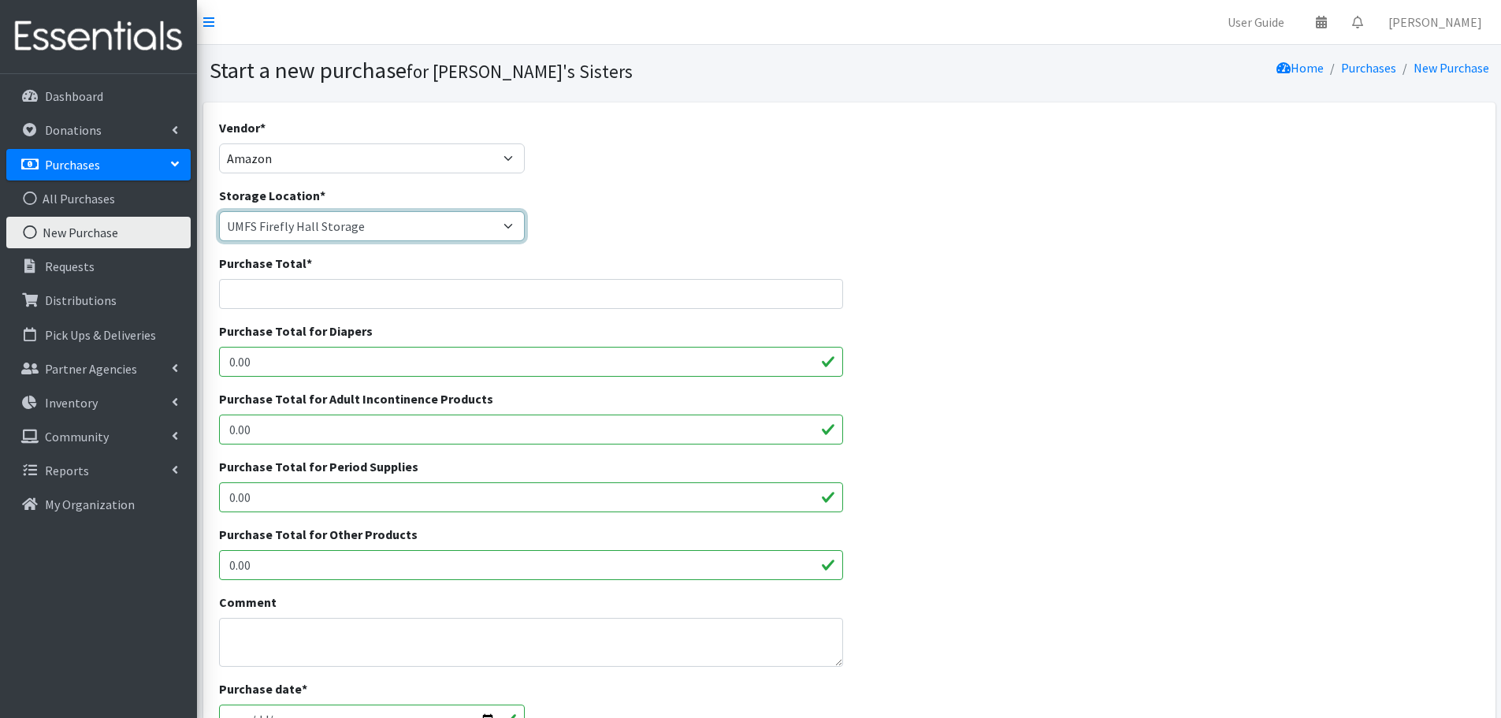
click at [303, 225] on select "[PERSON_NAME] Caring Closet Building [PERSON_NAME] [PERSON_NAME] [PERSON_NAME][…" at bounding box center [372, 226] width 306 height 30
select select "331"
click at [219, 211] on select "[PERSON_NAME] Caring Closet Building [PERSON_NAME] [PERSON_NAME] [PERSON_NAME][…" at bounding box center [372, 226] width 306 height 30
click at [282, 285] on input "Purchase Total *" at bounding box center [531, 294] width 625 height 30
paste input "43.47"
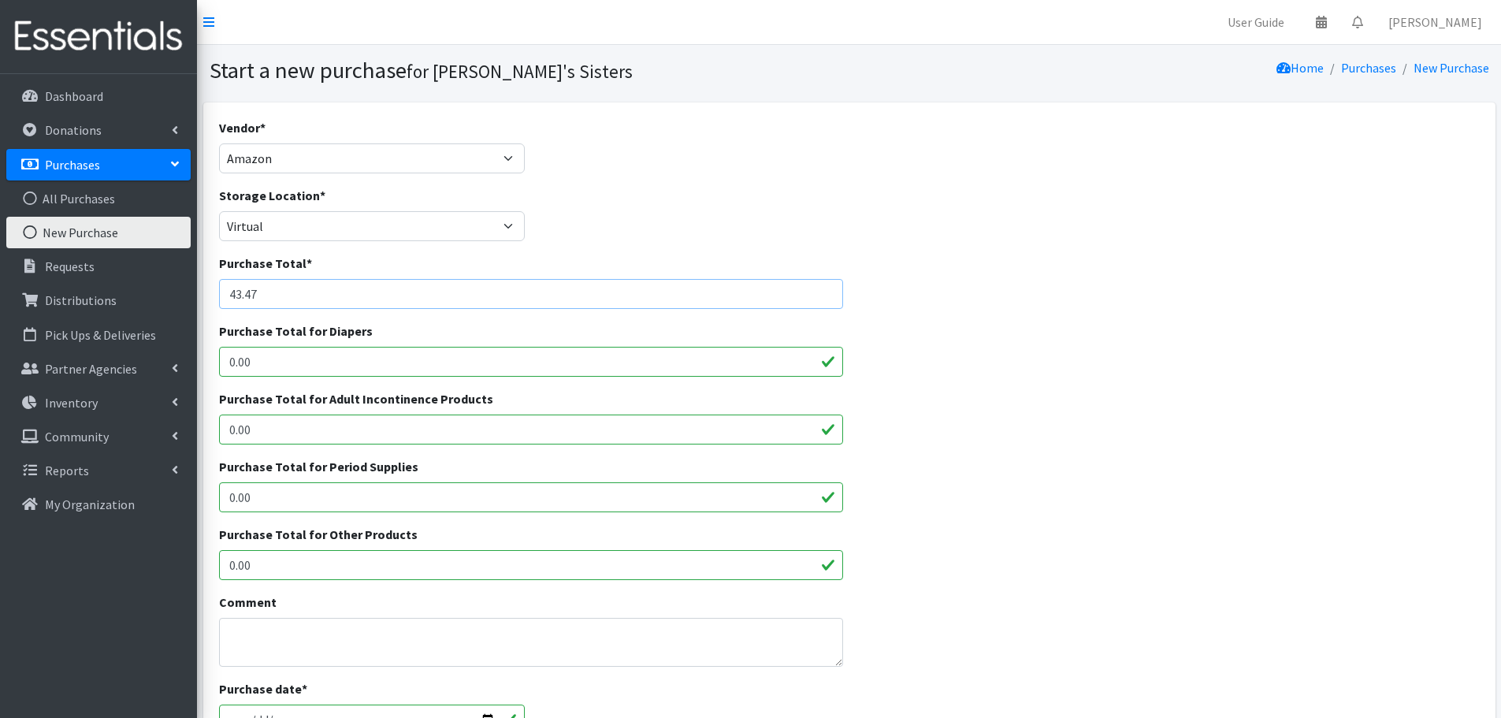
type input "43.47"
drag, startPoint x: 271, startPoint y: 492, endPoint x: 173, endPoint y: 501, distance: 98.1
click at [173, 501] on div "User Guide 0 Pick-ups remaining this week View Calendar 0 Requests 0 Partner Ag…" at bounding box center [750, 565] width 1501 height 1130
paste input "43.47"
type input "43.47"
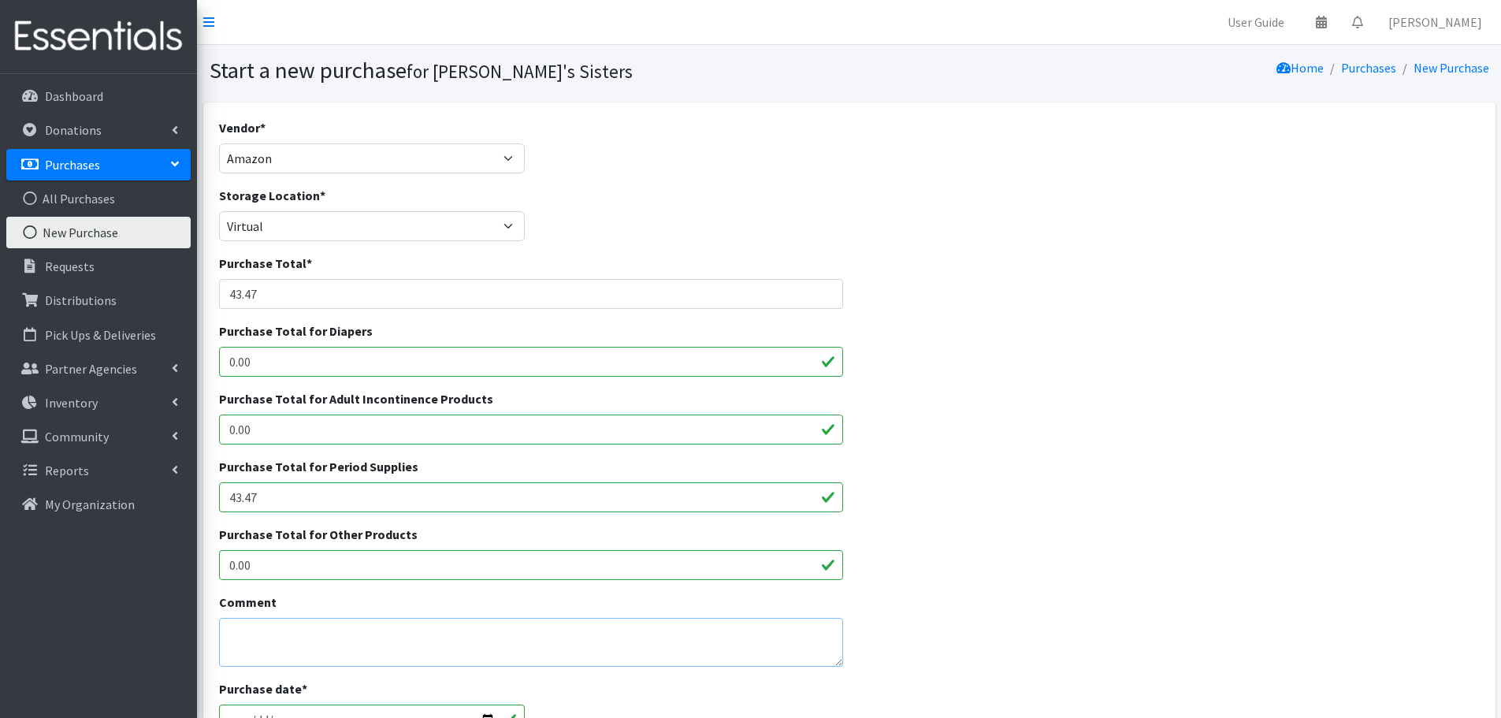
click at [263, 636] on textarea "Comment" at bounding box center [531, 642] width 625 height 49
paste textarea "[PERSON_NAME] Dept of Social Service"
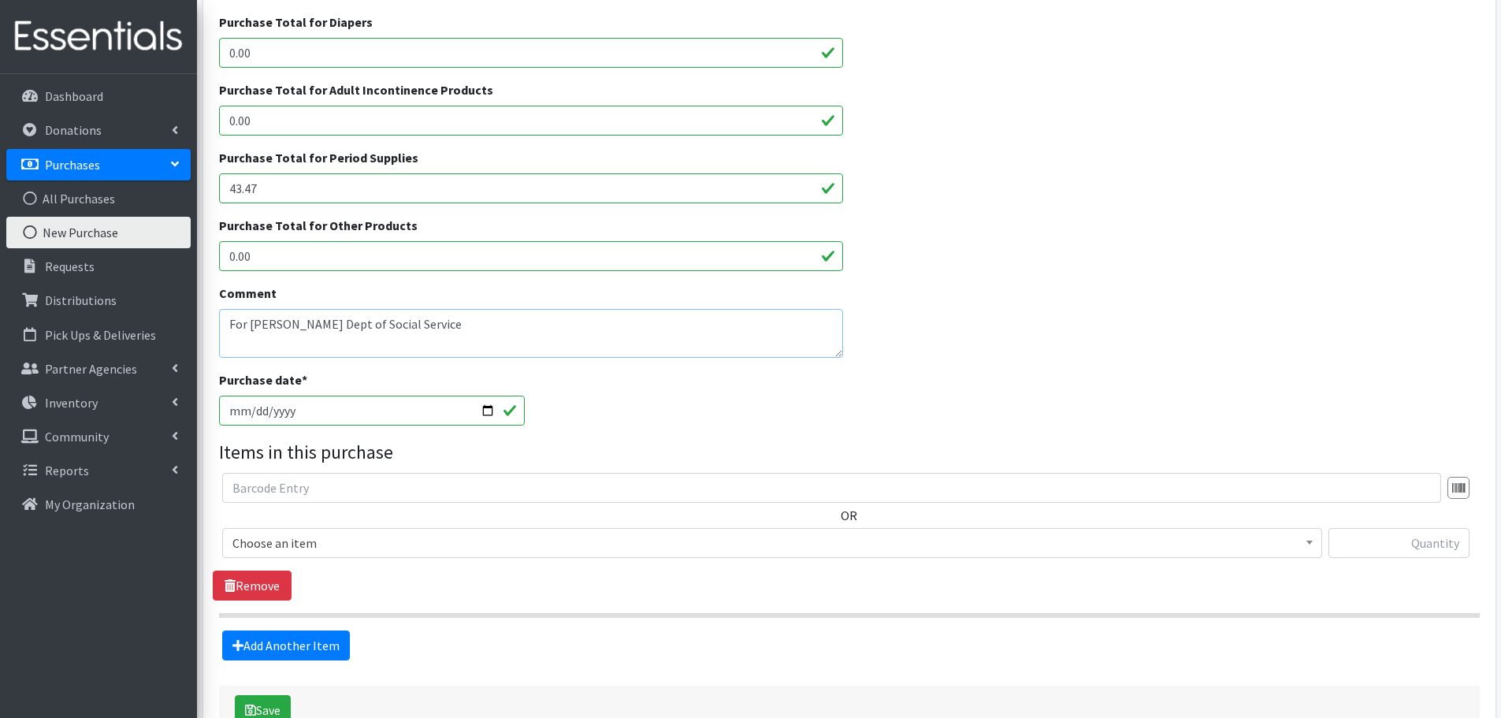
scroll to position [315, 0]
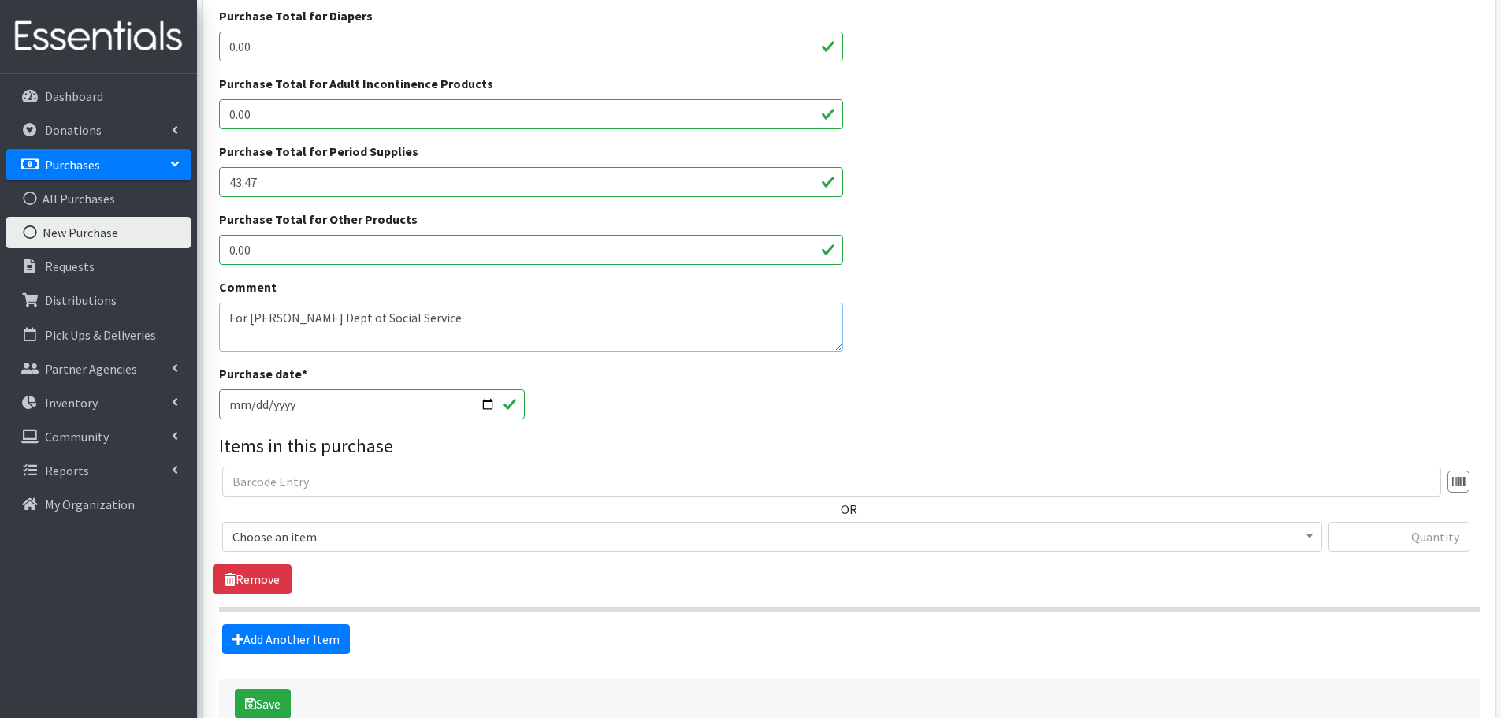
type textarea "For [PERSON_NAME] Dept of Social Service"
click at [253, 406] on input "2025-09-24" at bounding box center [372, 404] width 306 height 30
type input "[DATE]"
click at [412, 539] on span "Choose an item" at bounding box center [771, 536] width 1079 height 22
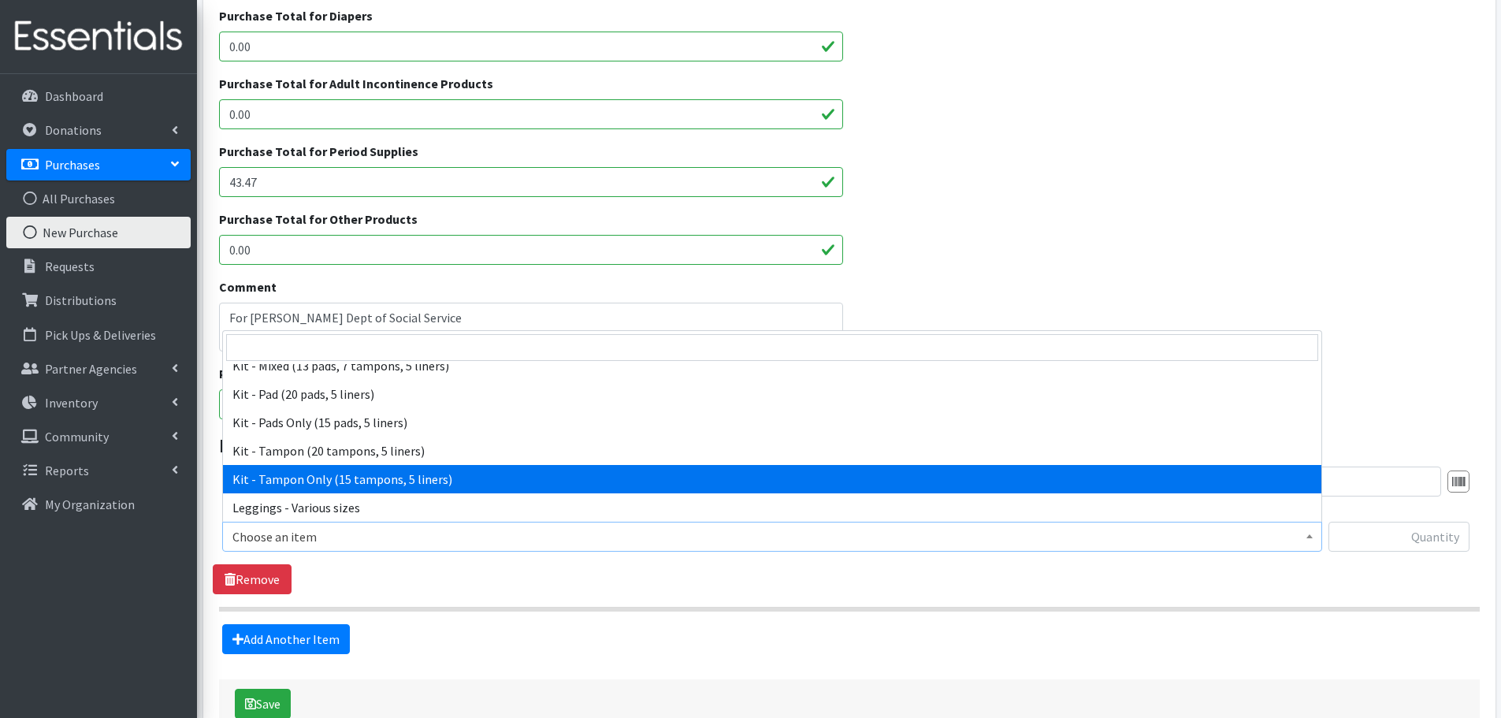
scroll to position [158, 0]
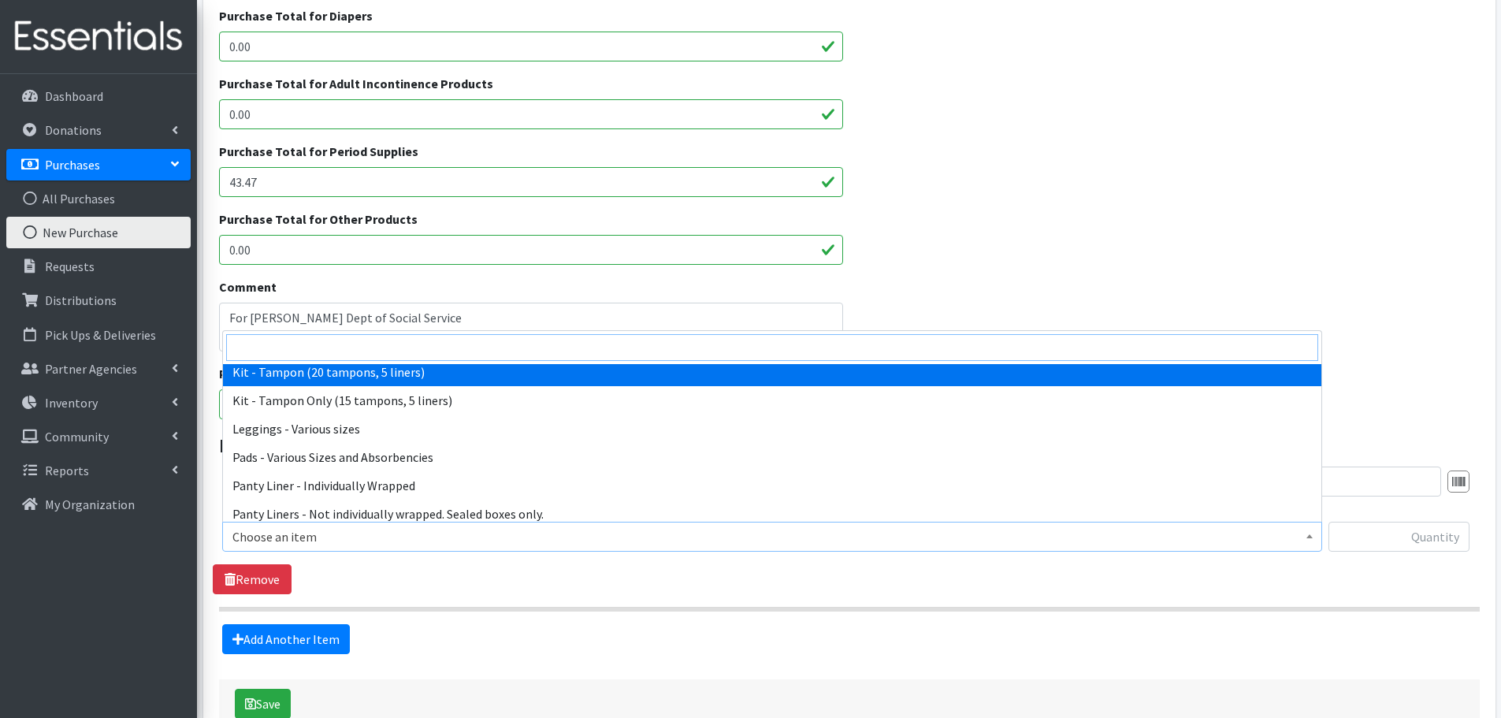
click at [320, 342] on input "search" at bounding box center [772, 347] width 1092 height 27
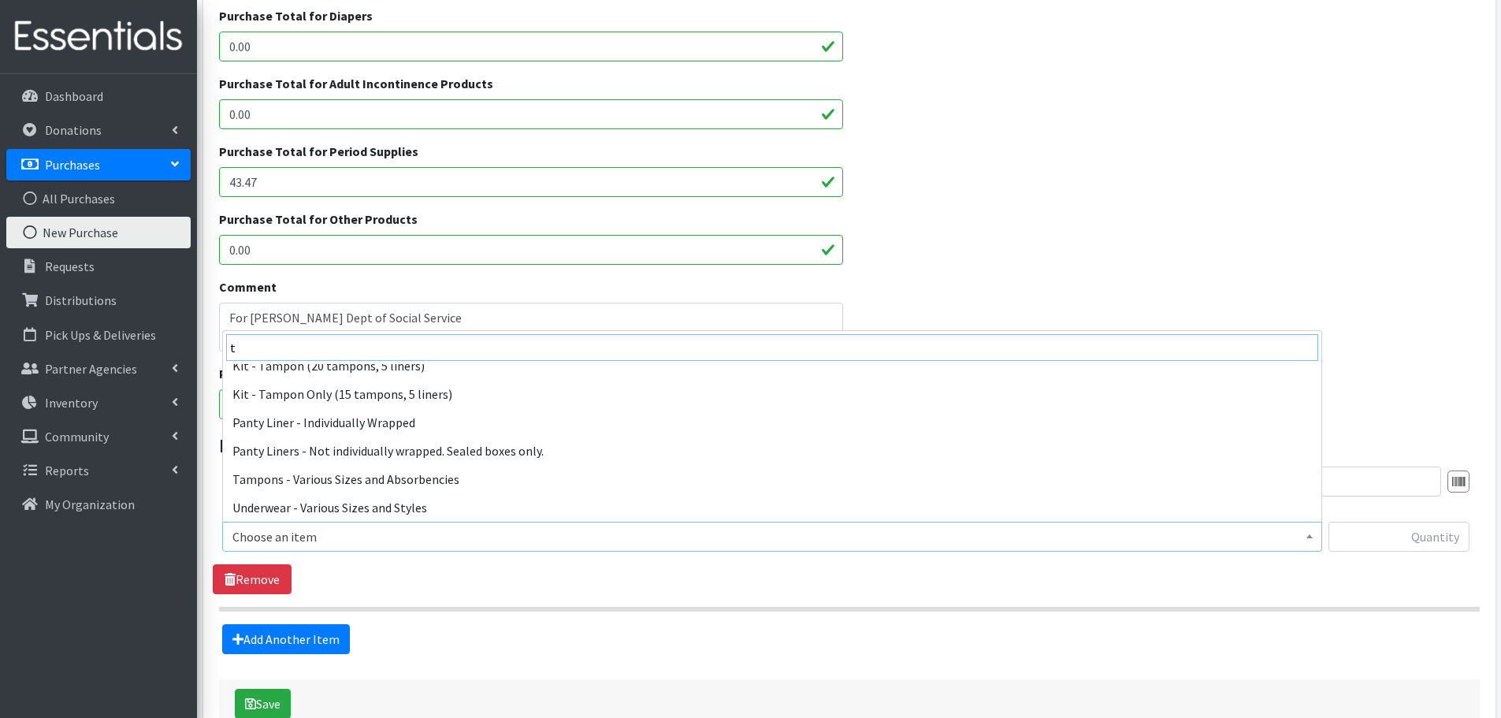
scroll to position [0, 0]
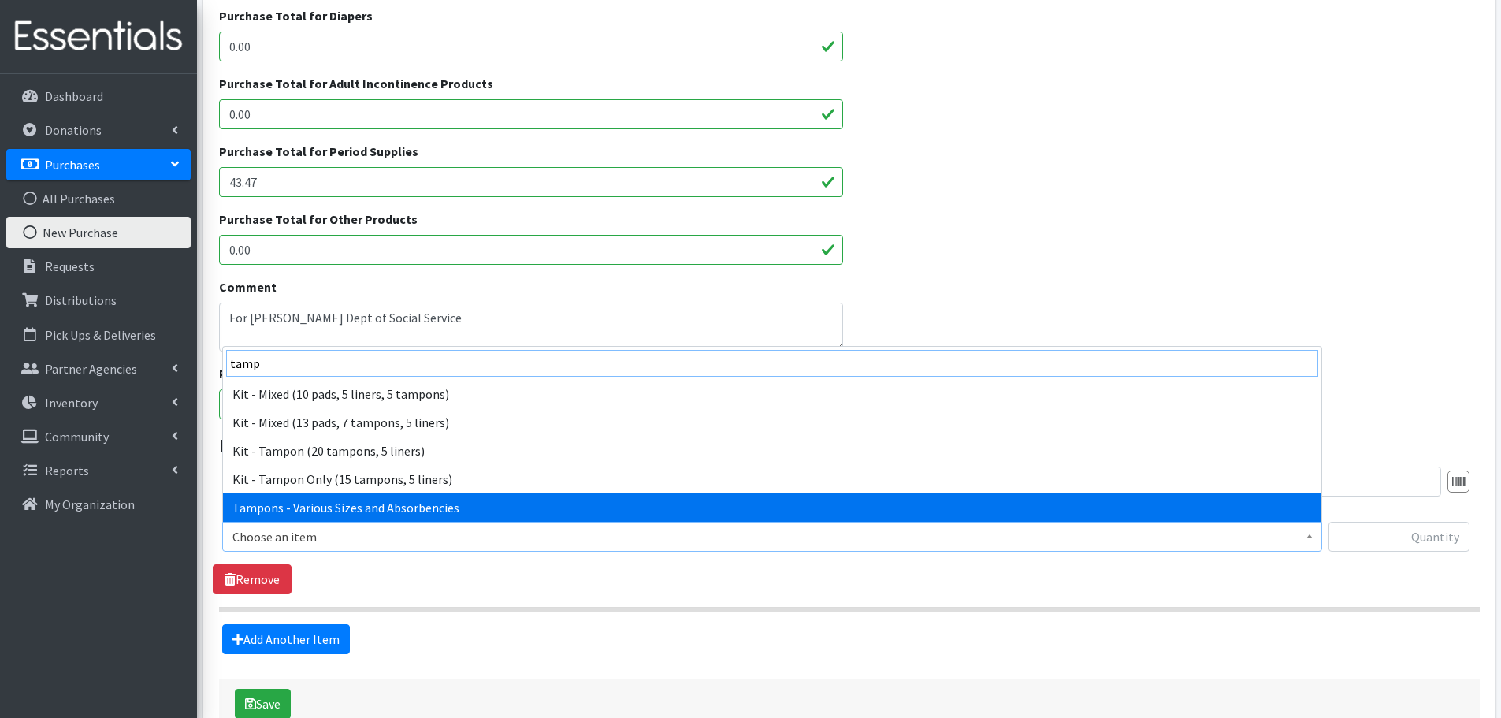
type input "tamp"
select select "10562"
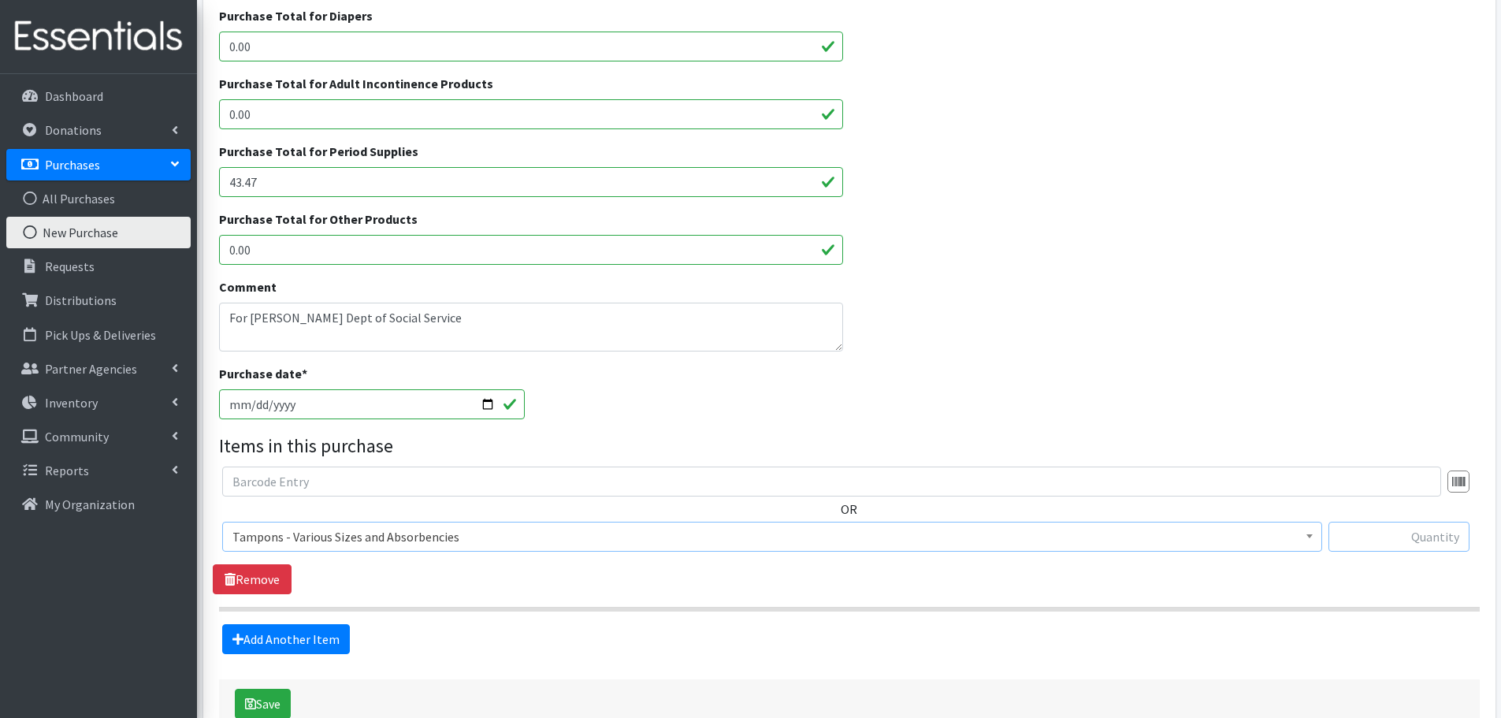
click at [1378, 538] on input "text" at bounding box center [1398, 536] width 141 height 30
type input "188"
click at [670, 647] on div "Add Another Item" at bounding box center [849, 639] width 1272 height 30
click at [263, 710] on button "Save" at bounding box center [263, 703] width 56 height 30
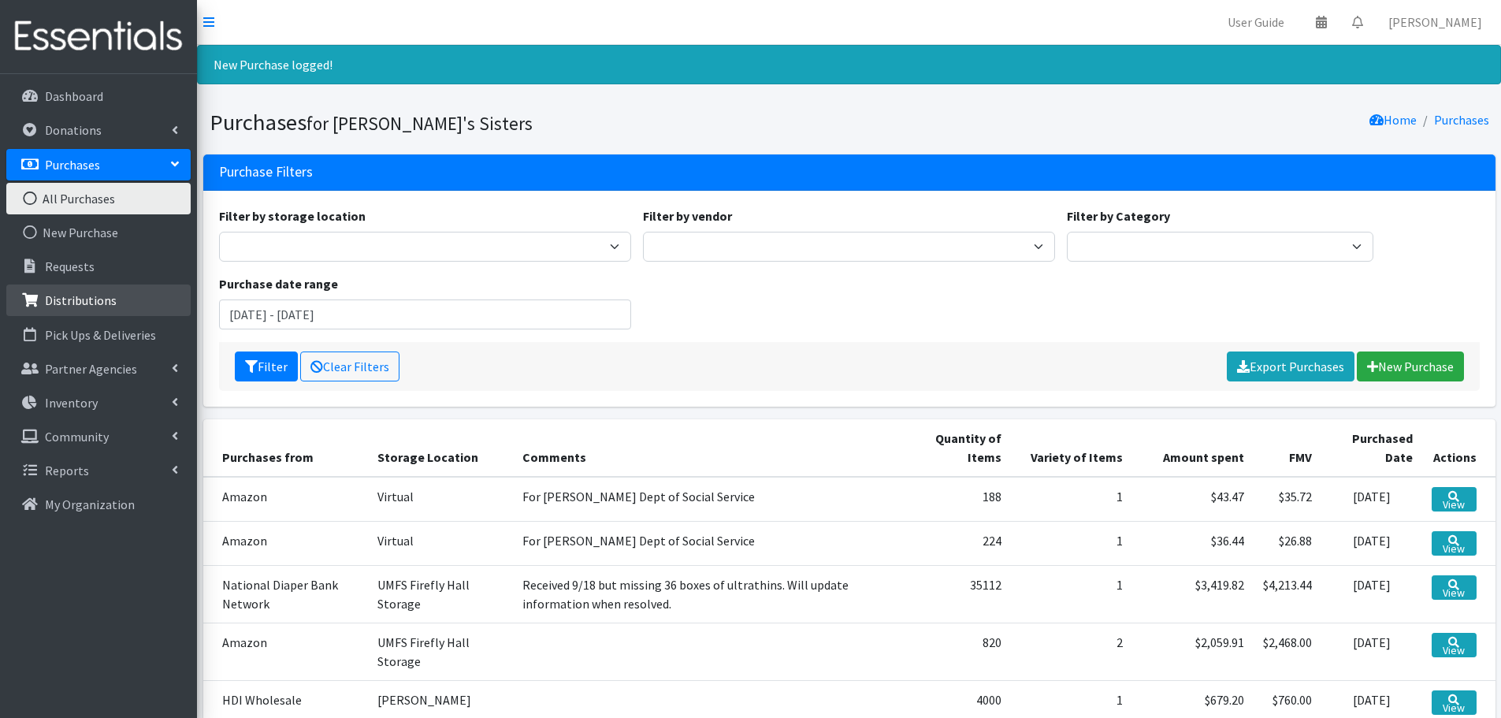
click at [115, 298] on link "Distributions" at bounding box center [98, 300] width 184 height 32
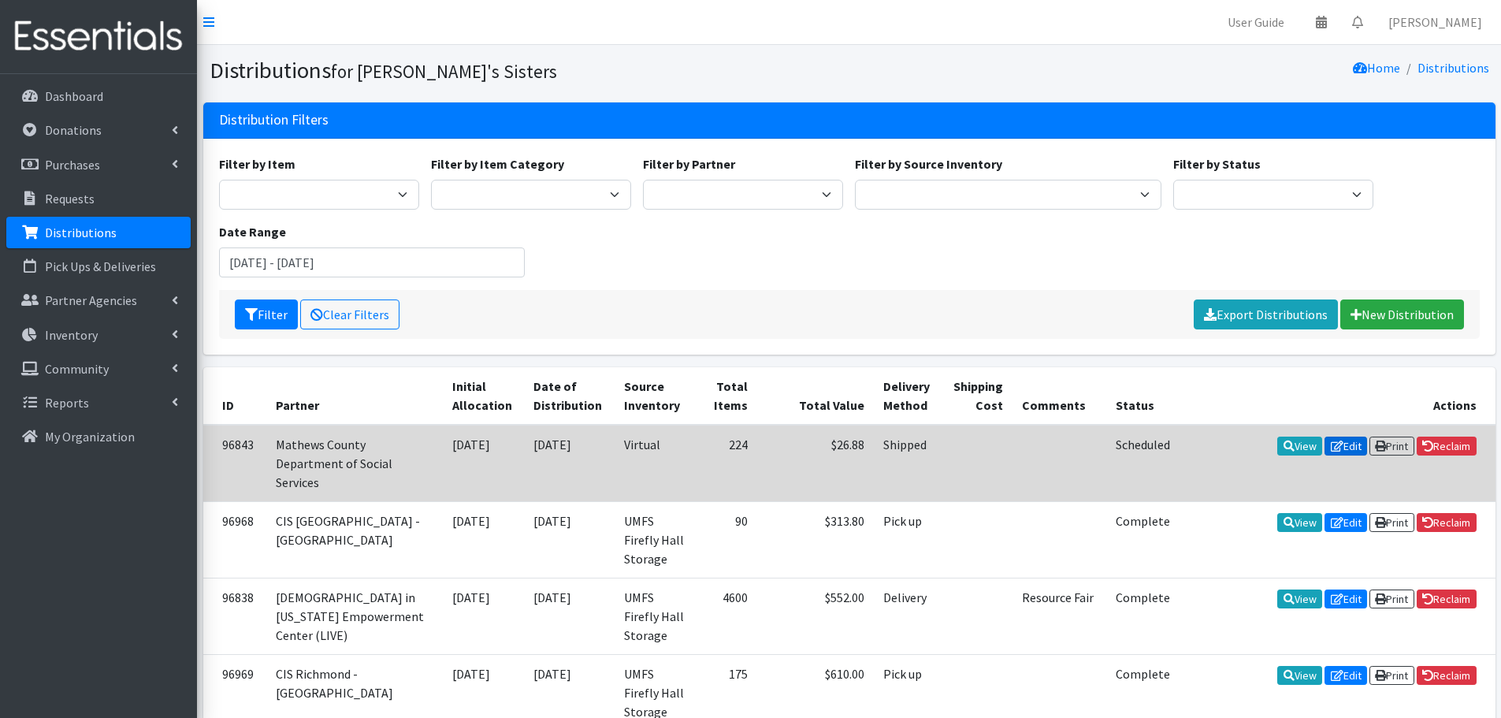
click at [1338, 445] on link "Edit" at bounding box center [1345, 445] width 43 height 19
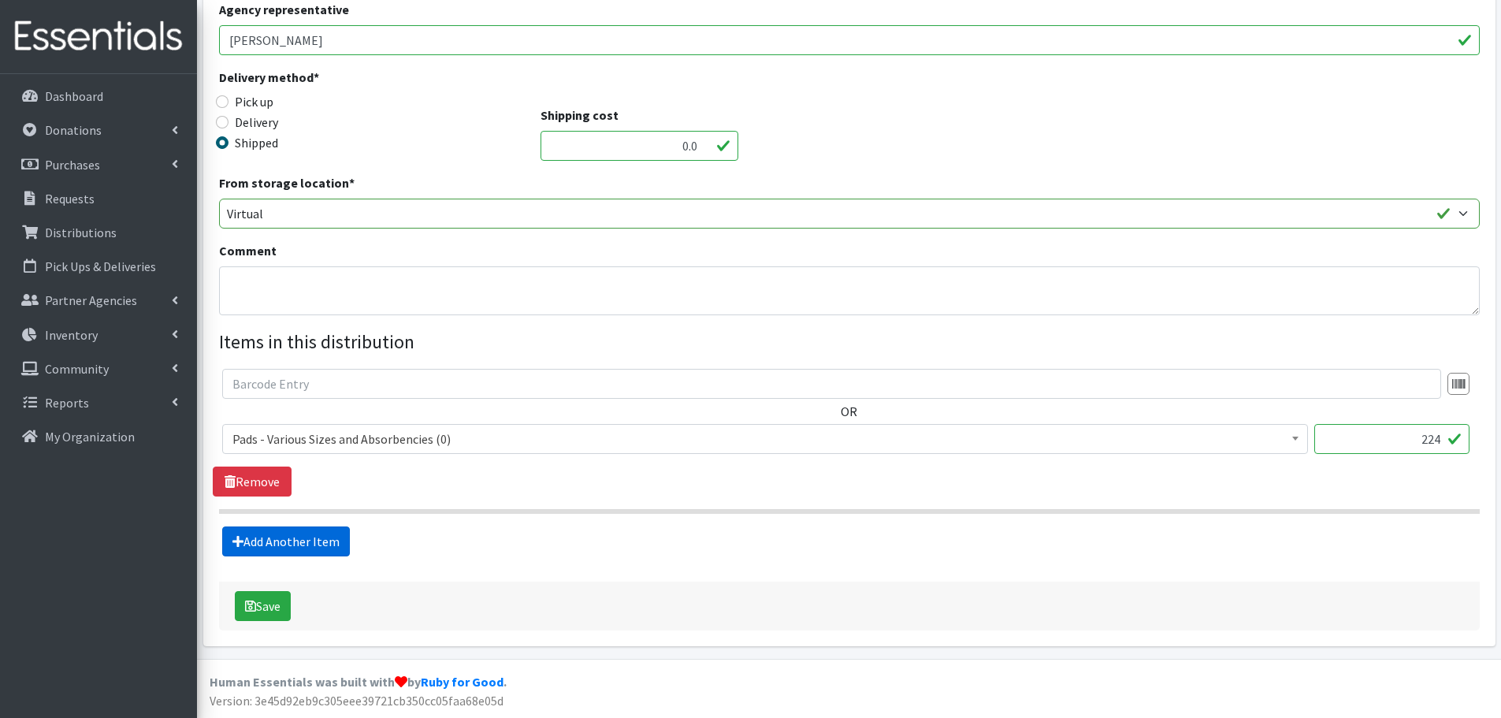
click at [301, 547] on link "Add Another Item" at bounding box center [286, 541] width 128 height 30
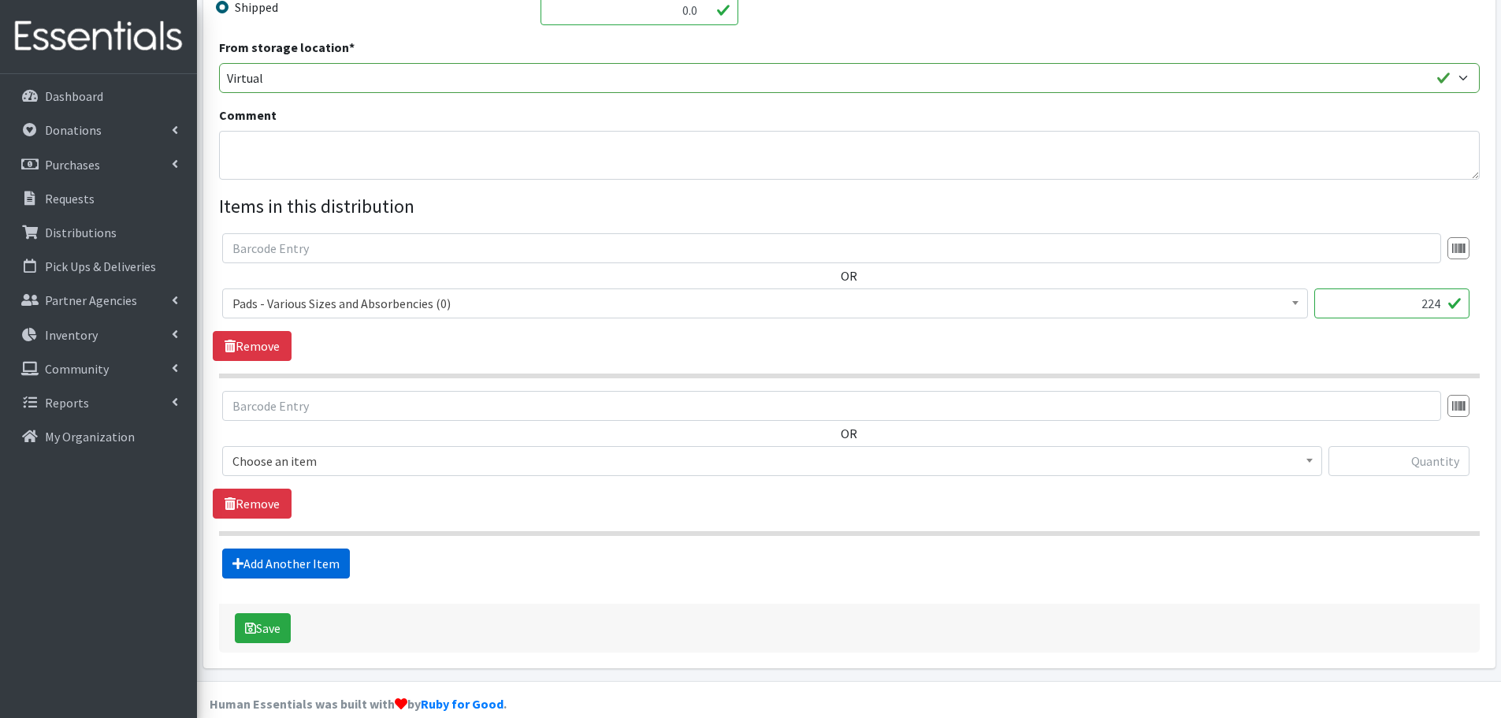
scroll to position [444, 0]
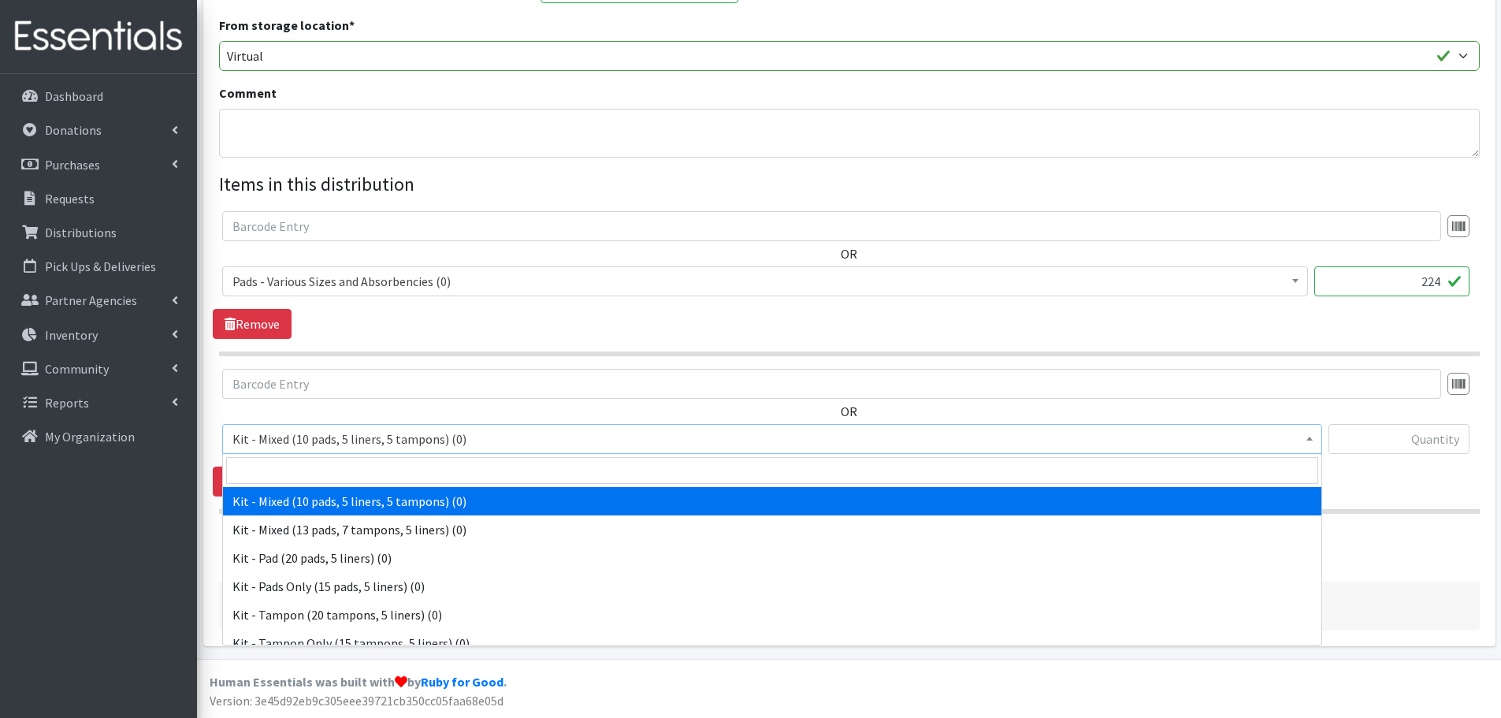
click at [280, 437] on span "Kit - Mixed (10 pads, 5 liners, 5 tampons) (0)" at bounding box center [771, 439] width 1079 height 22
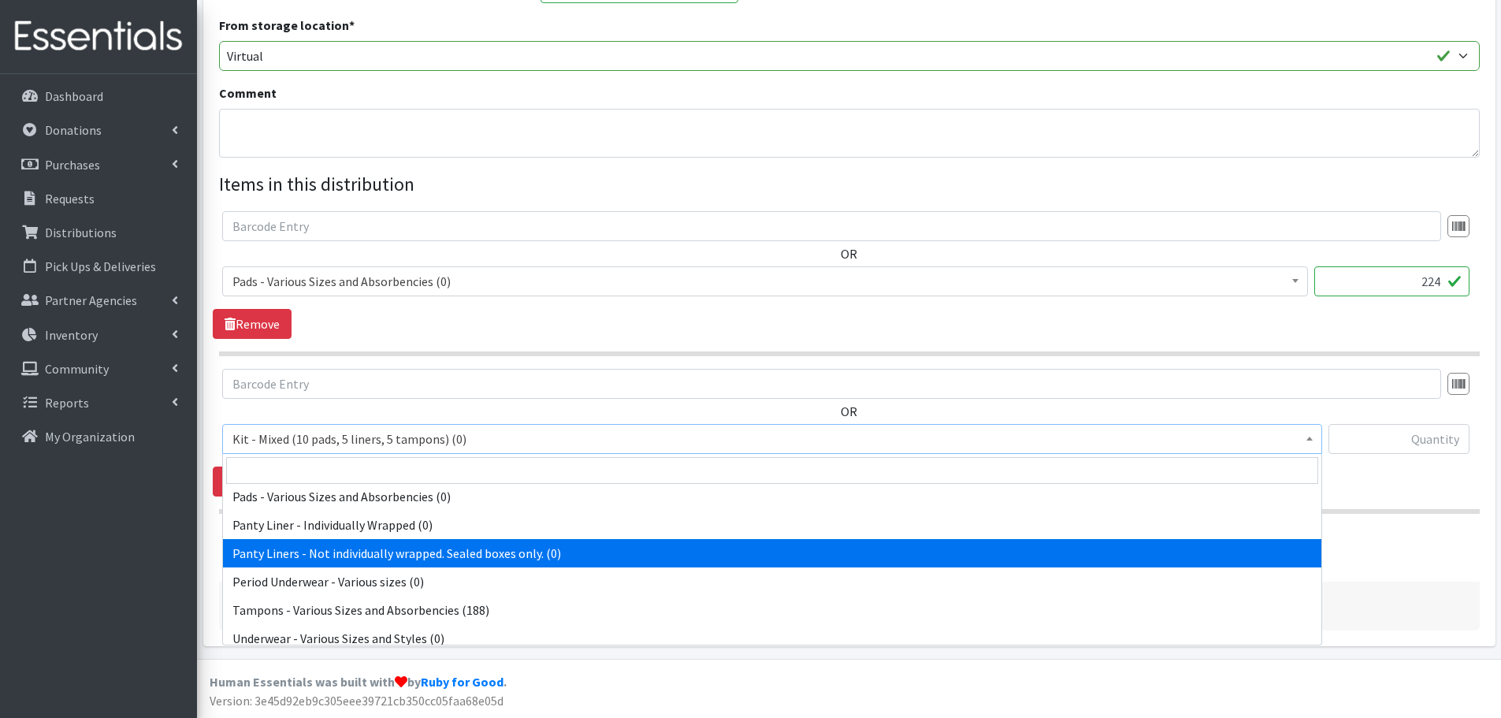
scroll to position [211, 0]
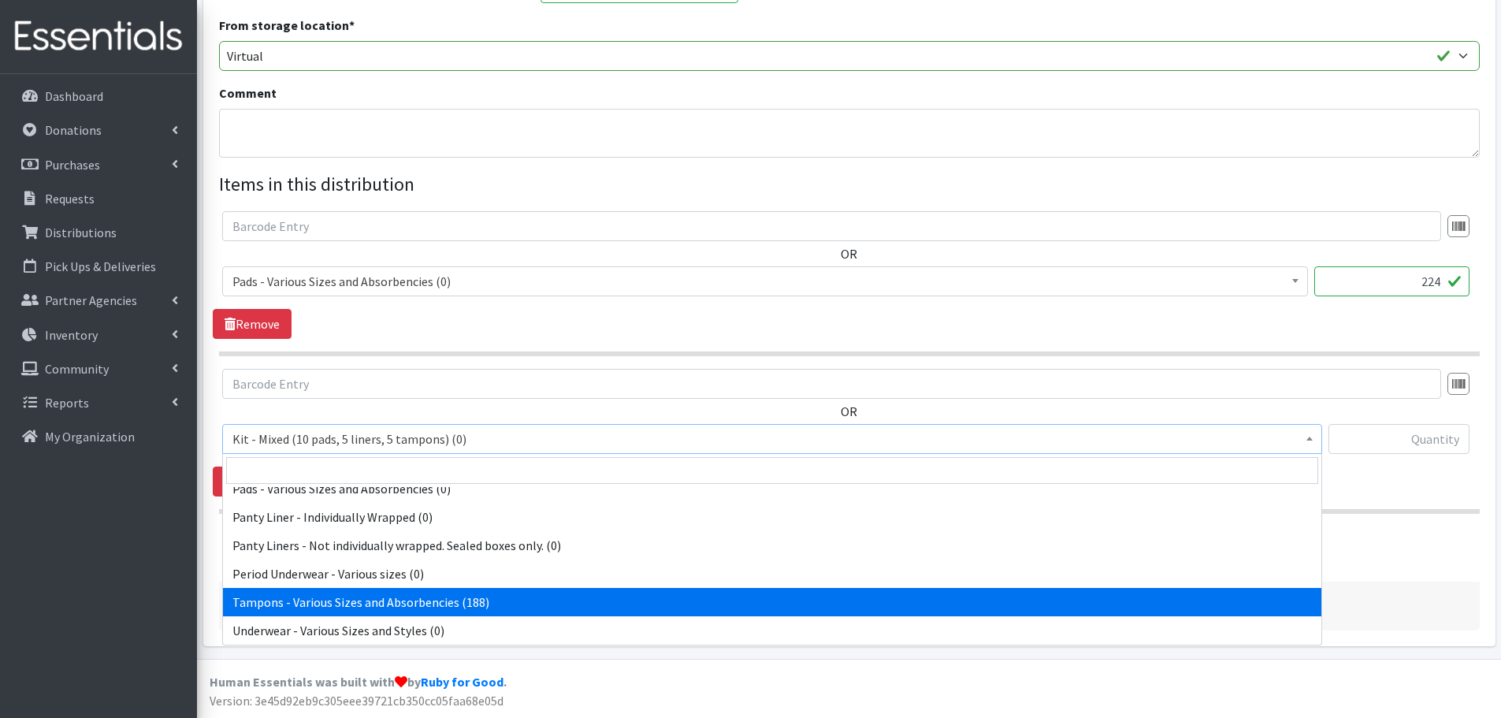
select select "10562"
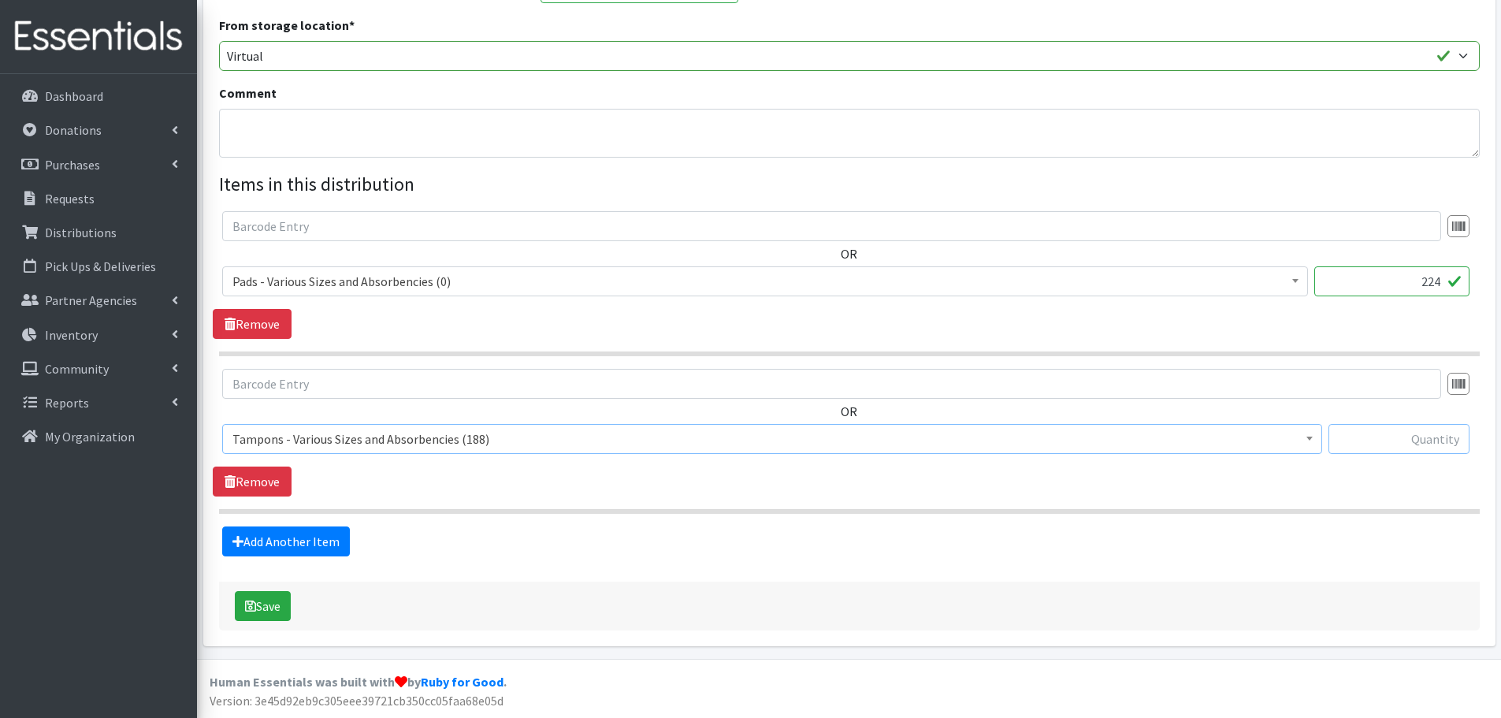
click at [1380, 443] on input "text" at bounding box center [1398, 439] width 141 height 30
type input "188"
click at [275, 603] on button "Save" at bounding box center [263, 606] width 56 height 30
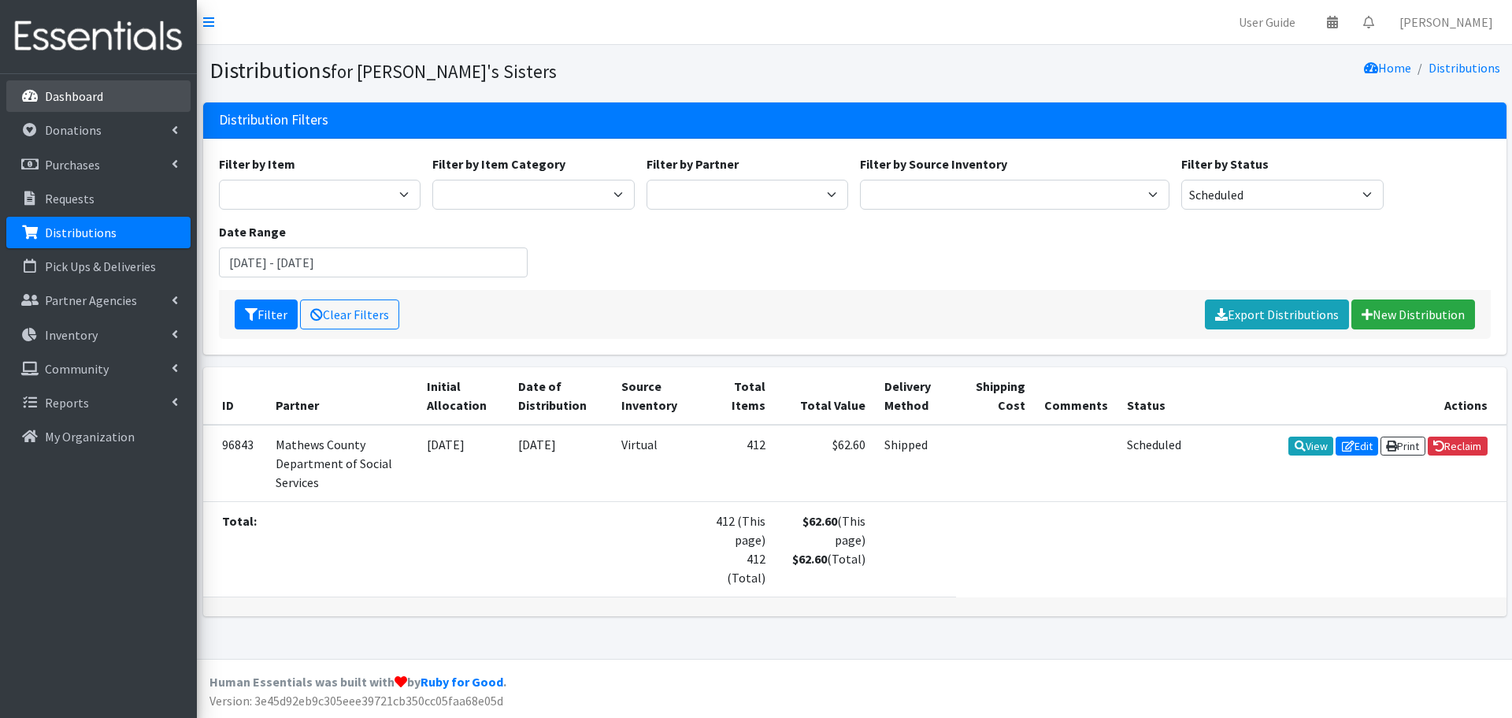
drag, startPoint x: 63, startPoint y: 98, endPoint x: 80, endPoint y: 93, distance: 17.2
click at [63, 98] on p "Dashboard" at bounding box center [74, 96] width 58 height 16
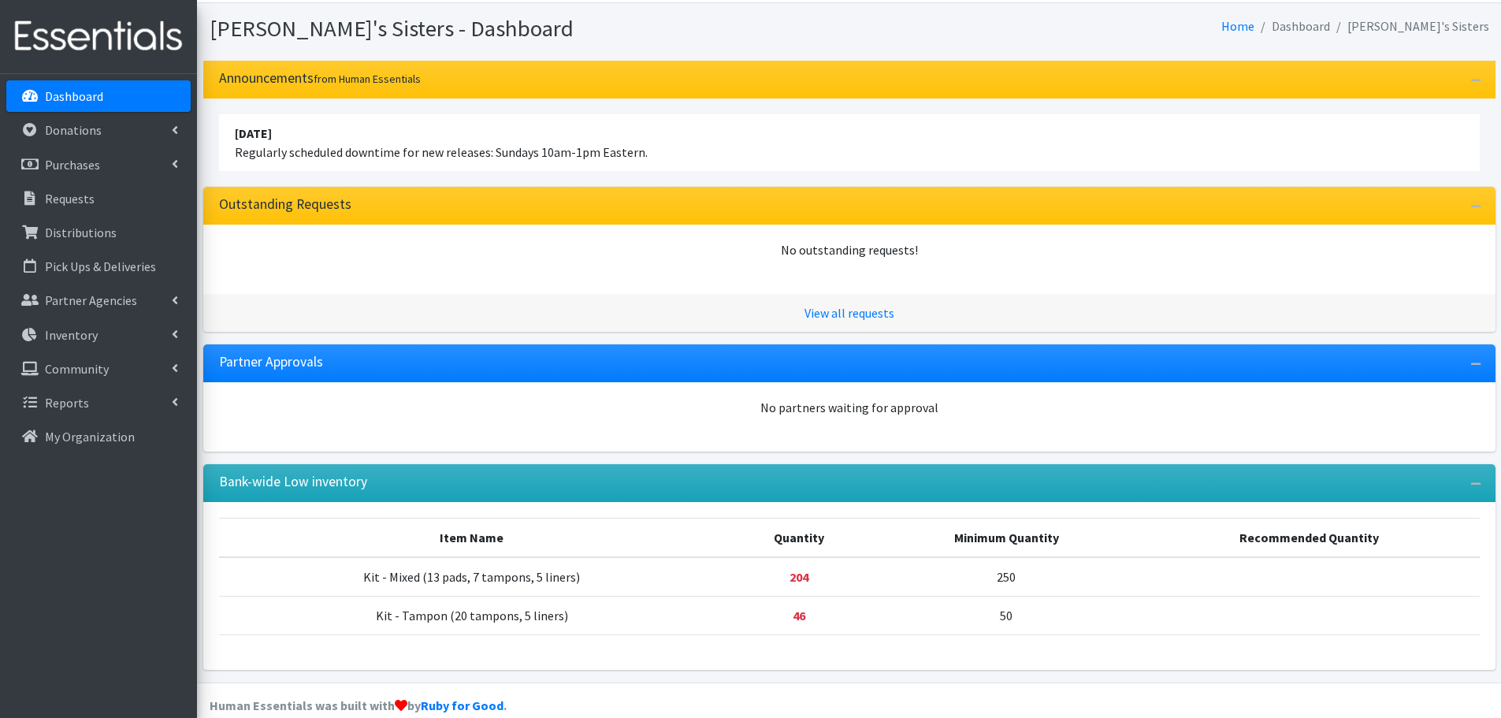
scroll to position [65, 0]
